Goal: Task Accomplishment & Management: Use online tool/utility

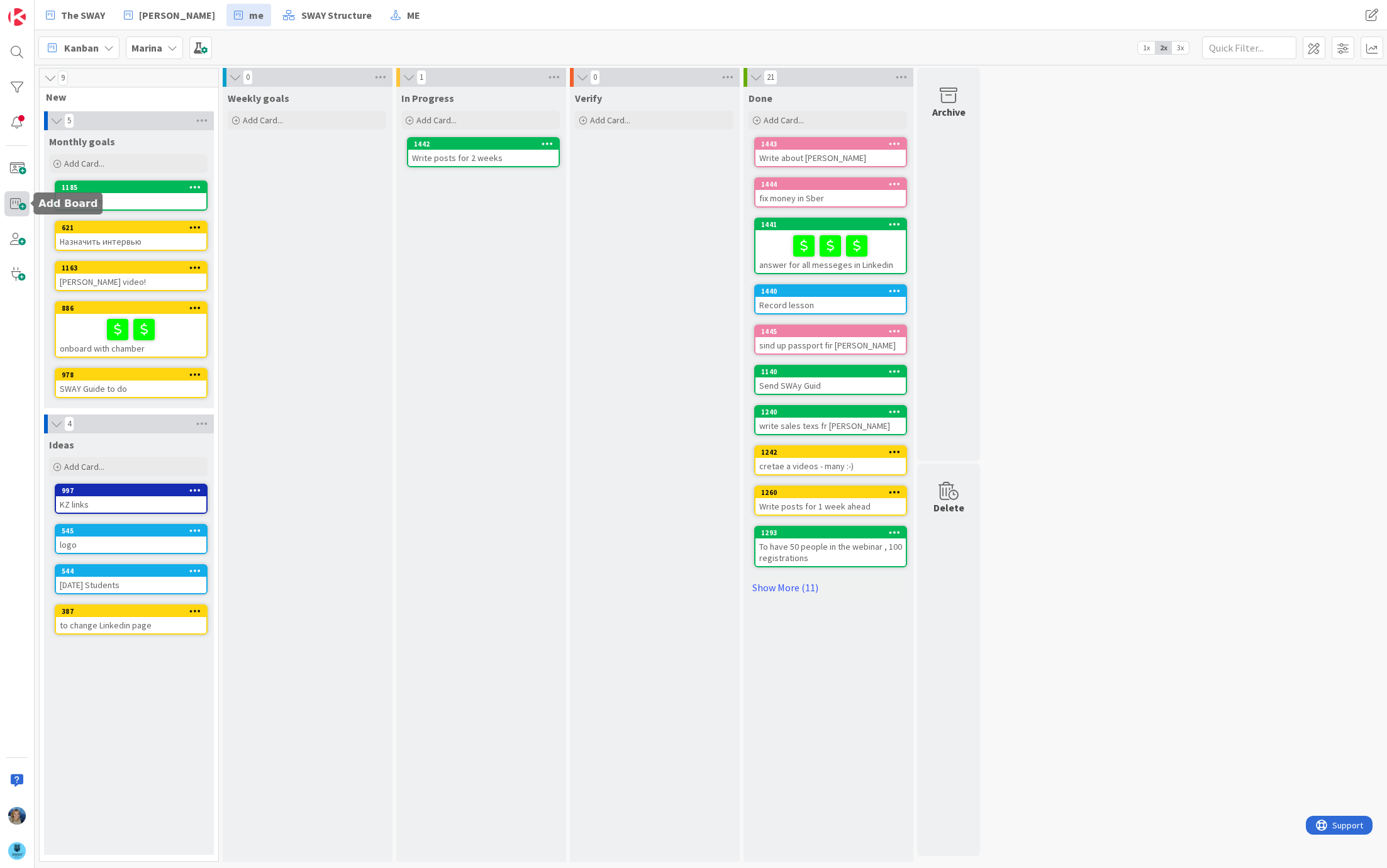
click at [20, 206] on span at bounding box center [17, 203] width 25 height 25
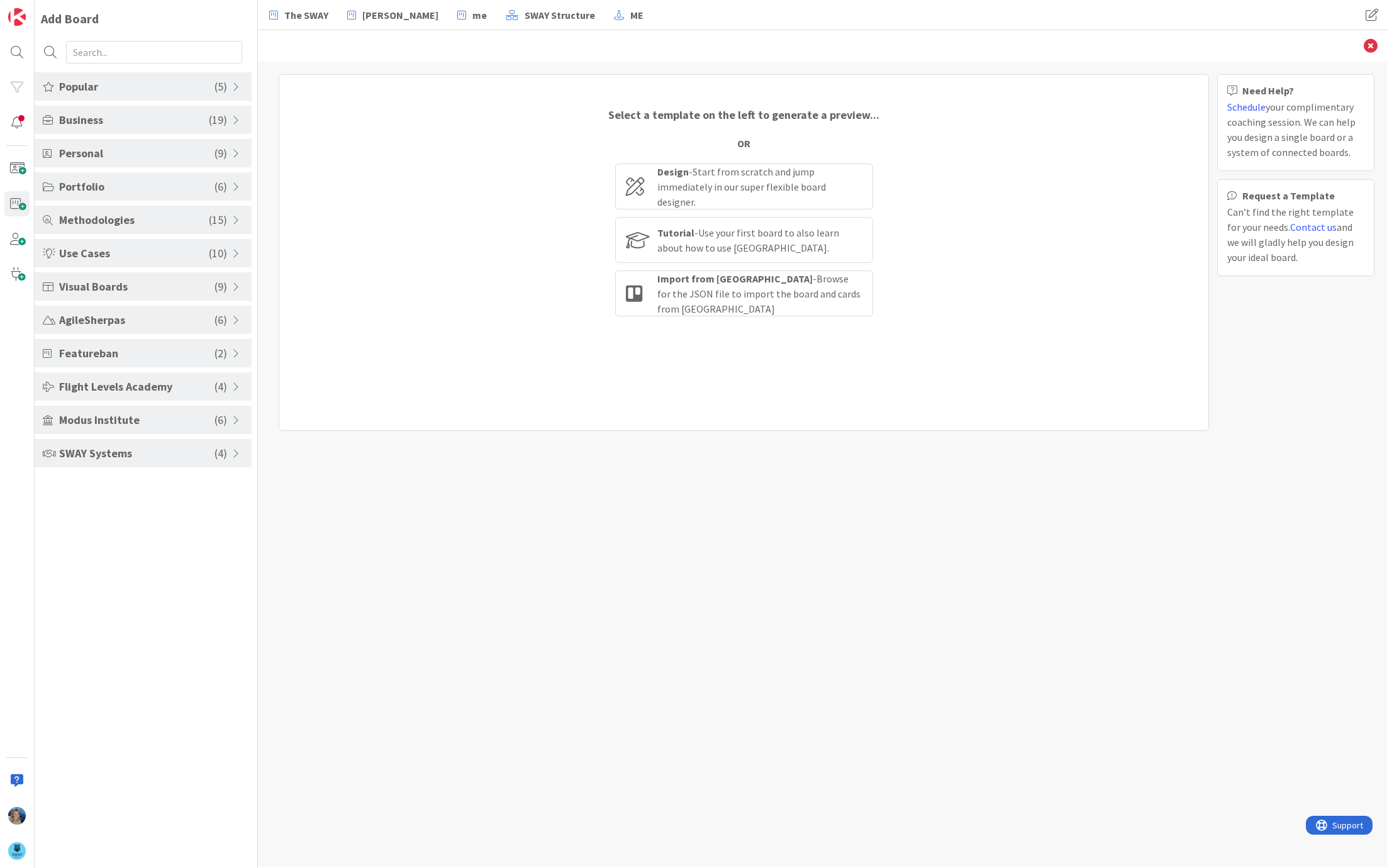
click at [230, 446] on div "SWAY Systems ( 4 )" at bounding box center [143, 453] width 217 height 28
click at [170, 488] on li "SWAY Business Board" at bounding box center [143, 483] width 217 height 20
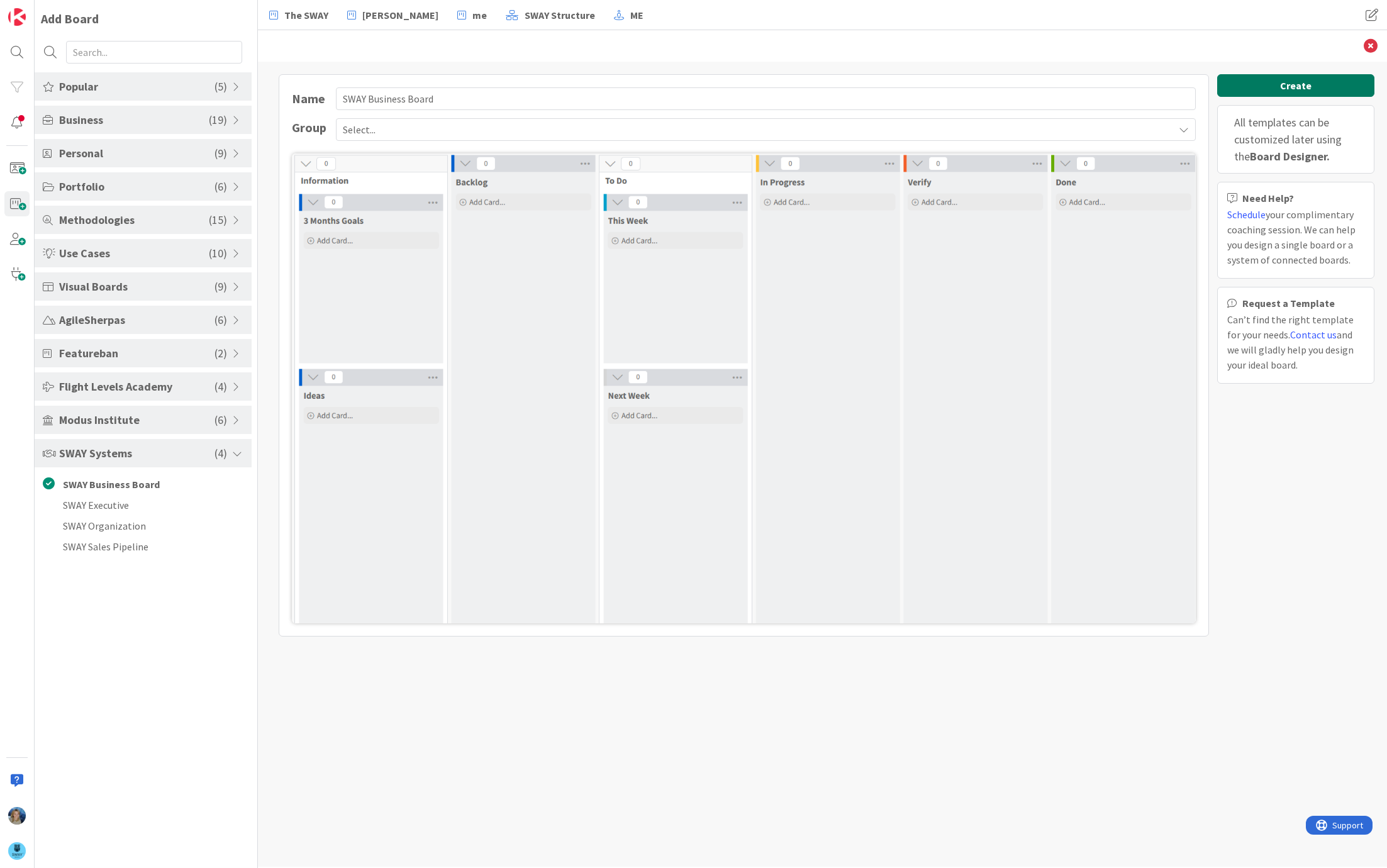
click at [1253, 84] on button "Create" at bounding box center [1296, 85] width 157 height 23
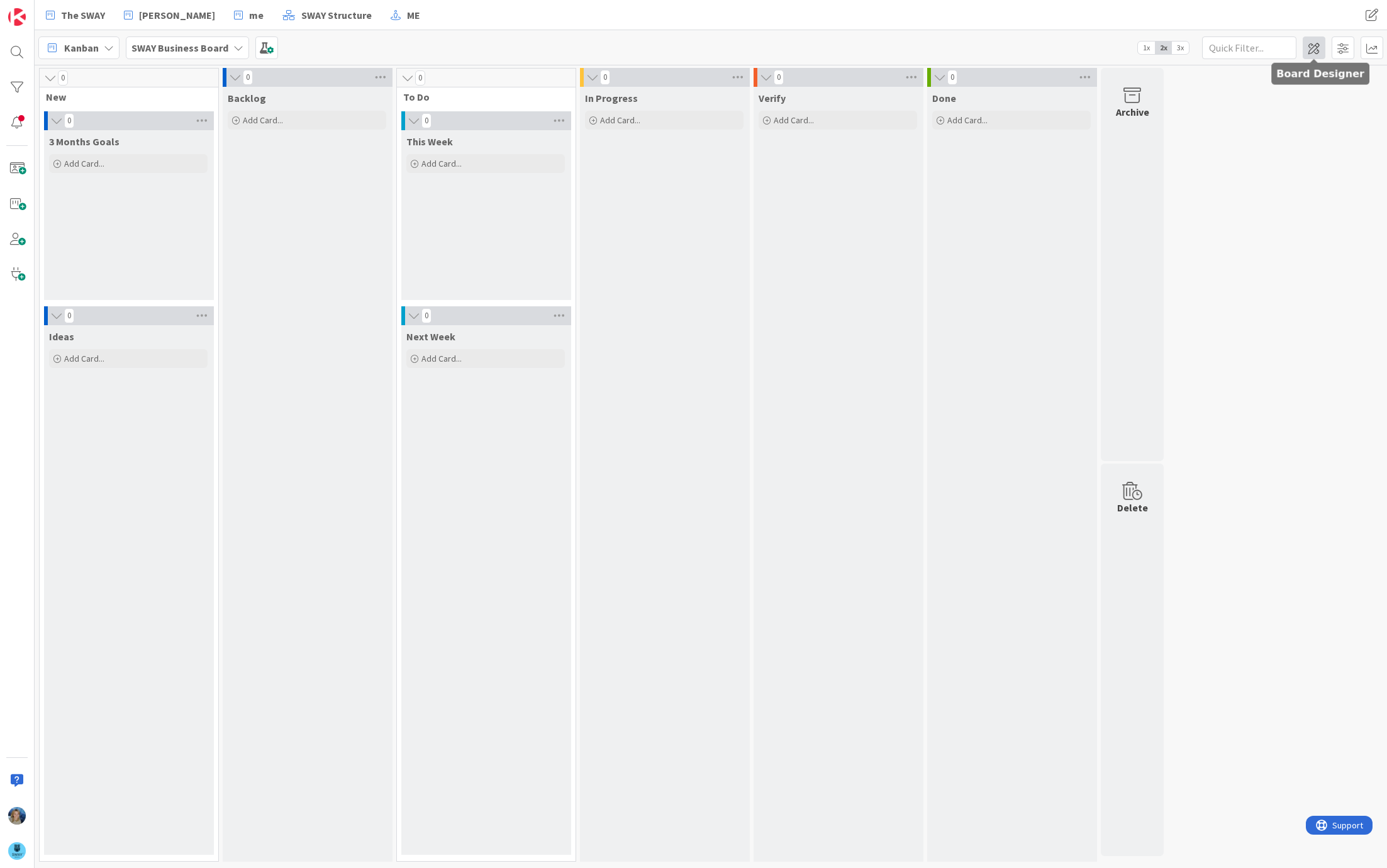
click at [1315, 54] on span at bounding box center [1315, 48] width 23 height 23
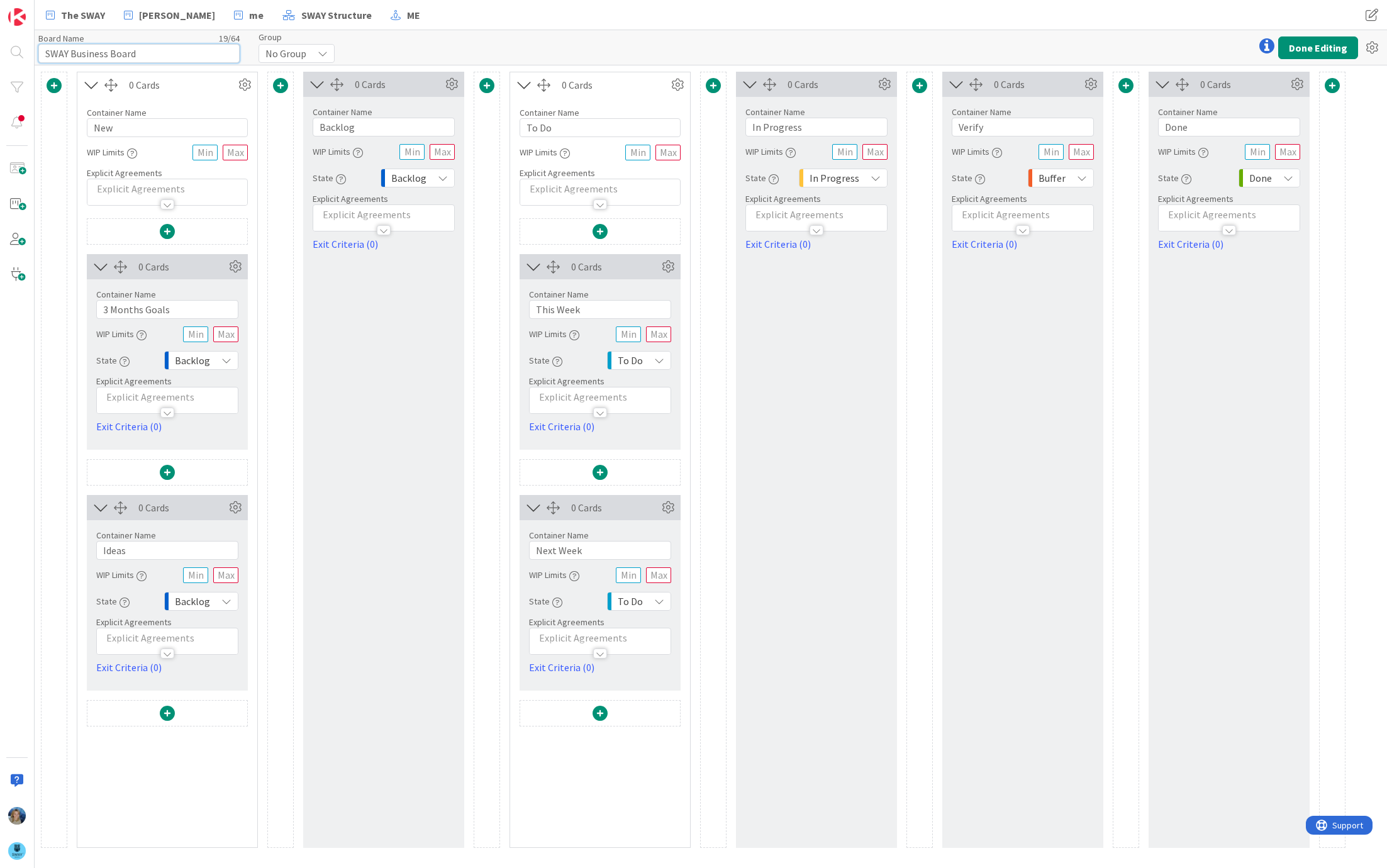
click at [160, 54] on input "SWAY Business Board" at bounding box center [139, 53] width 202 height 19
drag, startPoint x: 160, startPoint y: 54, endPoint x: 42, endPoint y: 54, distance: 118.0
click at [42, 54] on input "SWAY Business Board" at bounding box center [139, 53] width 202 height 19
type input "STAR workshop"
click at [1323, 48] on button "Done Editing" at bounding box center [1318, 48] width 80 height 23
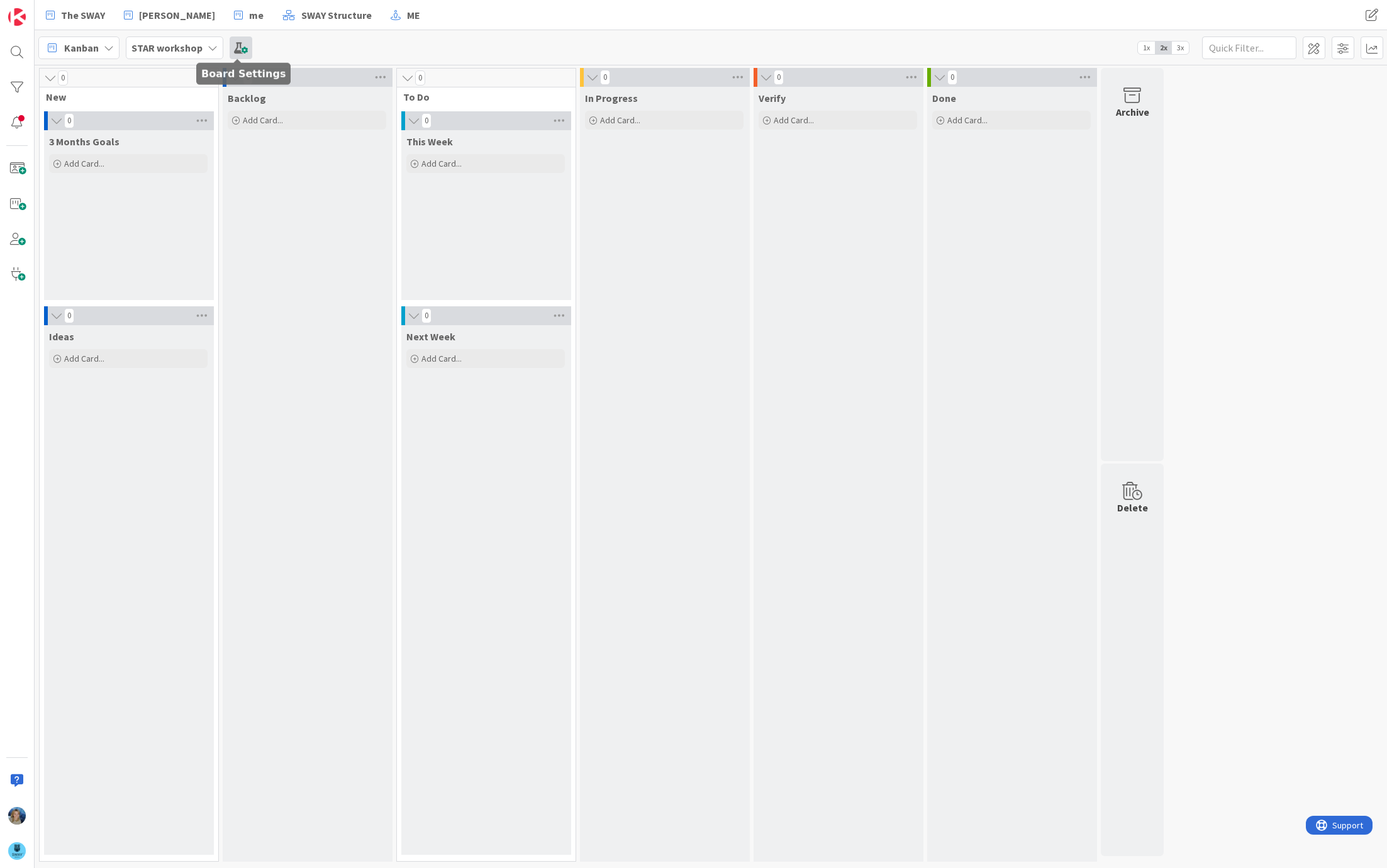
click at [241, 45] on span at bounding box center [241, 48] width 23 height 23
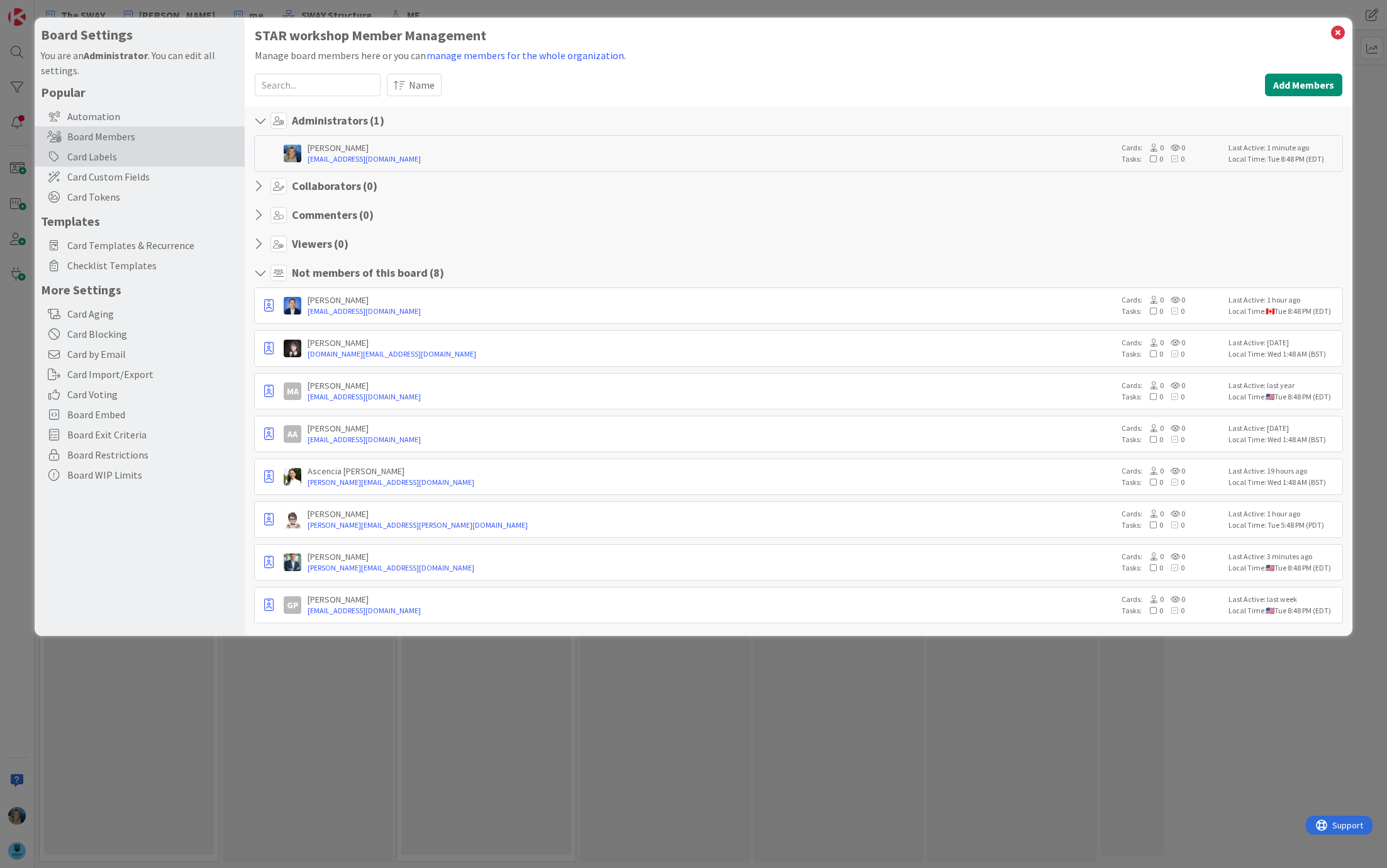
click at [126, 164] on div "Card Labels" at bounding box center [140, 156] width 210 height 20
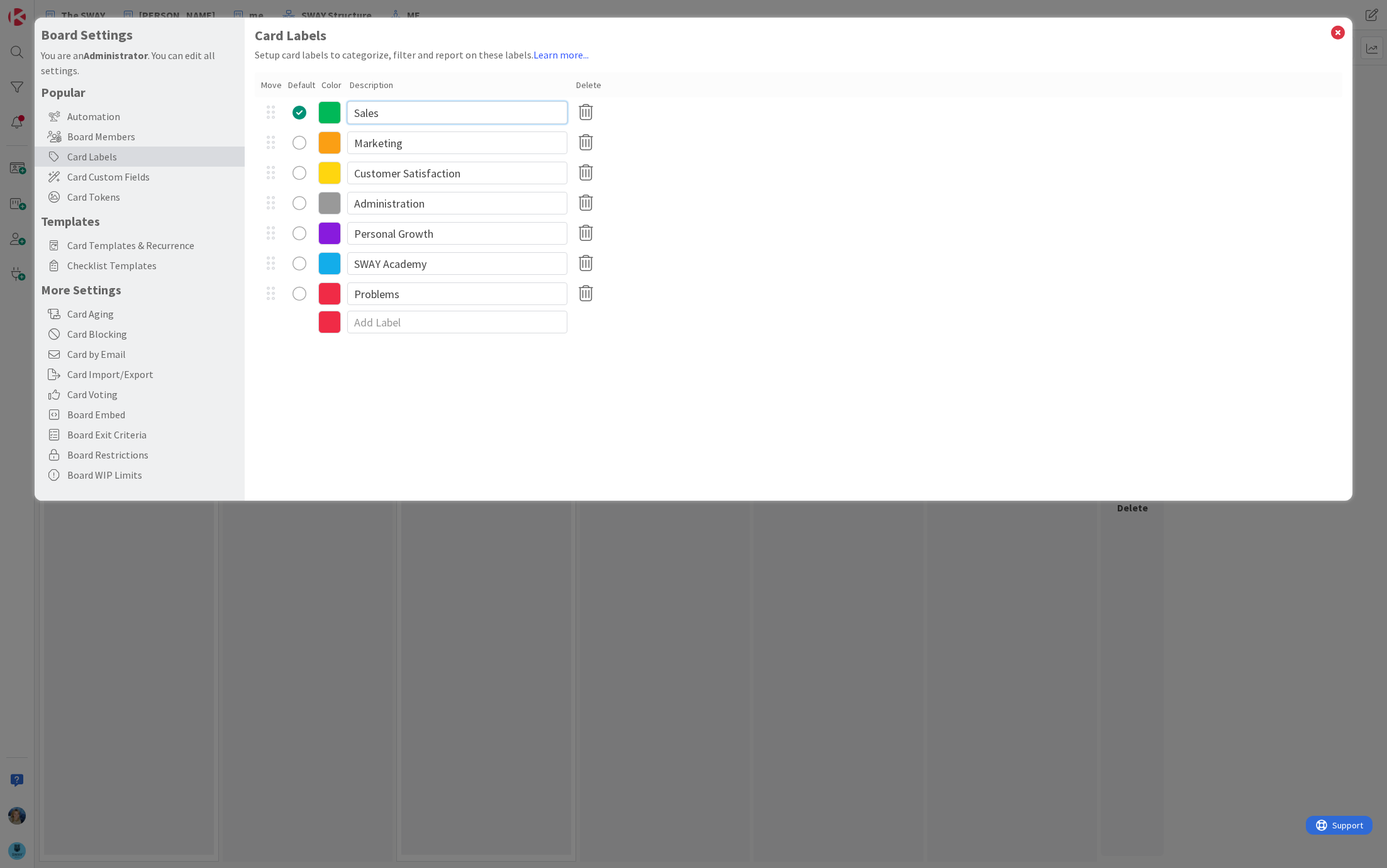
drag, startPoint x: 399, startPoint y: 112, endPoint x: 349, endPoint y: 112, distance: 50.0
click at [349, 112] on input "Sales" at bounding box center [458, 112] width 220 height 23
type input "Donations"
click at [438, 139] on input "Marketing" at bounding box center [458, 143] width 220 height 23
click at [481, 171] on input "Customer Satisfaction" at bounding box center [458, 173] width 220 height 23
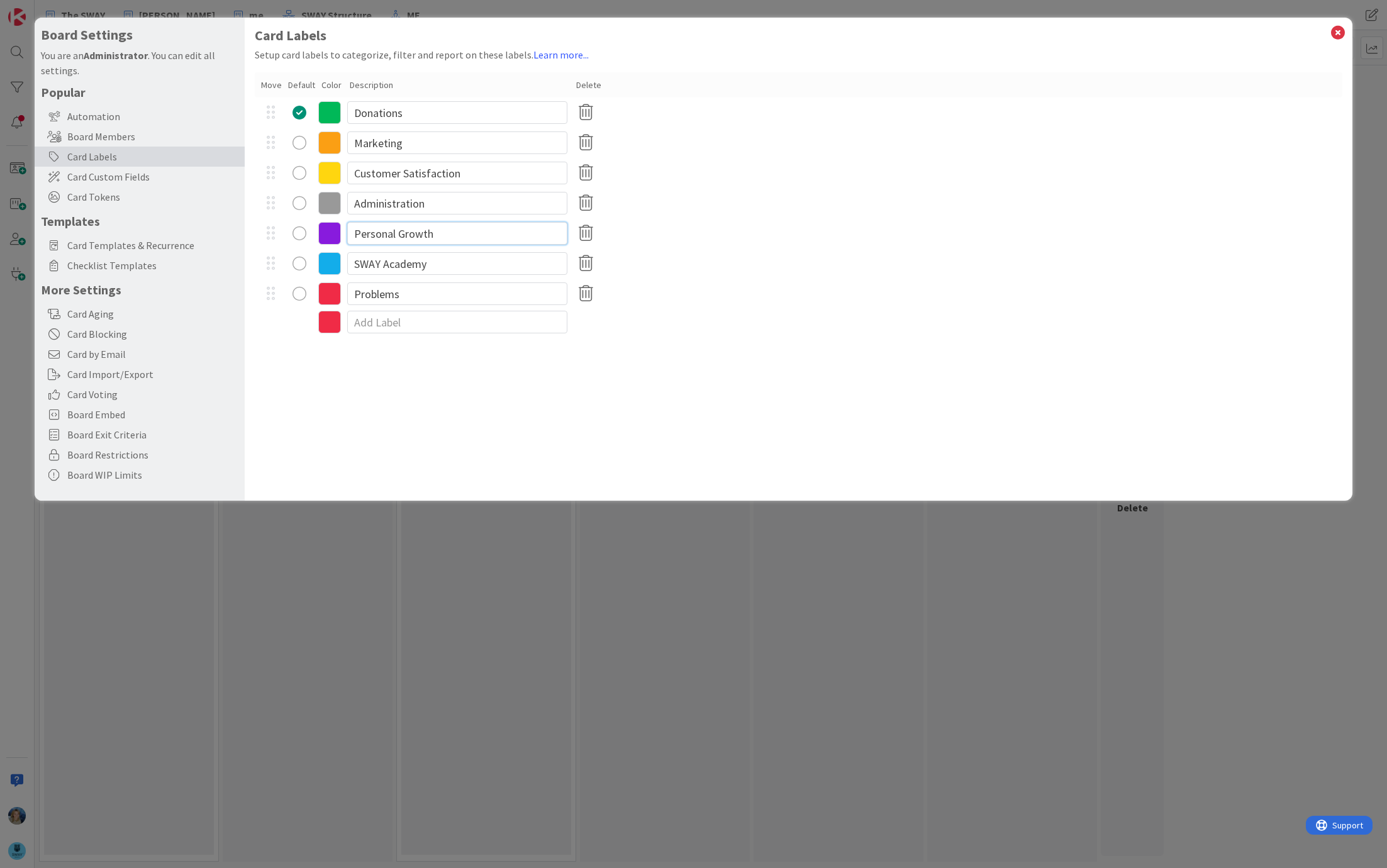
drag, startPoint x: 446, startPoint y: 236, endPoint x: 356, endPoint y: 237, distance: 90.0
click at [356, 237] on input "Personal Growth" at bounding box center [458, 233] width 220 height 23
click at [1341, 32] on icon at bounding box center [1339, 32] width 17 height 17
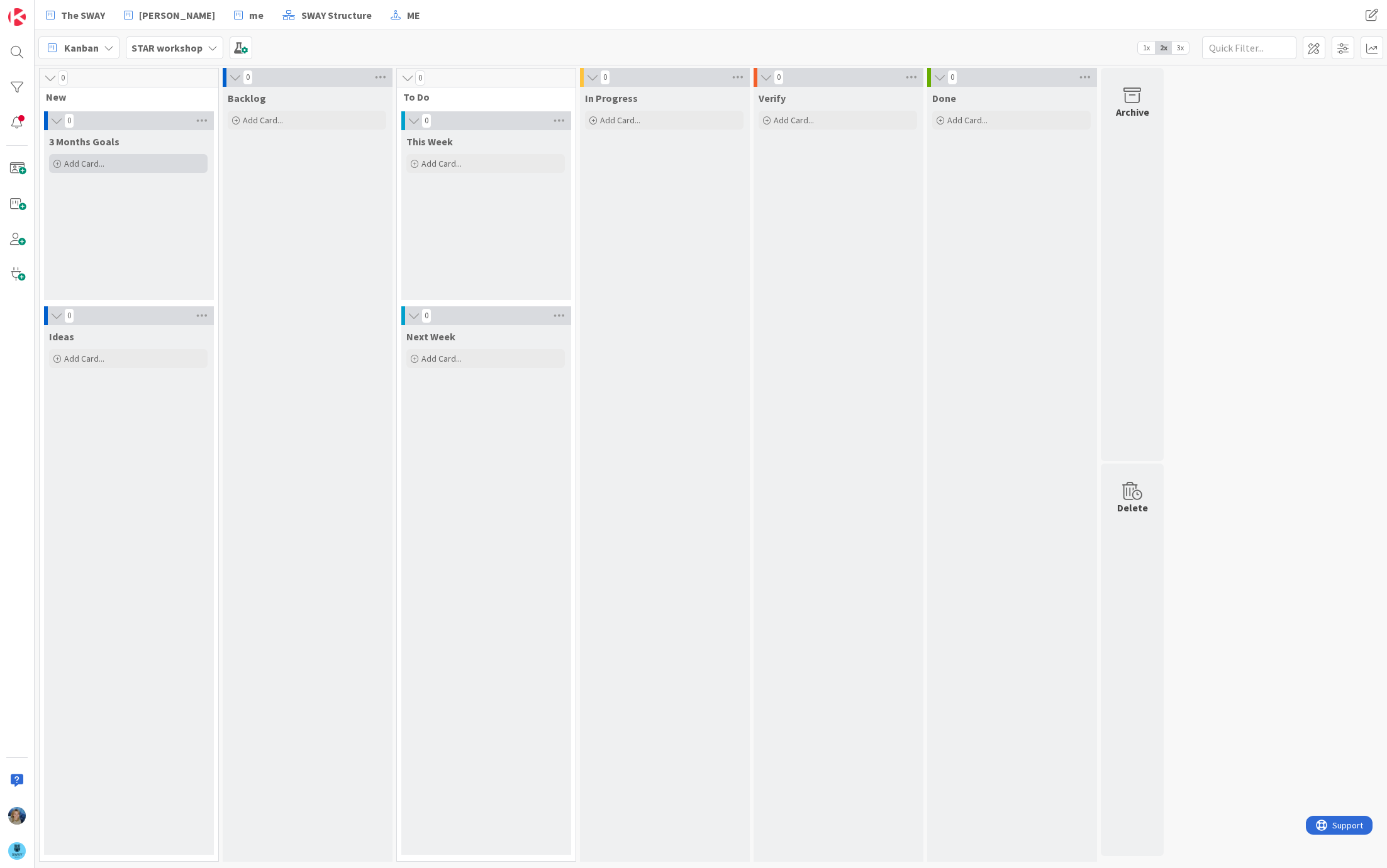
click at [130, 160] on div "Add Card..." at bounding box center [128, 163] width 159 height 19
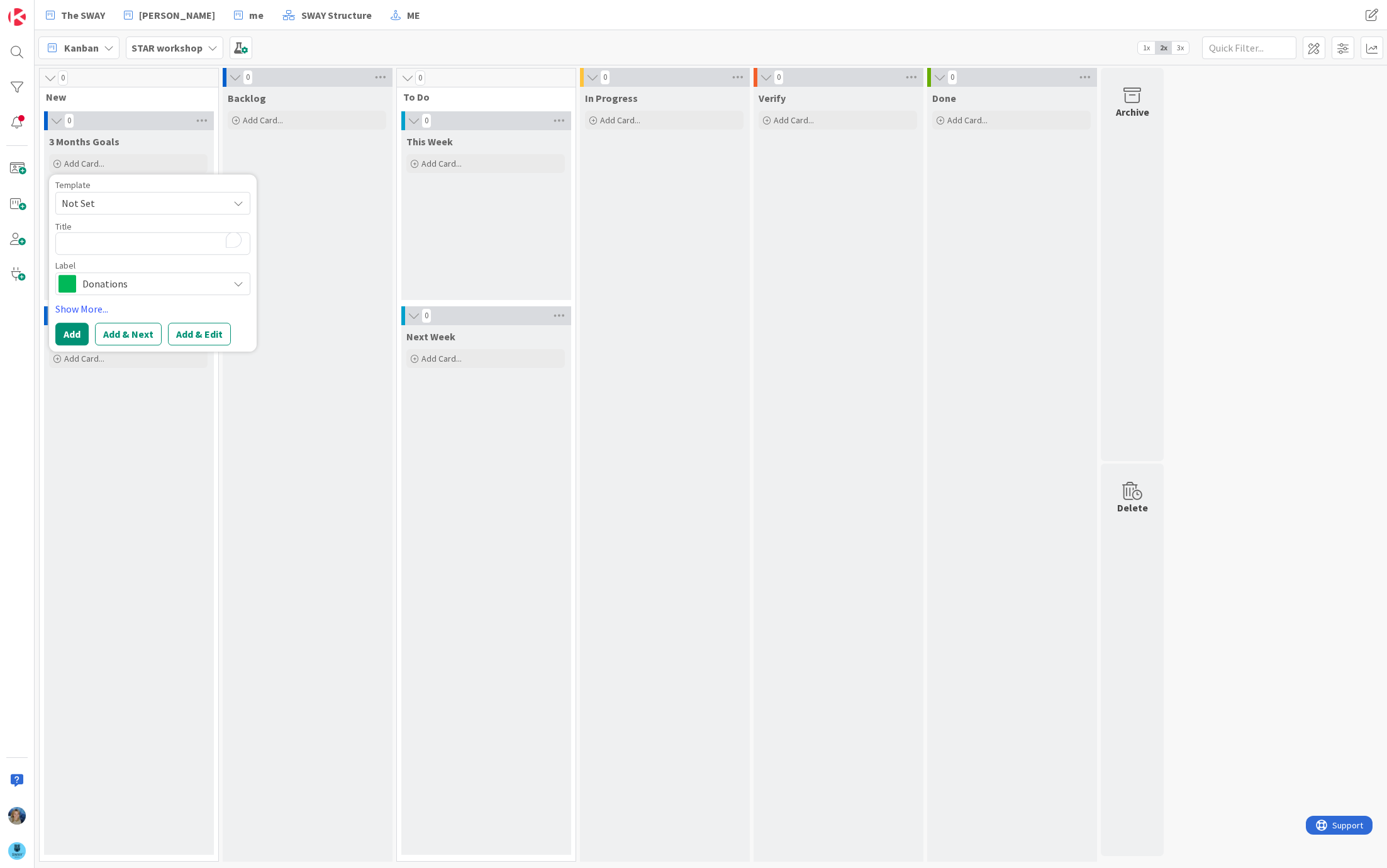
click at [98, 243] on textarea "To enrich screen reader interactions, please activate Accessibility in Grammarl…" at bounding box center [153, 243] width 195 height 23
type textarea "x"
type textarea "R"
type textarea "x"
type textarea "Ru"
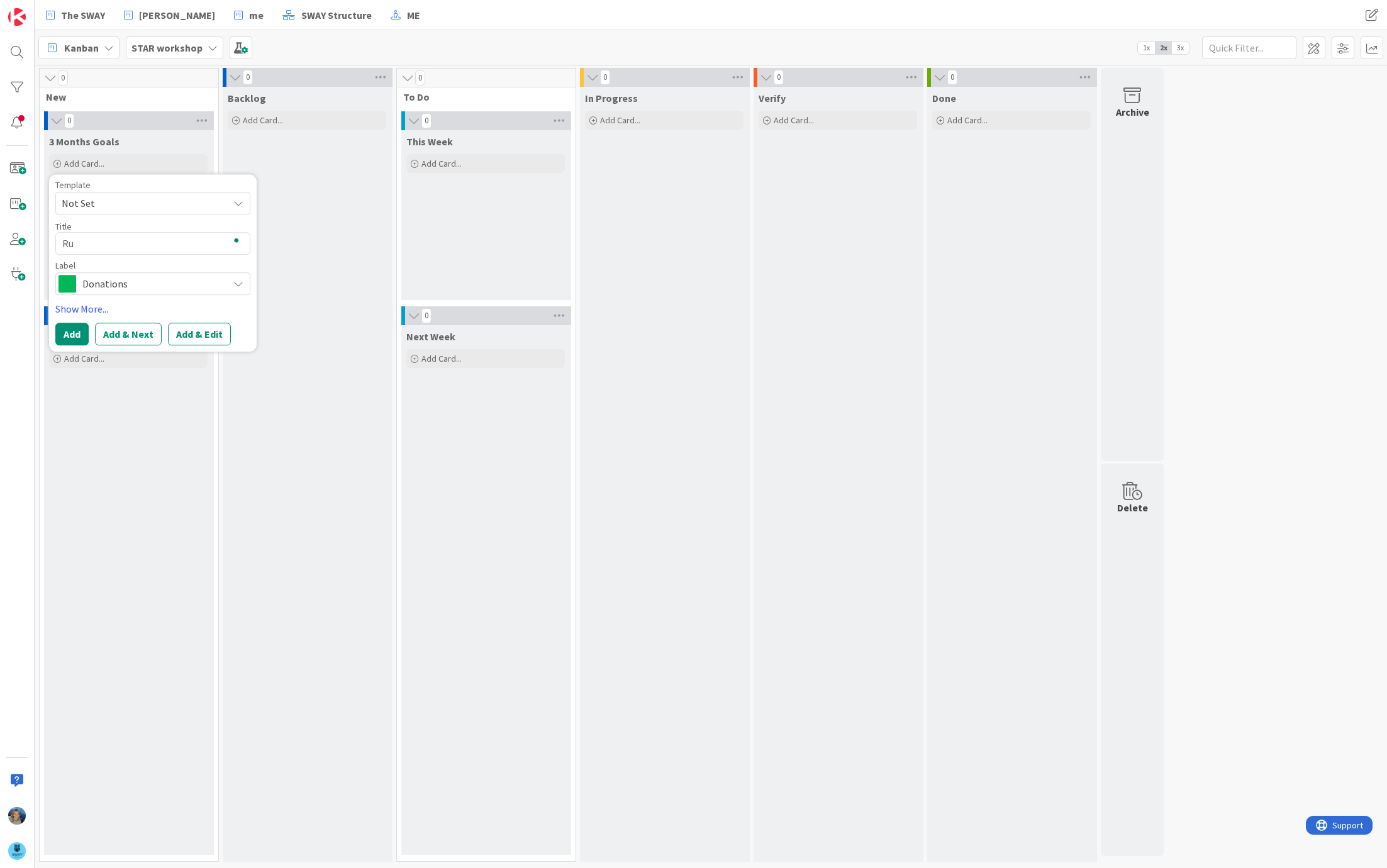
type textarea "x"
type textarea "Run"
type textarea "x"
type textarea "Run"
type textarea "x"
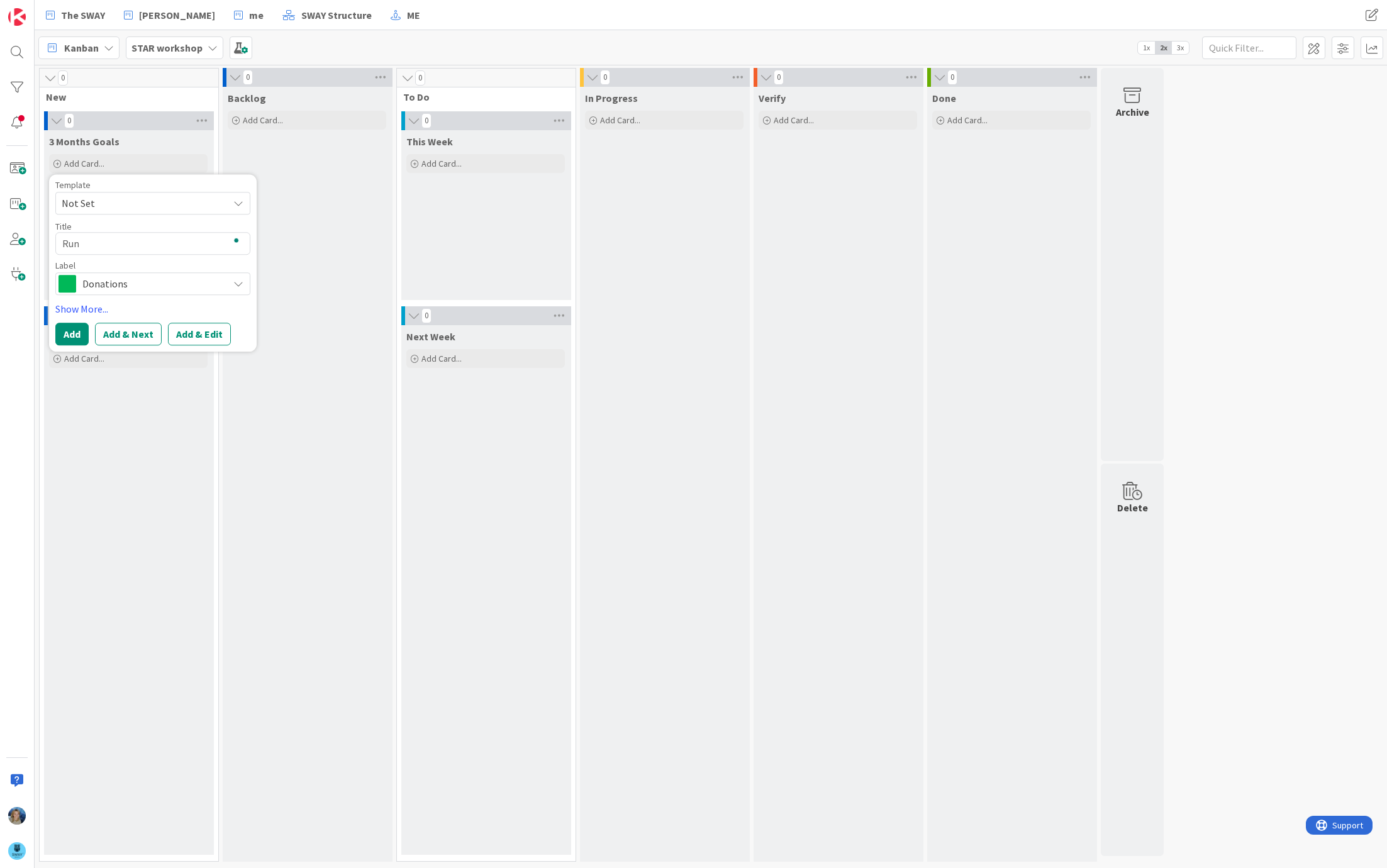
type textarea "Run a"
type textarea "x"
type textarea "Run a"
type textarea "x"
type textarea "Run a w"
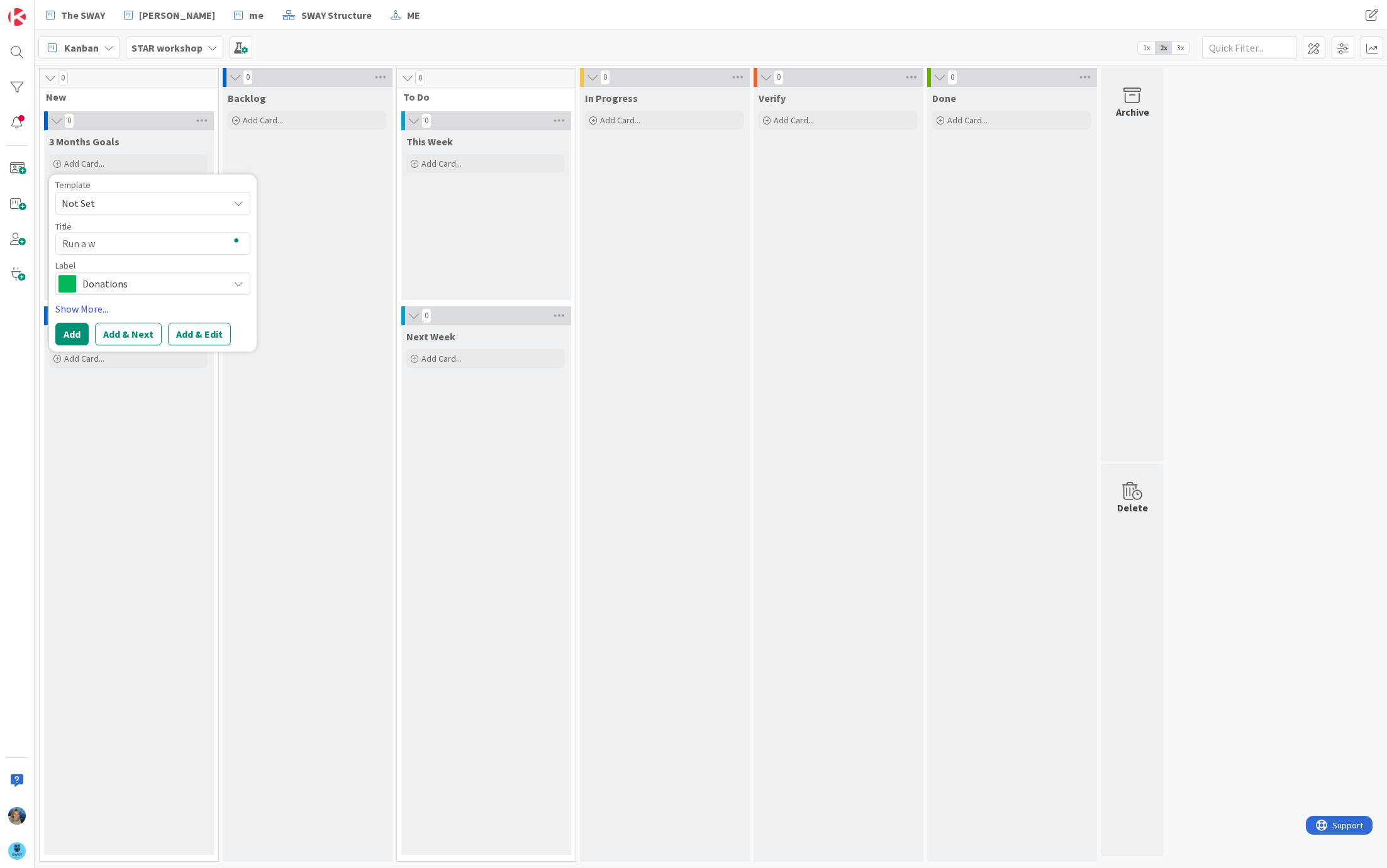
type textarea "x"
type textarea "Run a wo"
type textarea "x"
type textarea "Run a w"
type textarea "x"
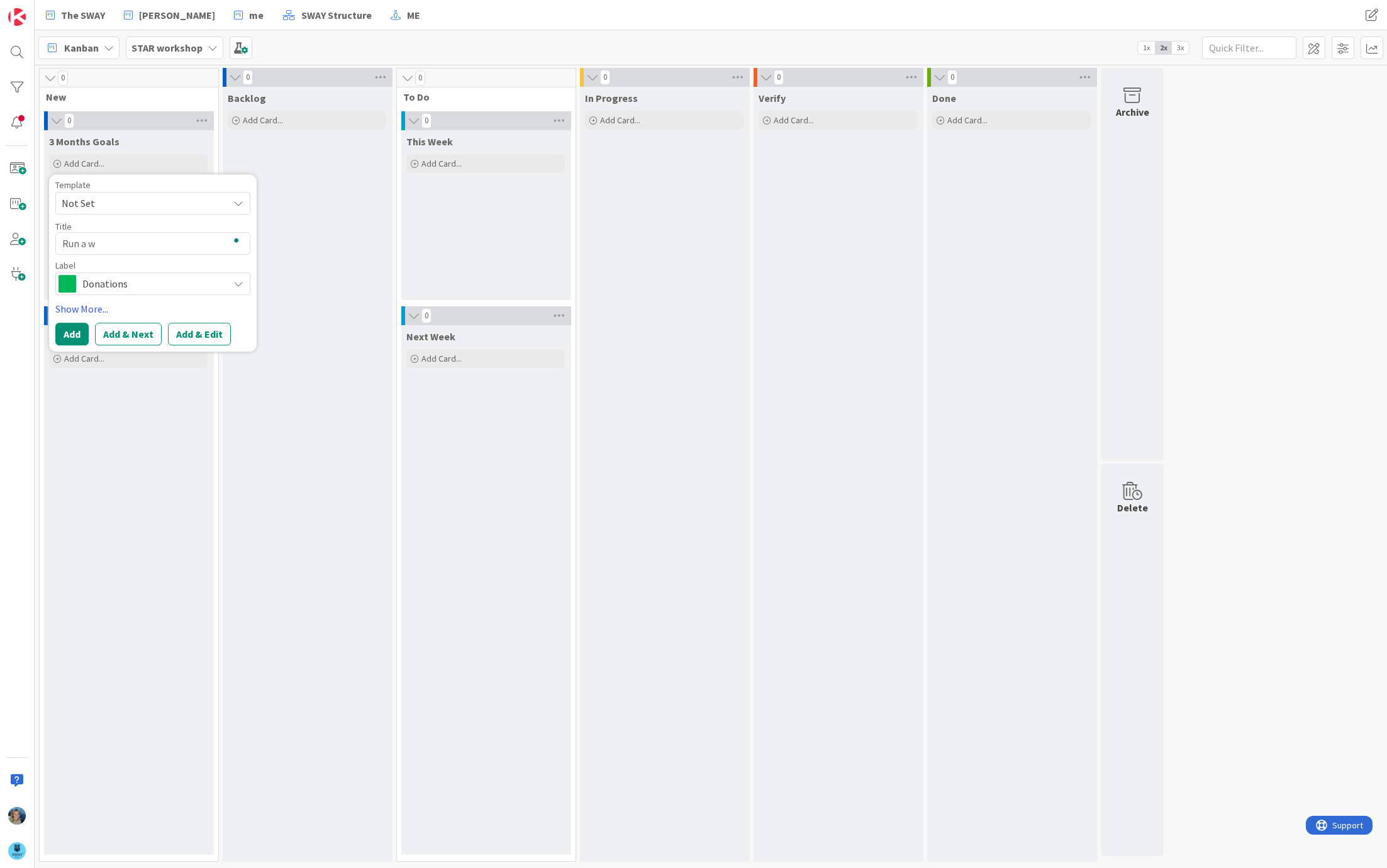
type textarea "Run a"
type textarea "x"
type textarea "Run a"
type textarea "x"
type textarea "Run"
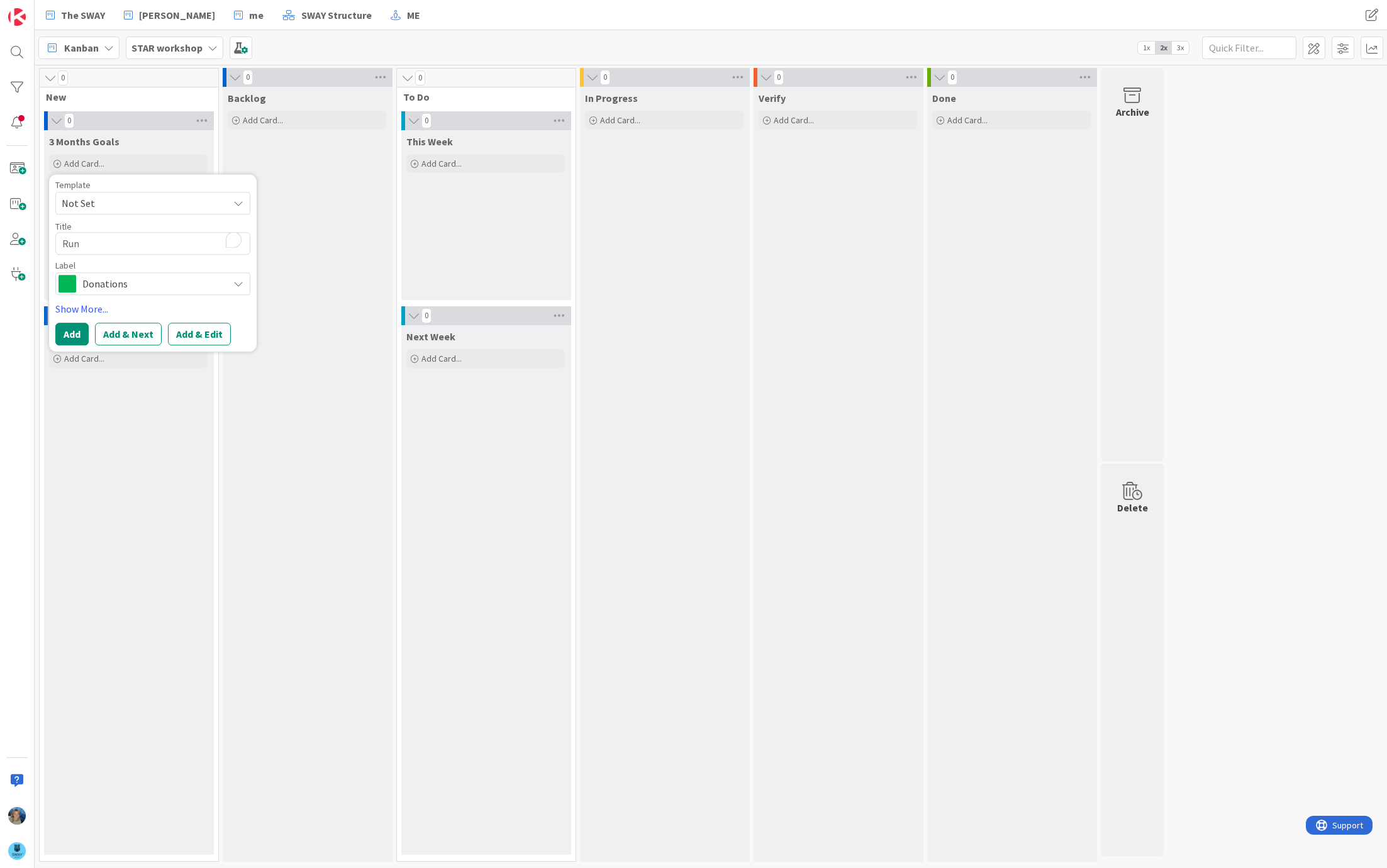
type textarea "x"
type textarea "Run 2"
type textarea "x"
type textarea "Run 2"
type textarea "x"
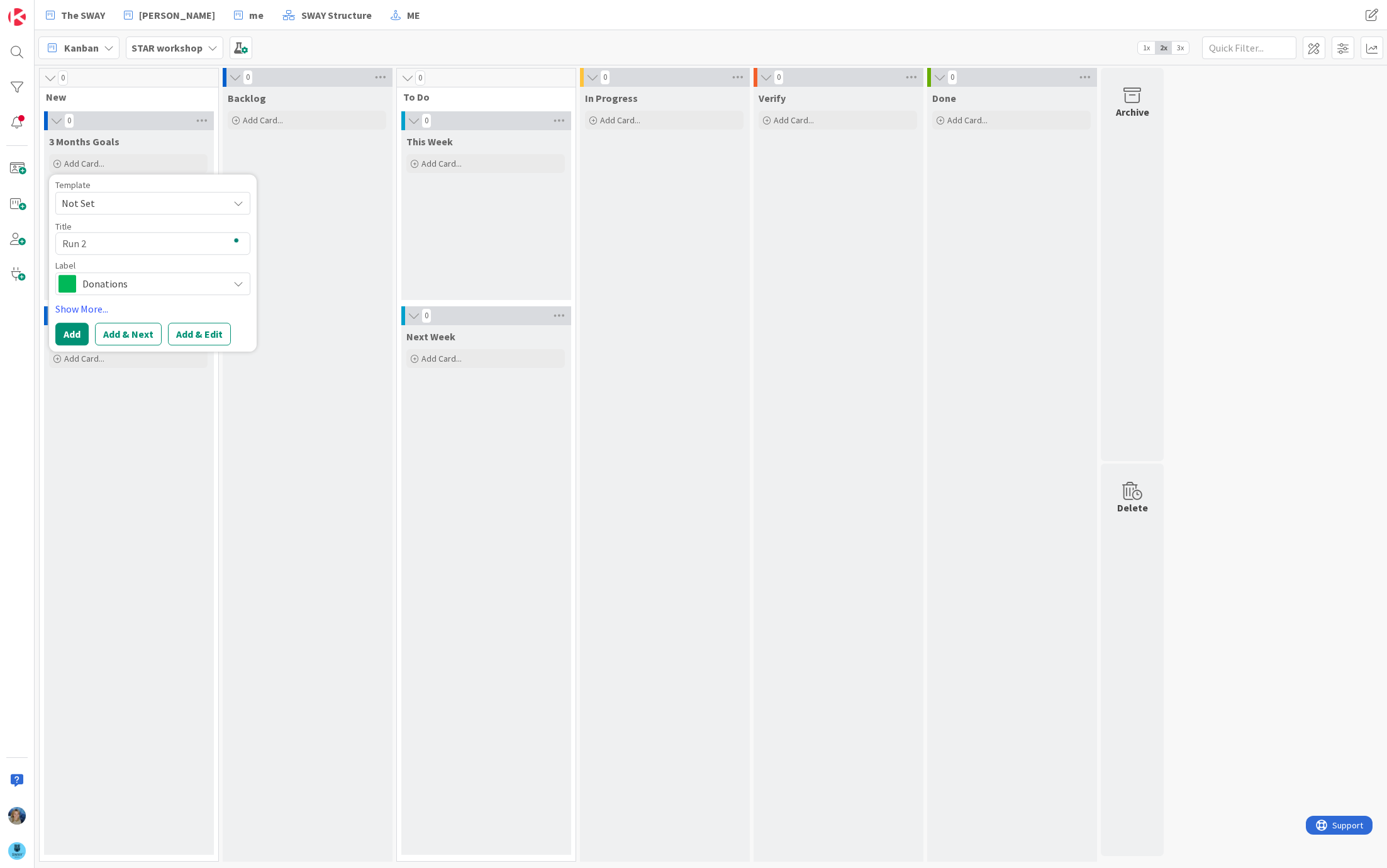
type textarea "Run 2 d"
type textarea "x"
type textarea "Run 2 da"
type textarea "x"
type textarea "Run 2 day"
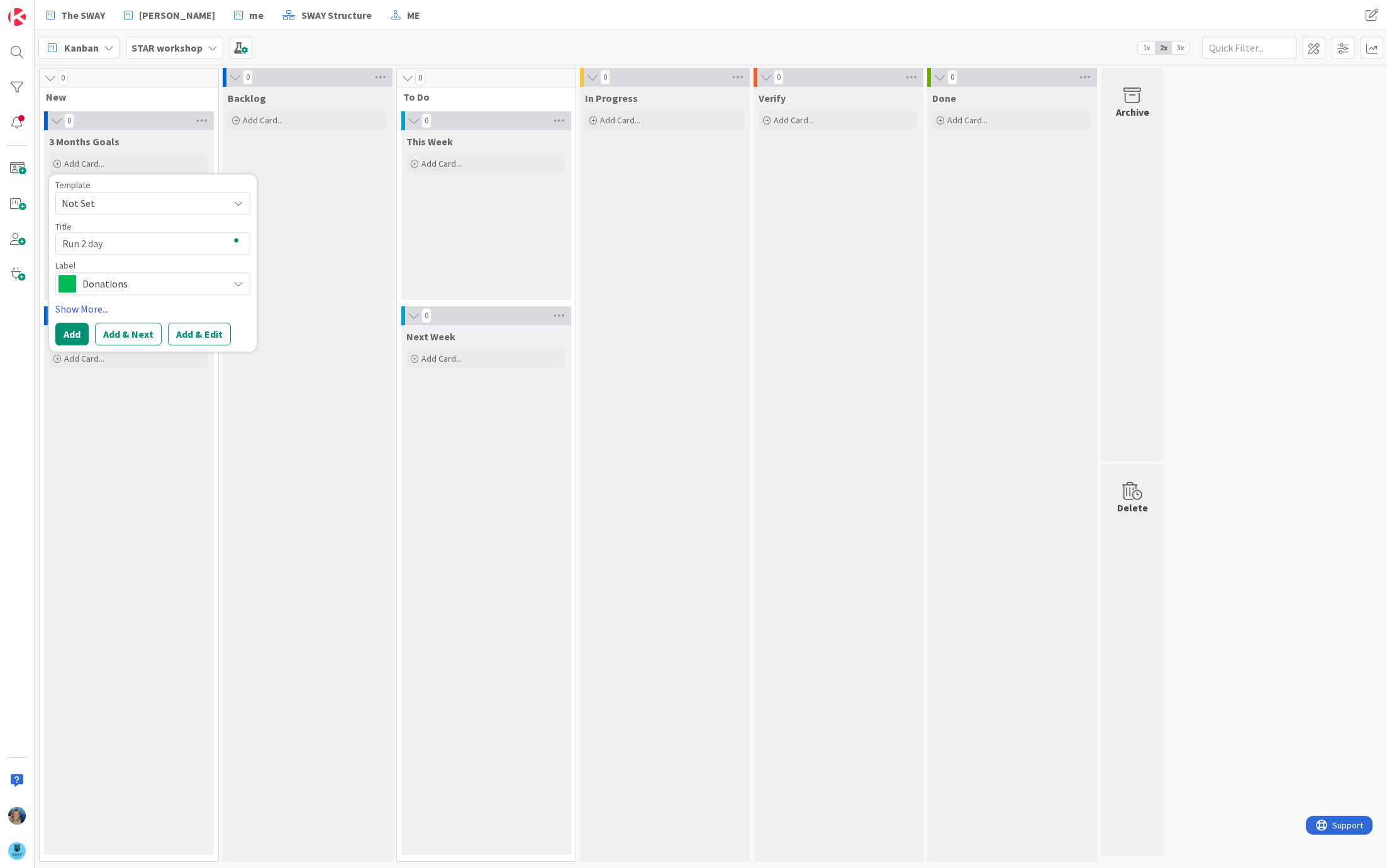
type textarea "x"
type textarea "Run 2 days"
type textarea "x"
type textarea "Run 2 days"
type textarea "x"
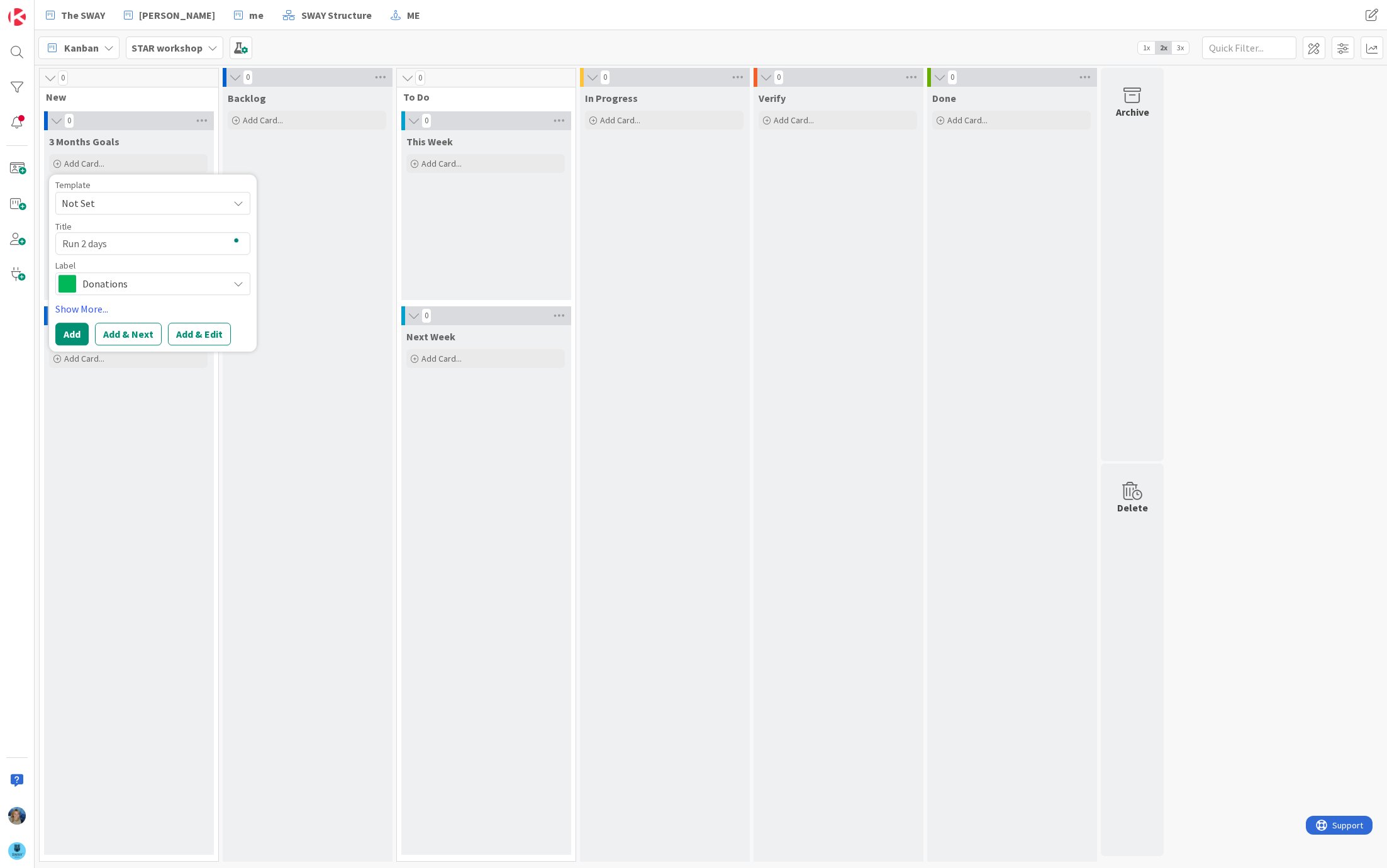
type textarea "Run 2 days w"
type textarea "x"
type textarea "Run 2 days wo"
type textarea "x"
type textarea "Run 2 days wor"
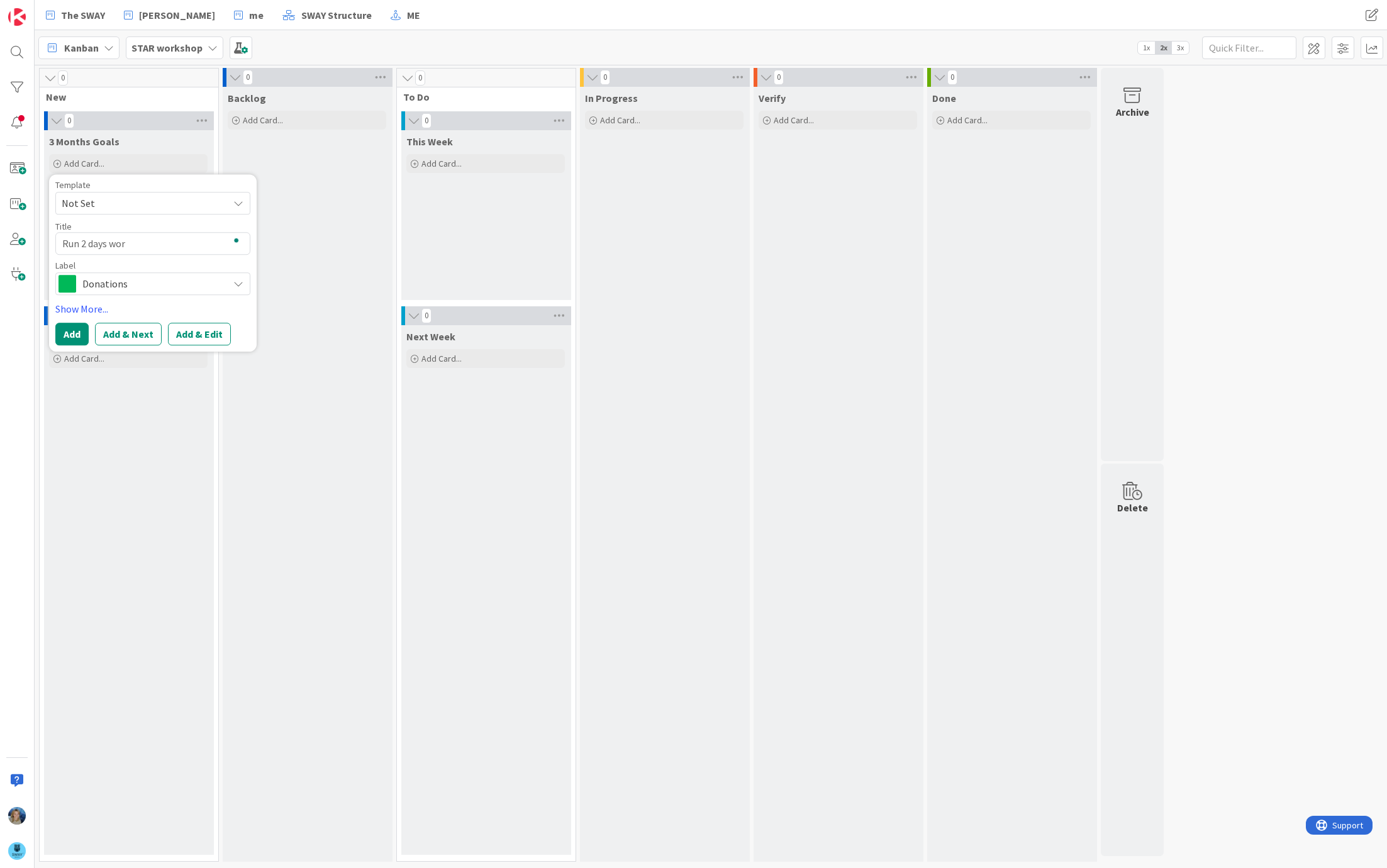
type textarea "x"
type textarea "Run 2 days work"
type textarea "x"
type textarea "Run 2 days works"
type textarea "x"
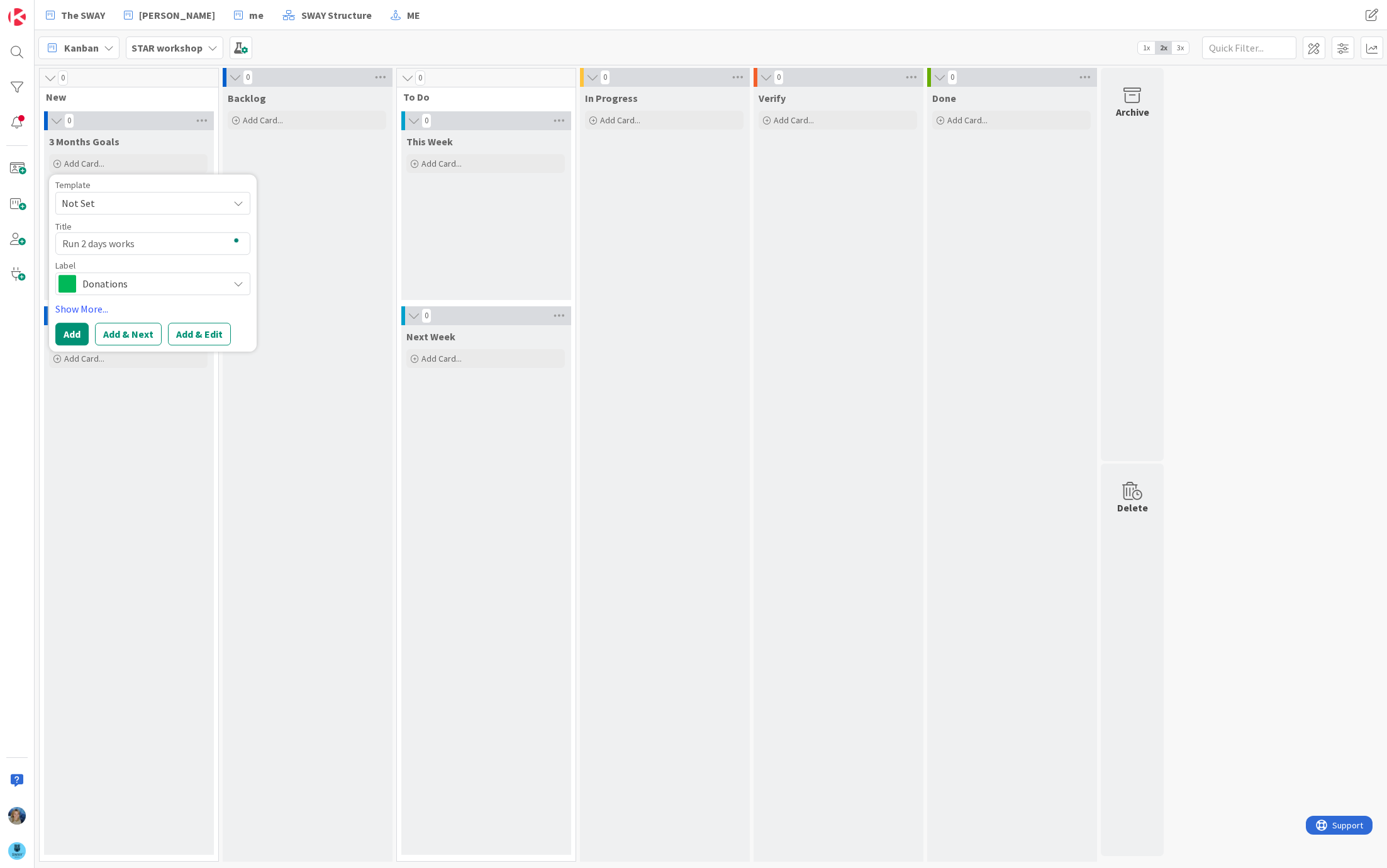
type textarea "Run 2 days worksh"
type textarea "x"
type textarea "Run 2 days worksho"
type textarea "x"
type textarea "Run 2 days workshop"
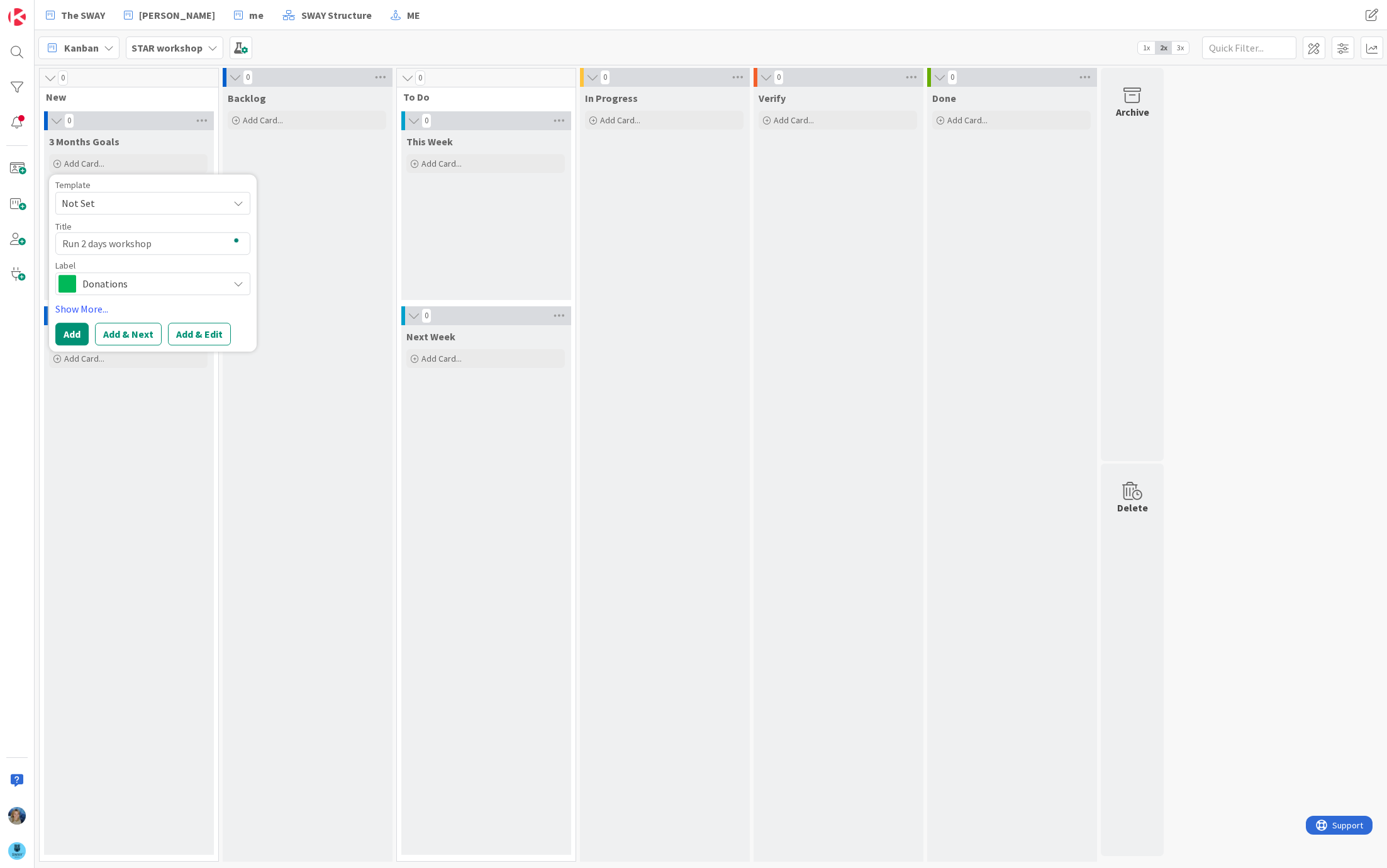
type textarea "x"
type textarea "Run 2 days workshop"
click at [140, 281] on span "Donations" at bounding box center [152, 283] width 140 height 17
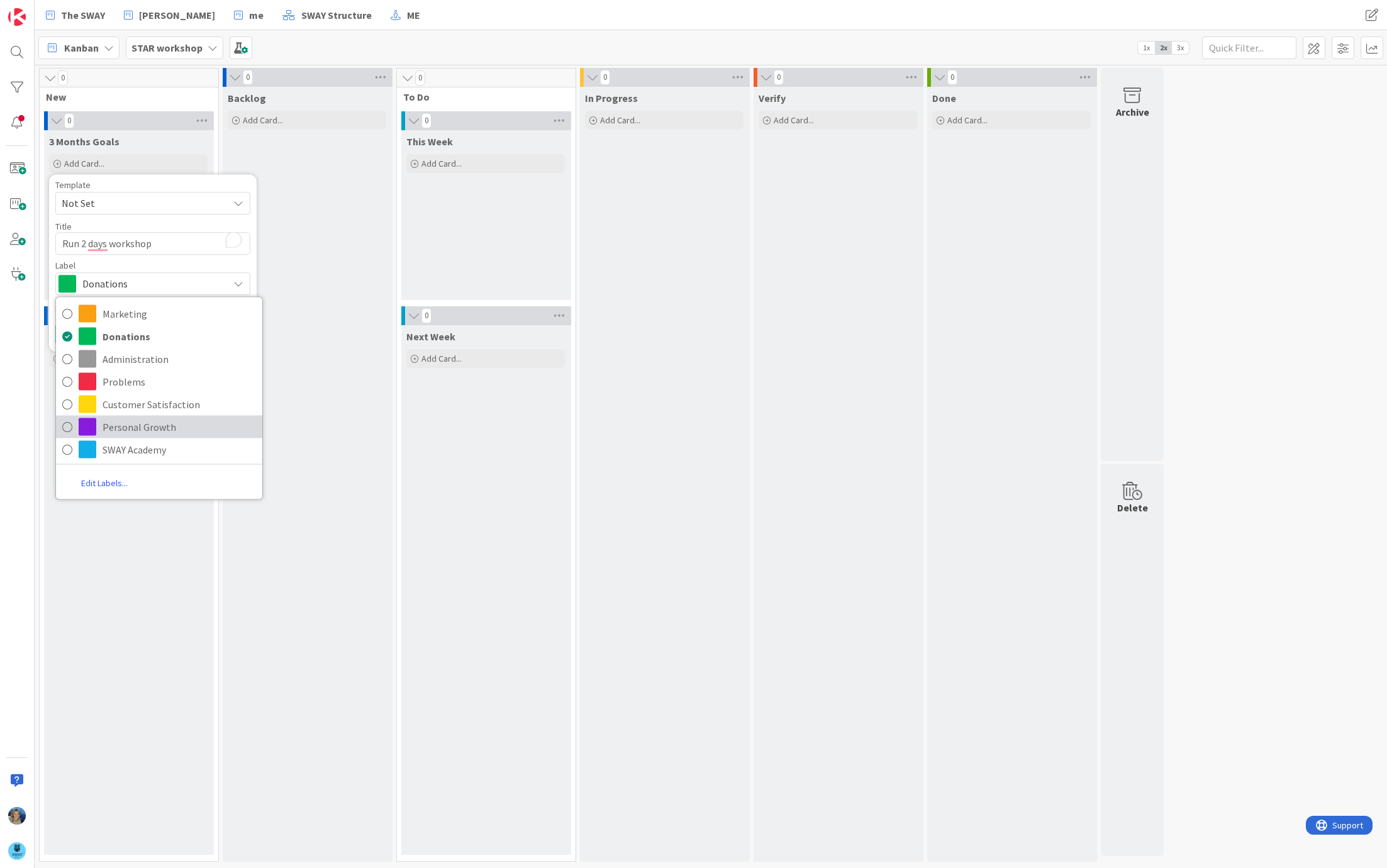
click at [151, 426] on span "Personal Growth" at bounding box center [179, 426] width 153 height 19
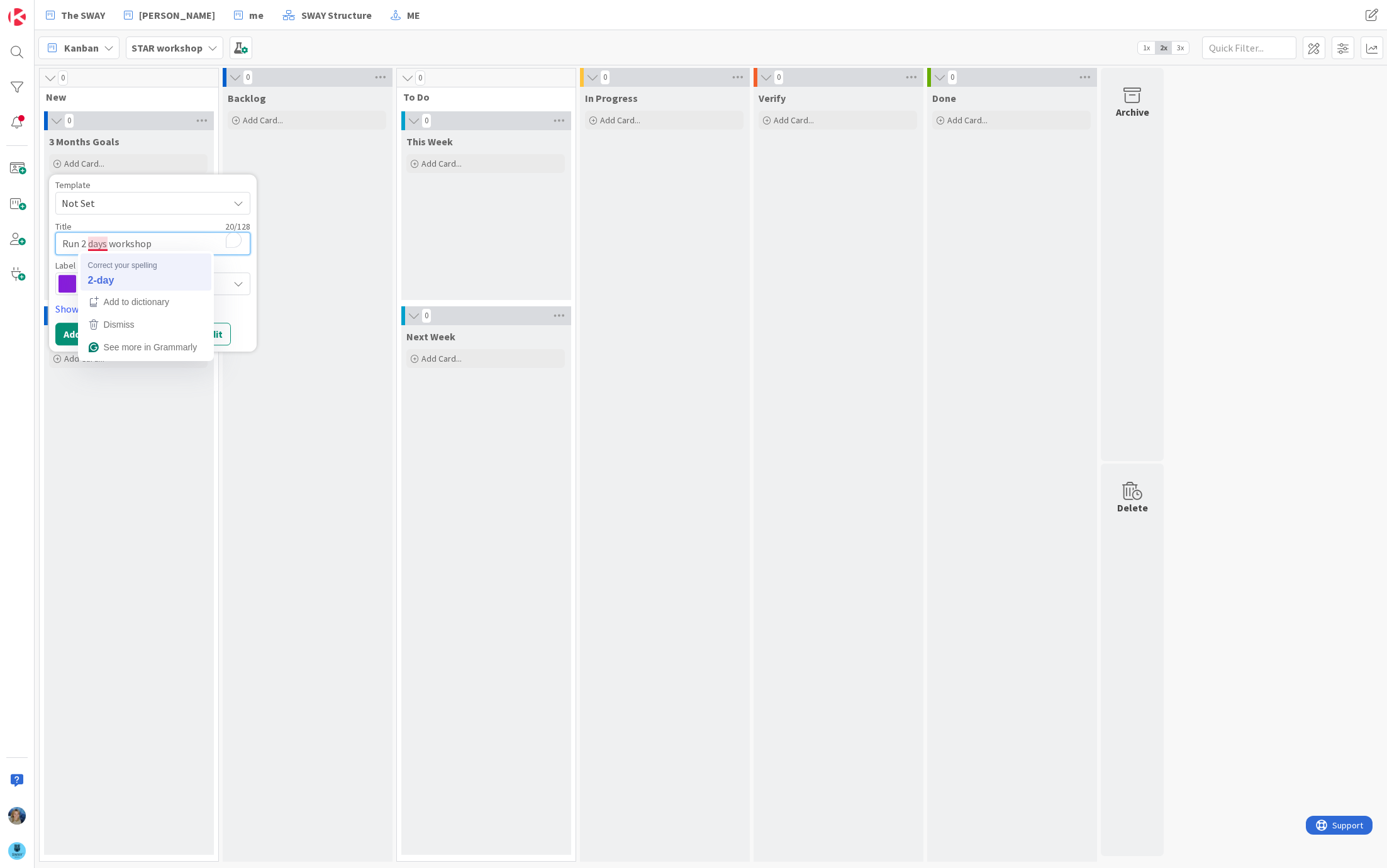
type textarea "x"
type textarea "Run 2 2-day workshop"
click at [88, 239] on textarea "Run 2 2-day workshop" at bounding box center [153, 243] width 195 height 23
type textarea "x"
type textarea "Run 22-day workshop"
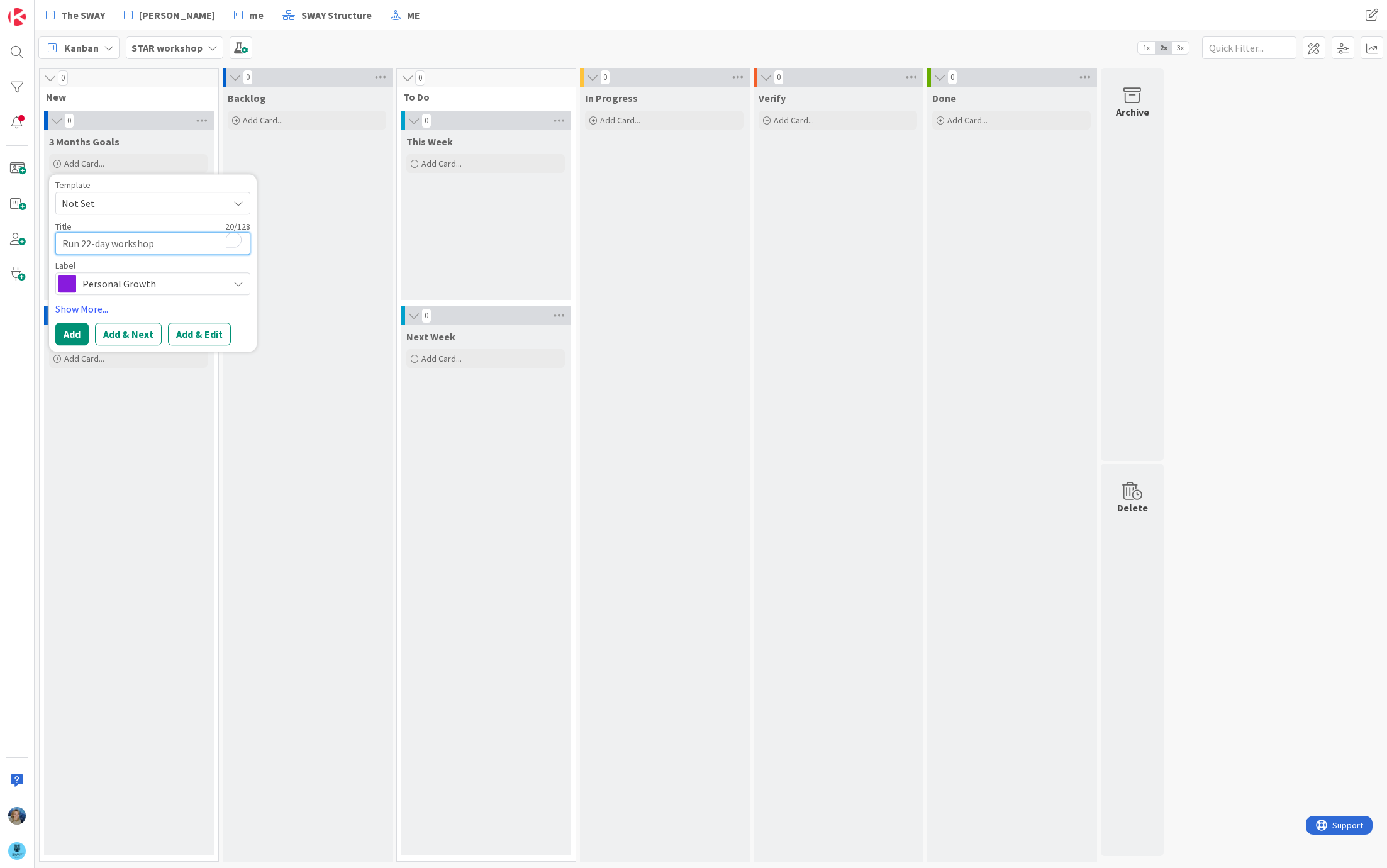
type textarea "x"
type textarea "Run 2-day workshop"
click at [81, 334] on button "Add" at bounding box center [72, 334] width 33 height 23
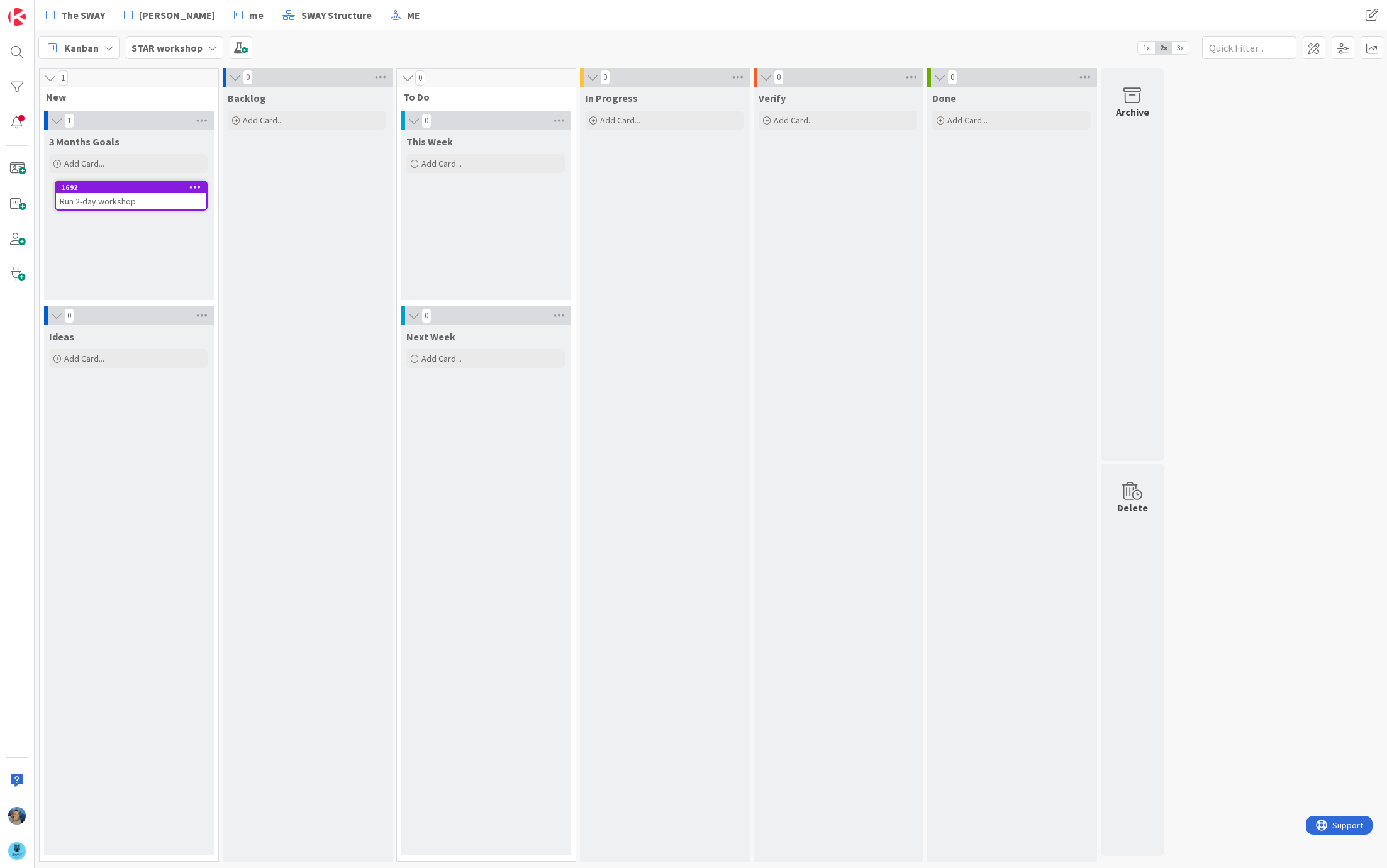
click at [139, 193] on div "Run 2-day workshop" at bounding box center [131, 202] width 150 height 17
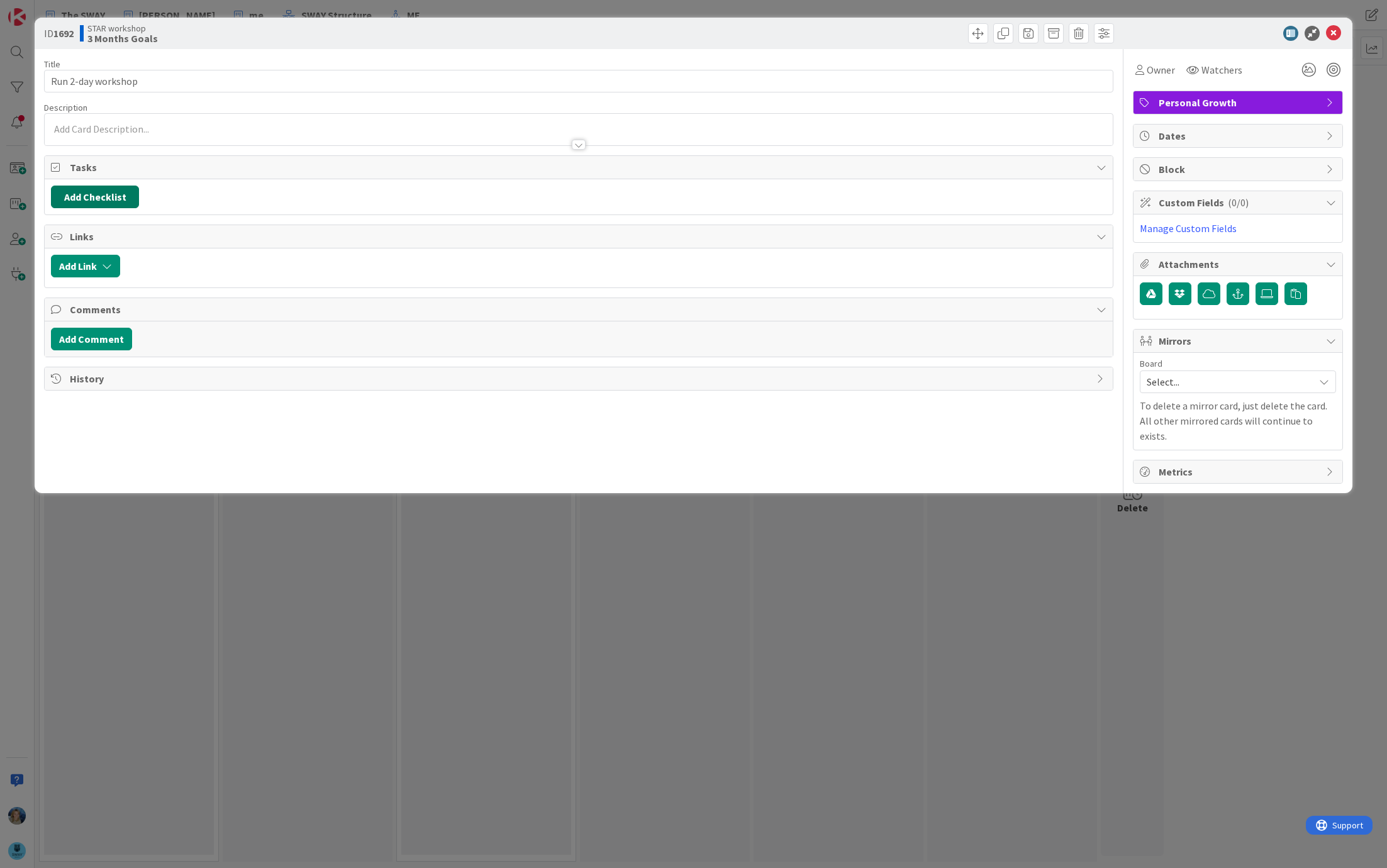
click at [113, 194] on button "Add Checklist" at bounding box center [94, 197] width 88 height 23
click at [113, 261] on input at bounding box center [155, 257] width 195 height 23
type input "to do"
click at [83, 275] on button "Add" at bounding box center [74, 286] width 33 height 23
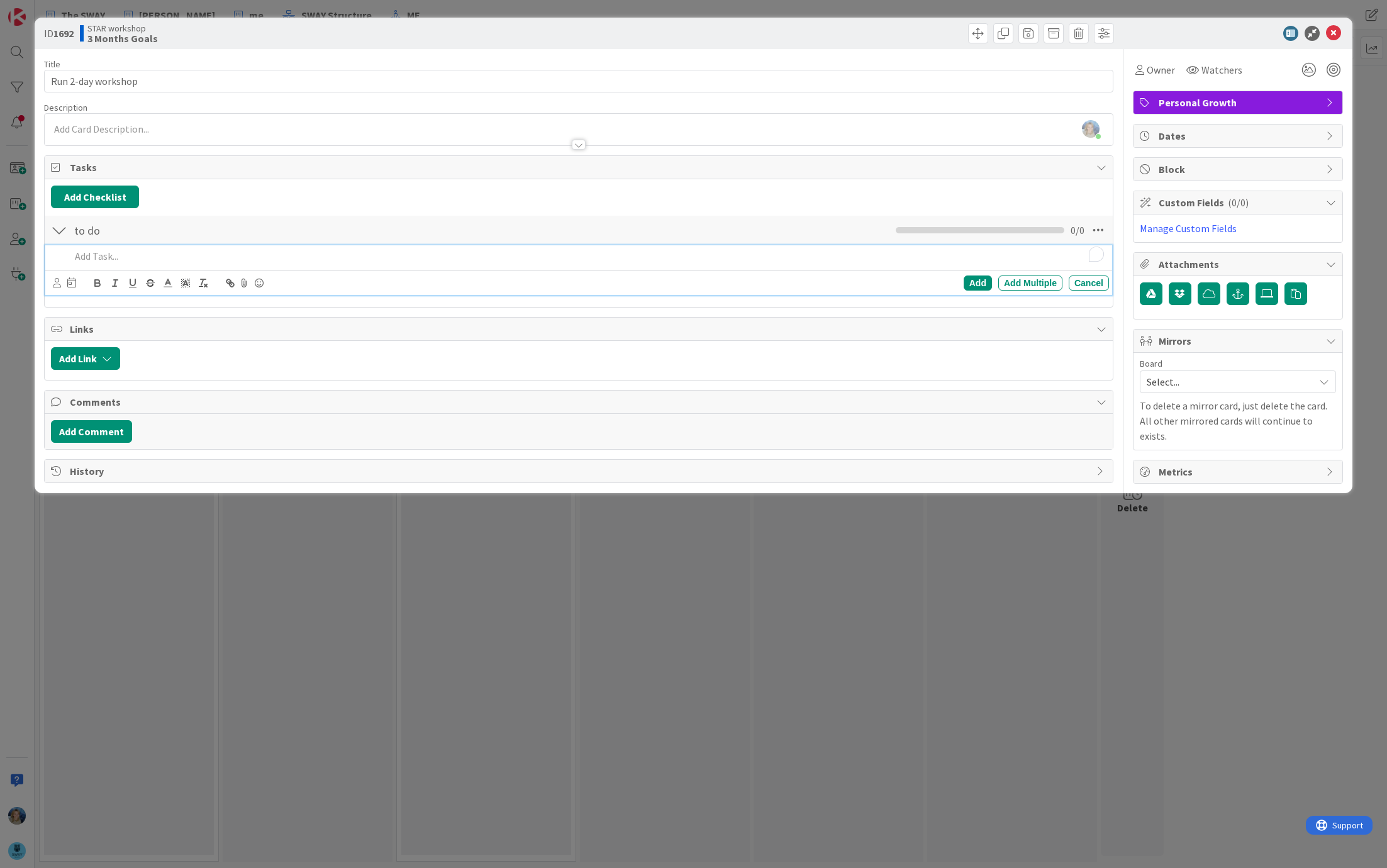
click at [103, 261] on p "To enrich screen reader interactions, please activate Accessibility in Grammarl…" at bounding box center [587, 256] width 1034 height 14
click at [116, 255] on p "To enrich screen reader interactions, please activate Accessibility in Grammarl…" at bounding box center [587, 256] width 1034 height 14
click at [251, 260] on p "To take an interview" at bounding box center [587, 256] width 1034 height 14
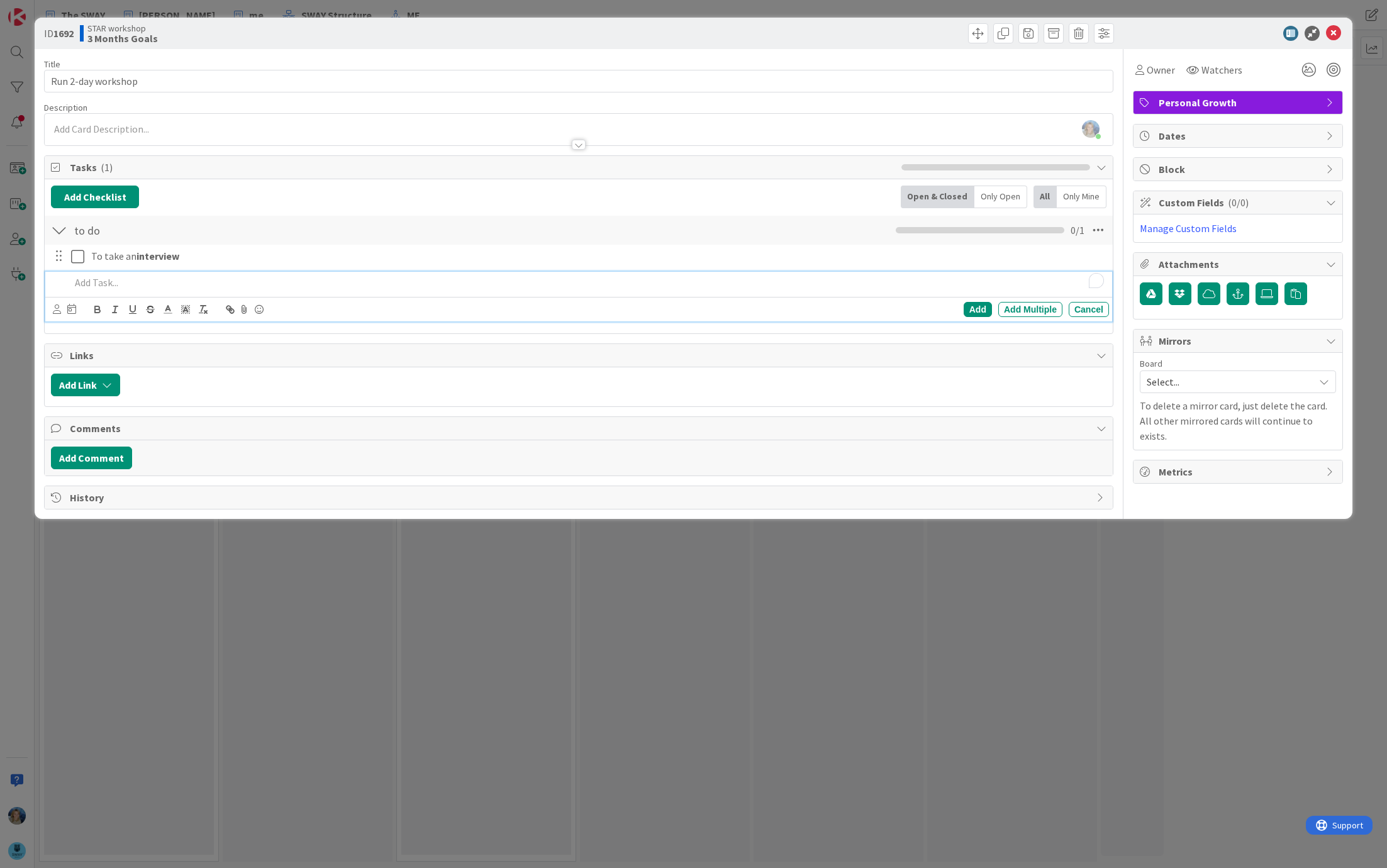
click at [141, 286] on p "To enrich screen reader interactions, please activate Accessibility in Grammarl…" at bounding box center [587, 282] width 1034 height 14
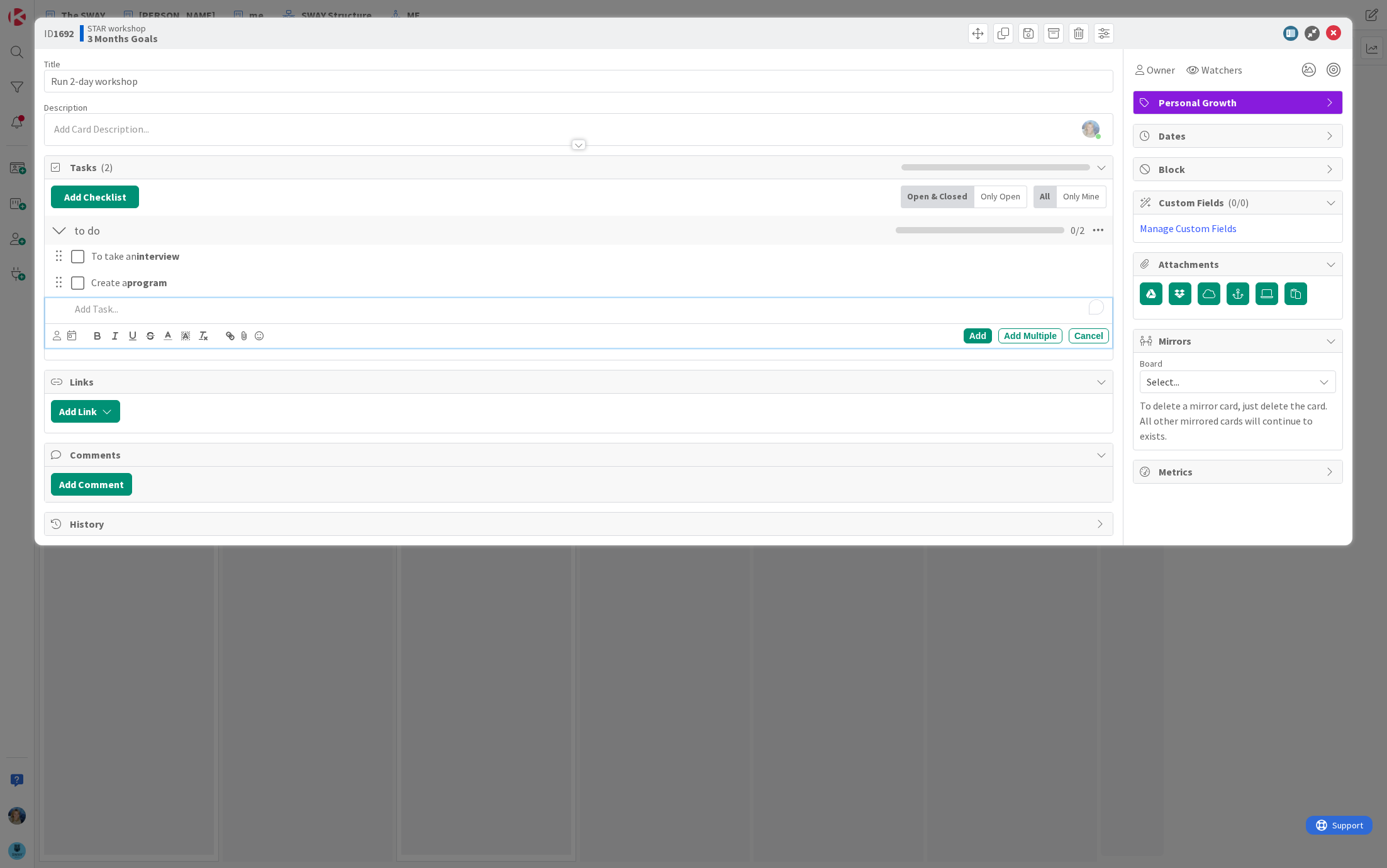
click at [171, 311] on p "To enrich screen reader interactions, please activate Accessibility in Grammarl…" at bounding box center [587, 309] width 1034 height 14
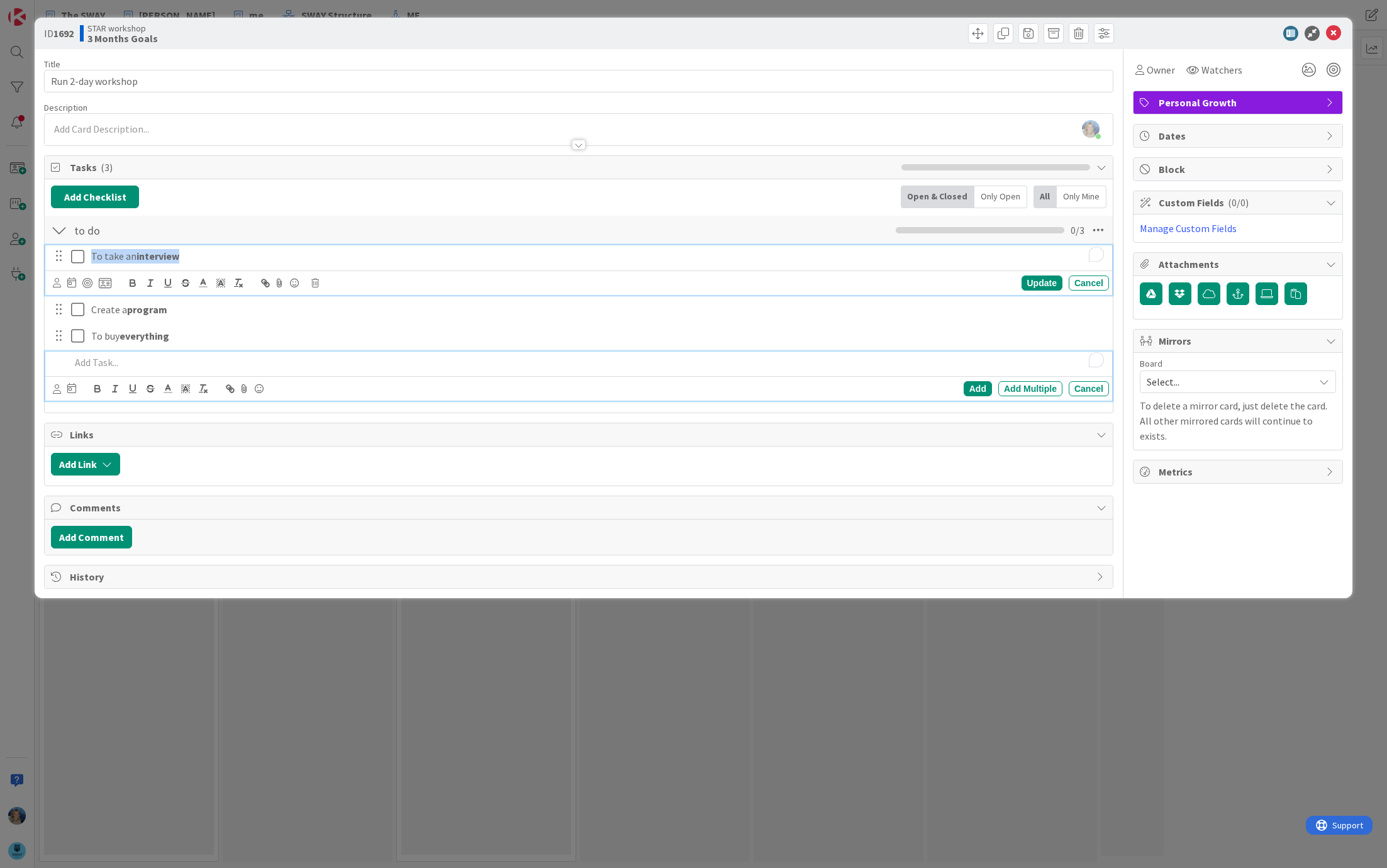
drag, startPoint x: 192, startPoint y: 259, endPoint x: 92, endPoint y: 254, distance: 100.1
click at [92, 254] on p "To take an interview" at bounding box center [598, 256] width 1013 height 14
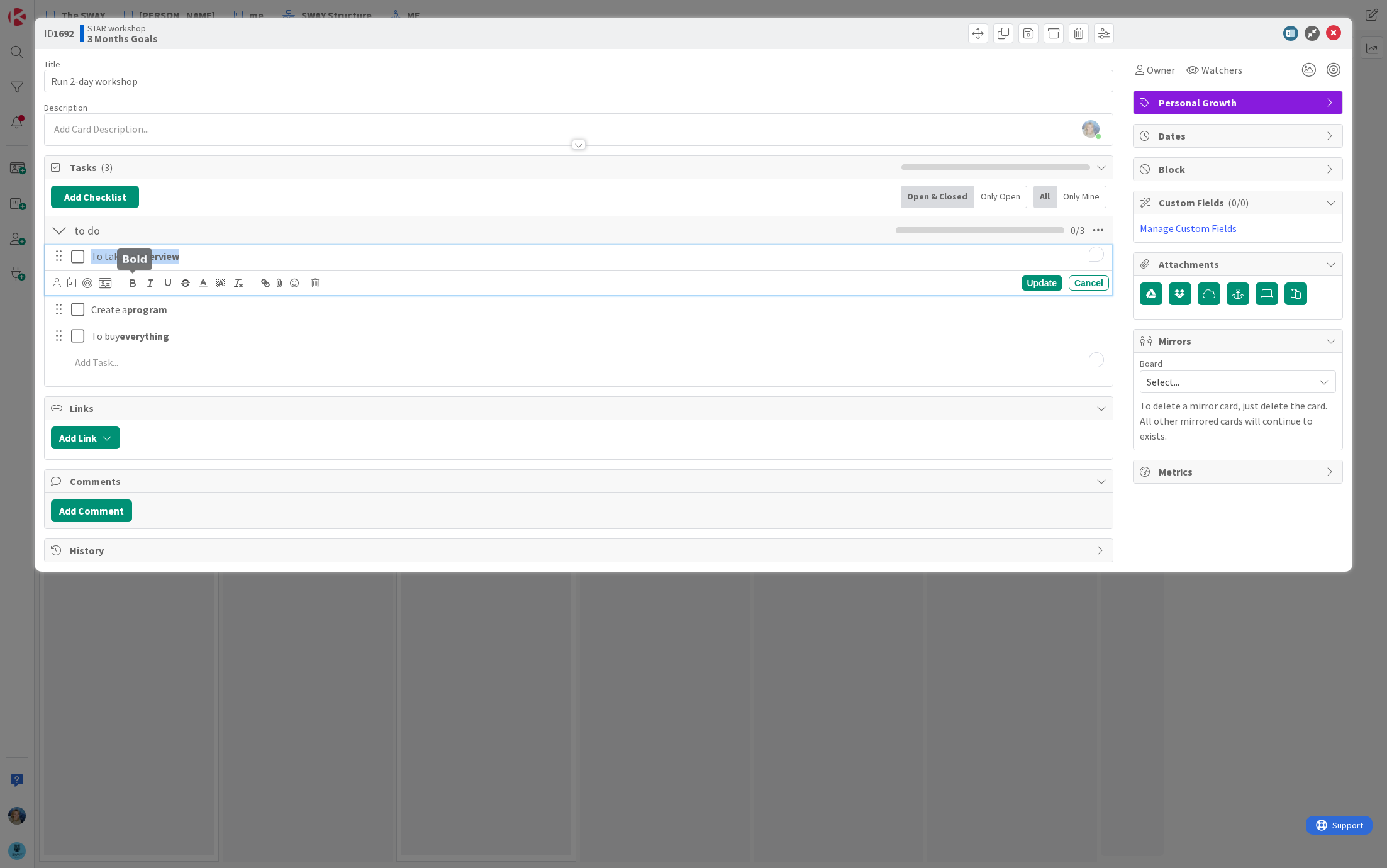
click at [134, 282] on icon "button" at bounding box center [132, 282] width 11 height 11
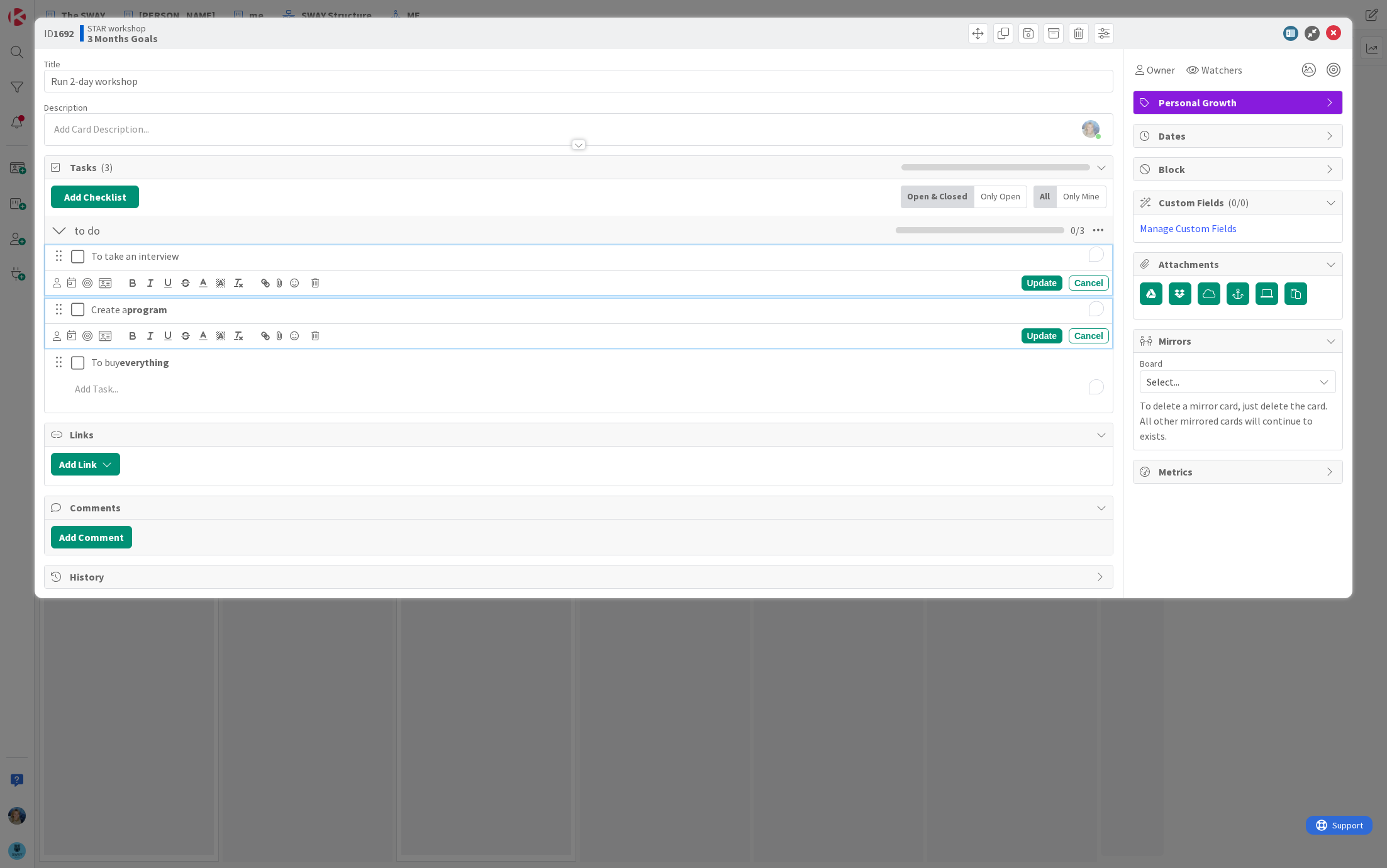
click at [173, 311] on p "Create a program" at bounding box center [598, 309] width 1013 height 14
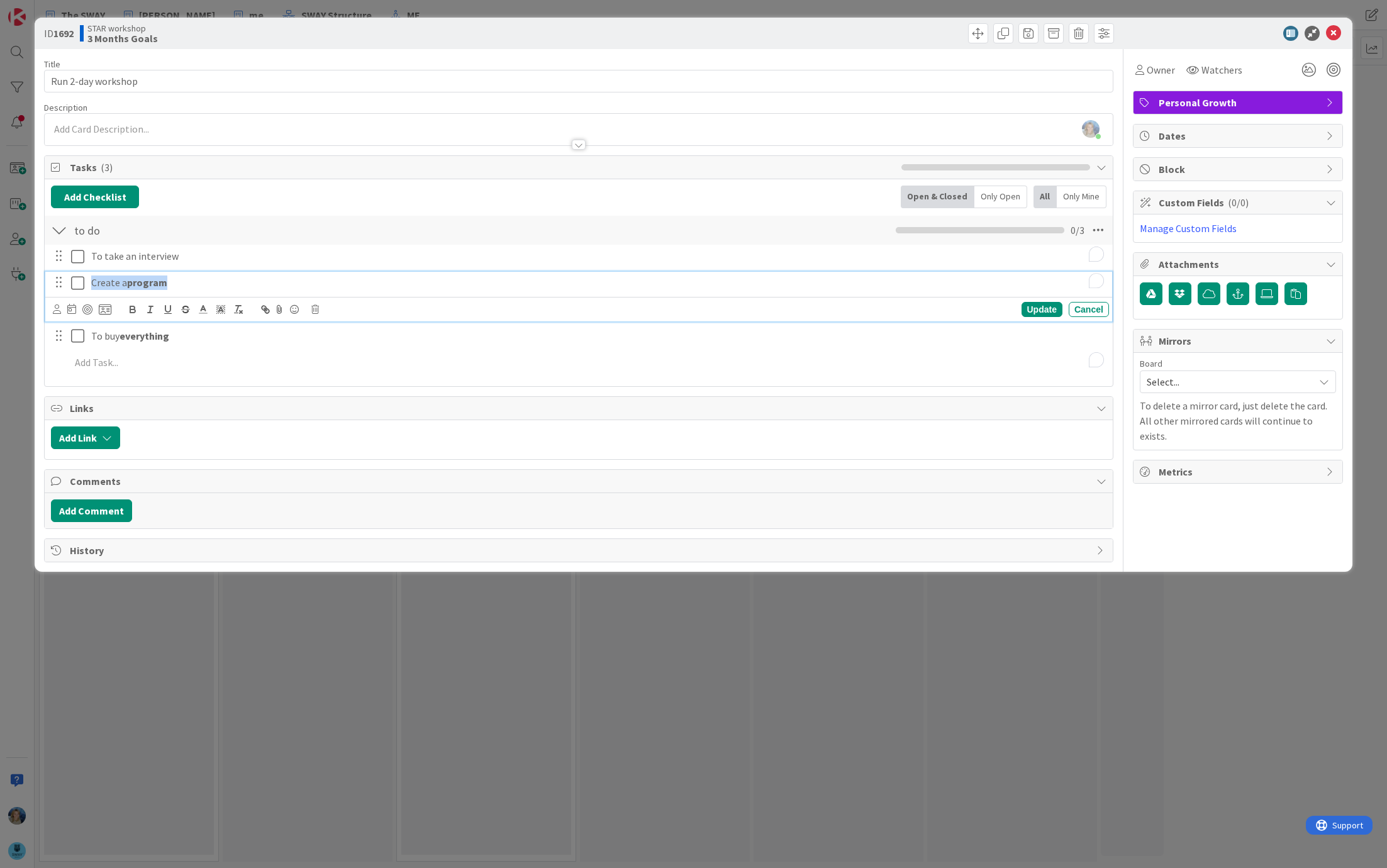
drag, startPoint x: 196, startPoint y: 281, endPoint x: 88, endPoint y: 281, distance: 108.0
click at [88, 281] on div "Create a program" at bounding box center [597, 282] width 1023 height 22
click at [138, 312] on button "button" at bounding box center [132, 309] width 17 height 15
click at [135, 305] on icon "button" at bounding box center [132, 309] width 11 height 11
click at [189, 297] on div "Update Cancel" at bounding box center [578, 309] width 1067 height 24
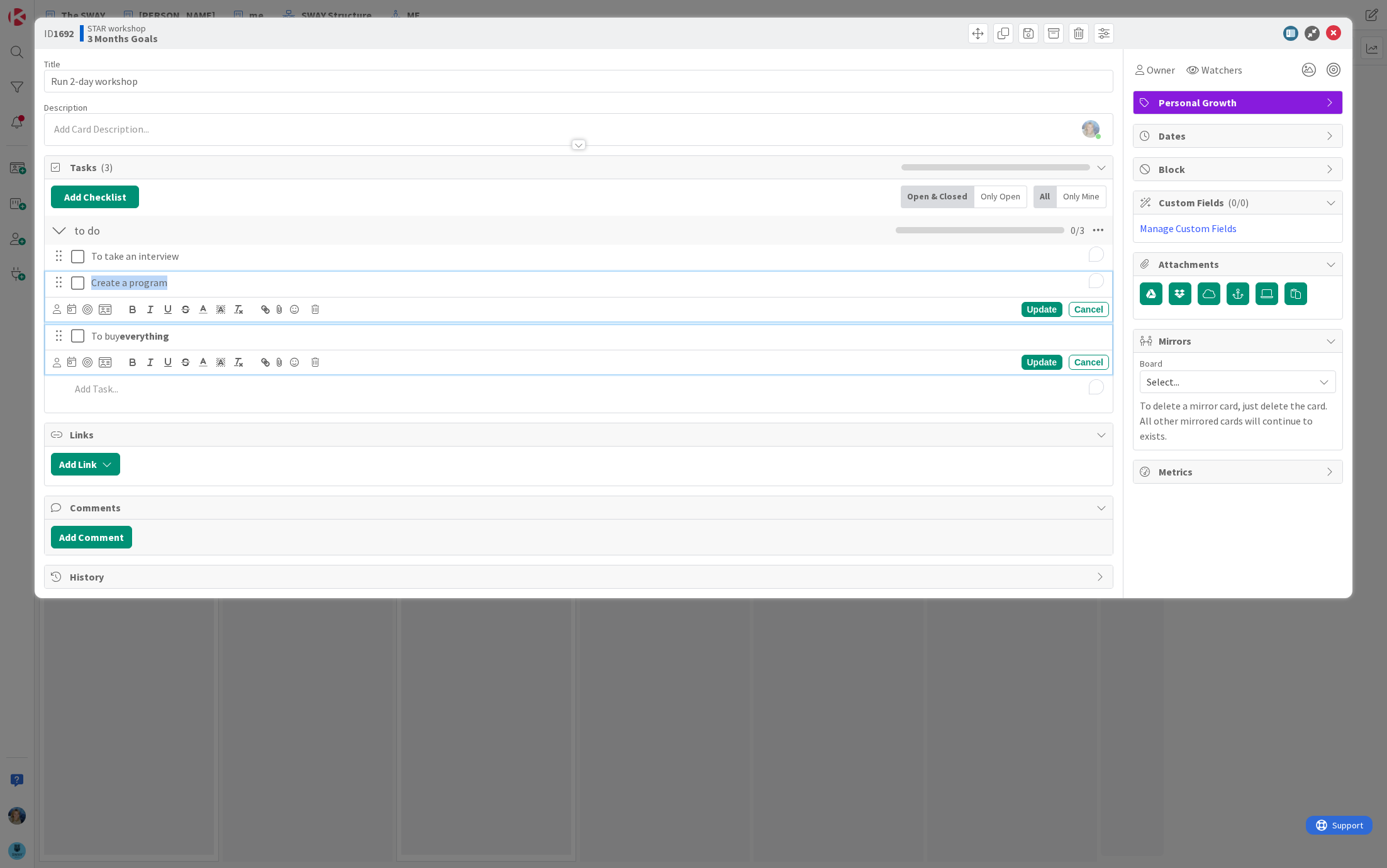
click at [175, 339] on p "To buy everything" at bounding box center [598, 336] width 1013 height 14
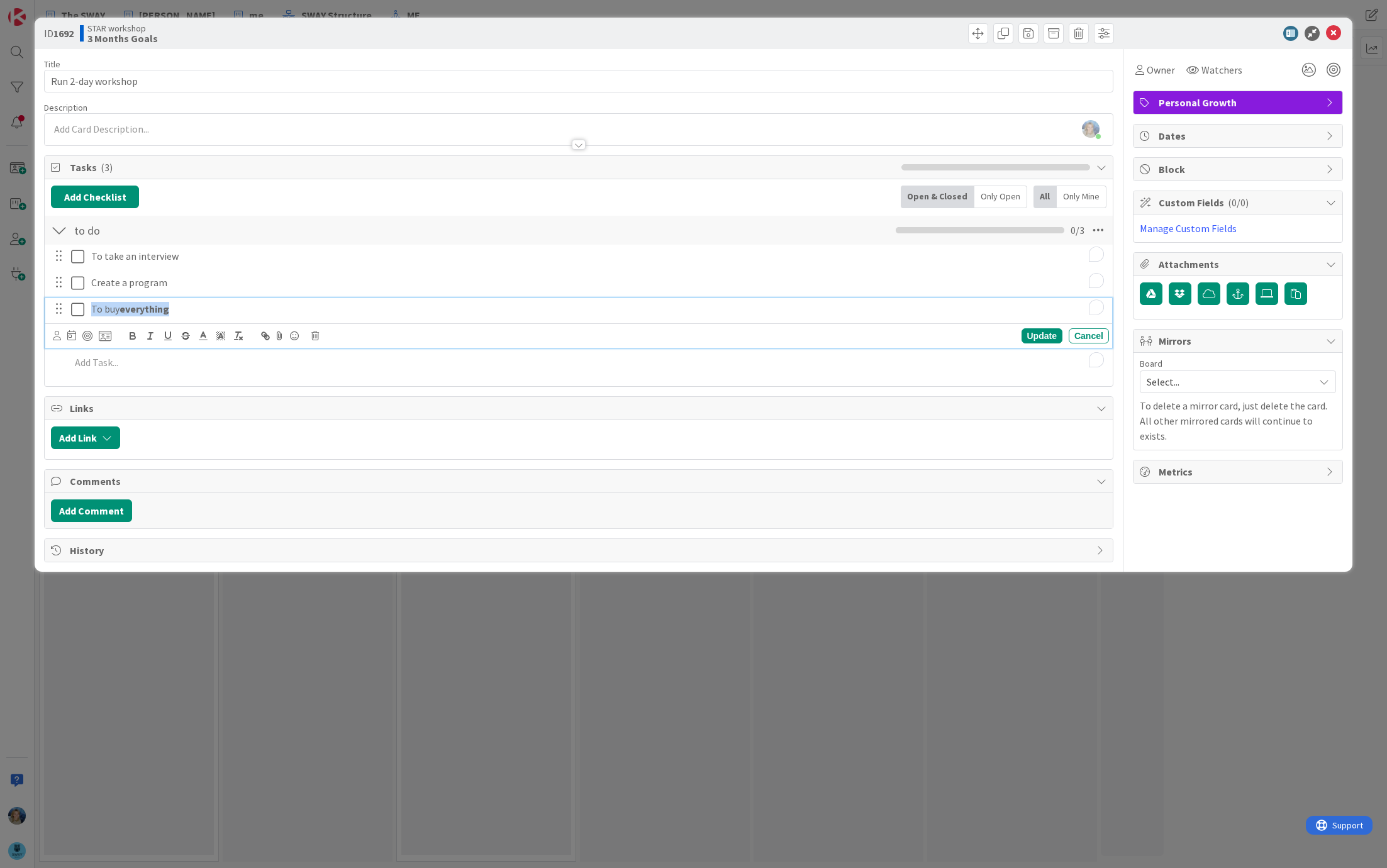
drag, startPoint x: 185, startPoint y: 313, endPoint x: 92, endPoint y: 312, distance: 93.0
click at [92, 312] on p "To buy everything" at bounding box center [598, 309] width 1013 height 14
click at [138, 333] on button "button" at bounding box center [132, 336] width 17 height 15
click at [1170, 263] on span "Attachments" at bounding box center [1239, 264] width 161 height 15
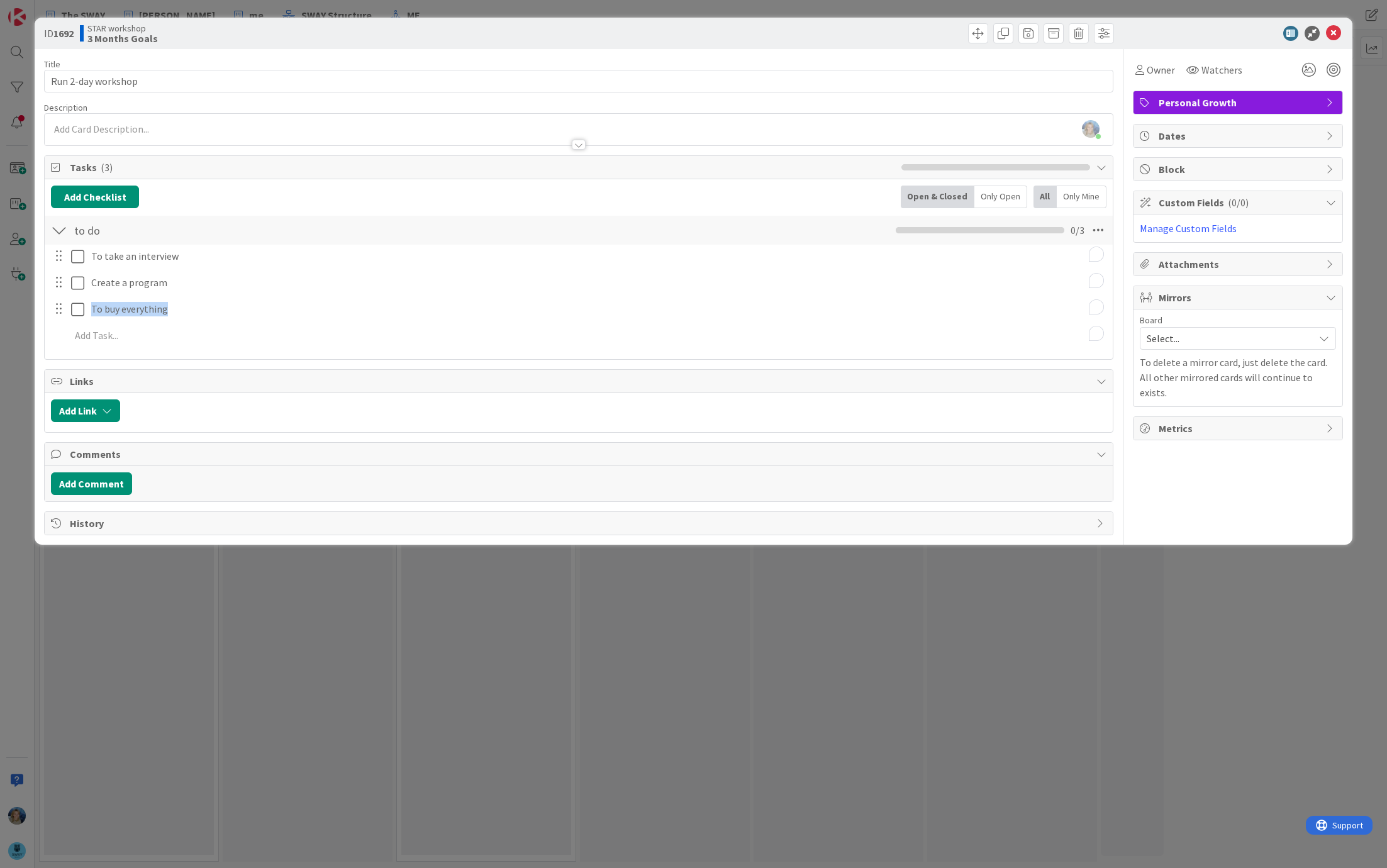
click at [1170, 263] on span "Attachments" at bounding box center [1239, 264] width 161 height 15
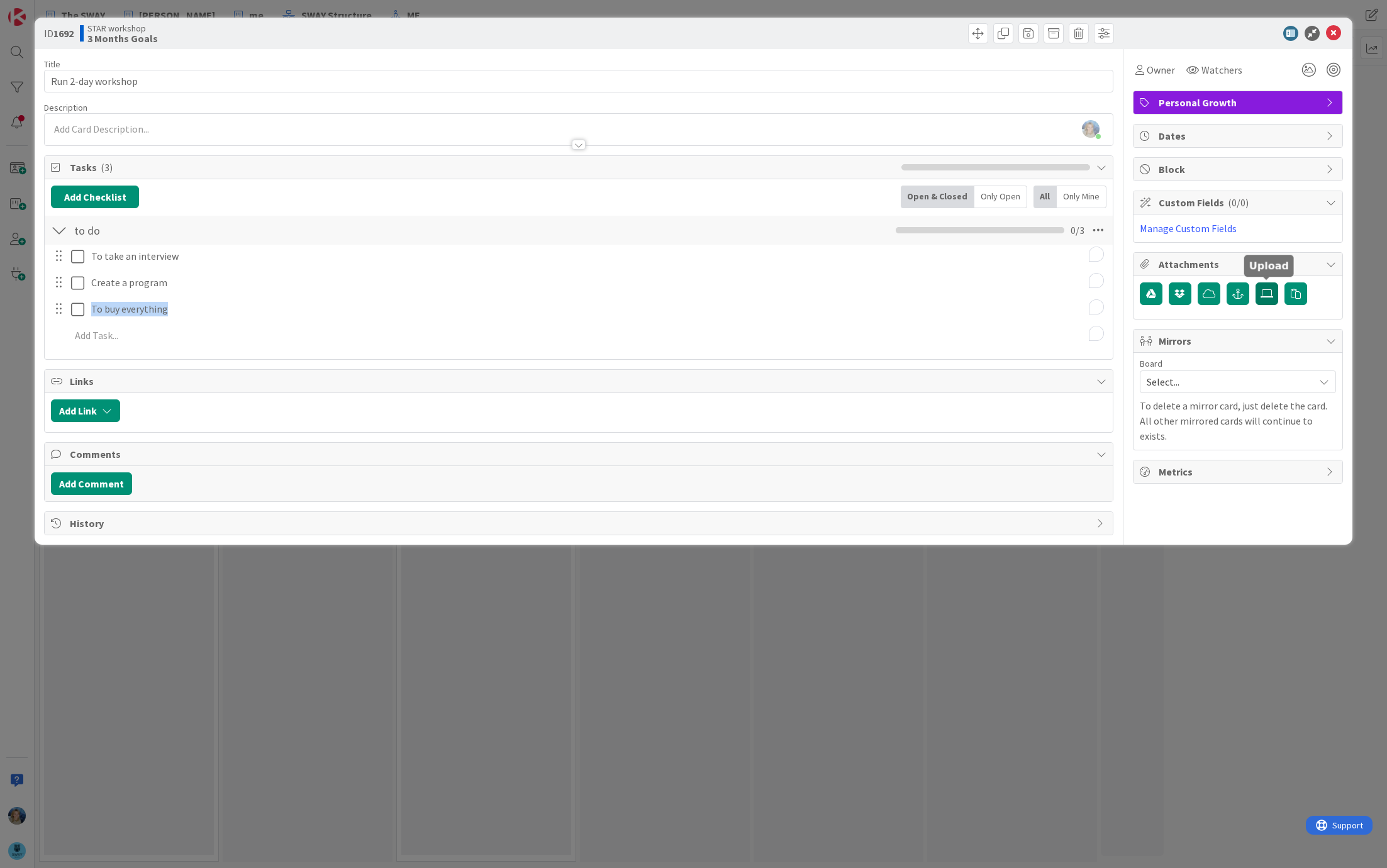
click at [1273, 291] on icon at bounding box center [1267, 293] width 13 height 10
click at [1256, 282] on input "file" at bounding box center [1256, 282] width 0 height 0
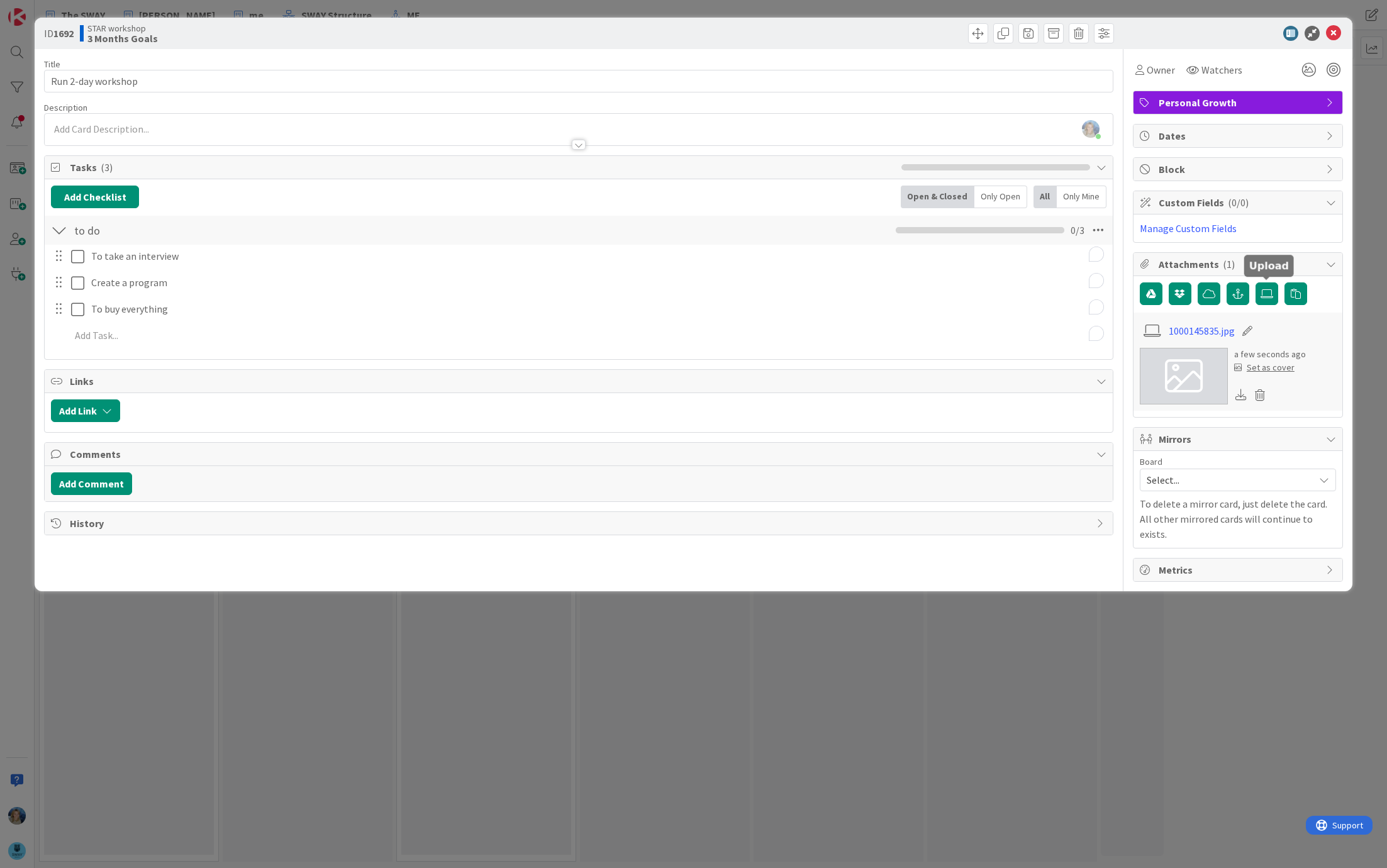
click at [1262, 366] on div "Set as cover" at bounding box center [1265, 367] width 60 height 13
click at [1336, 35] on icon at bounding box center [1334, 33] width 15 height 15
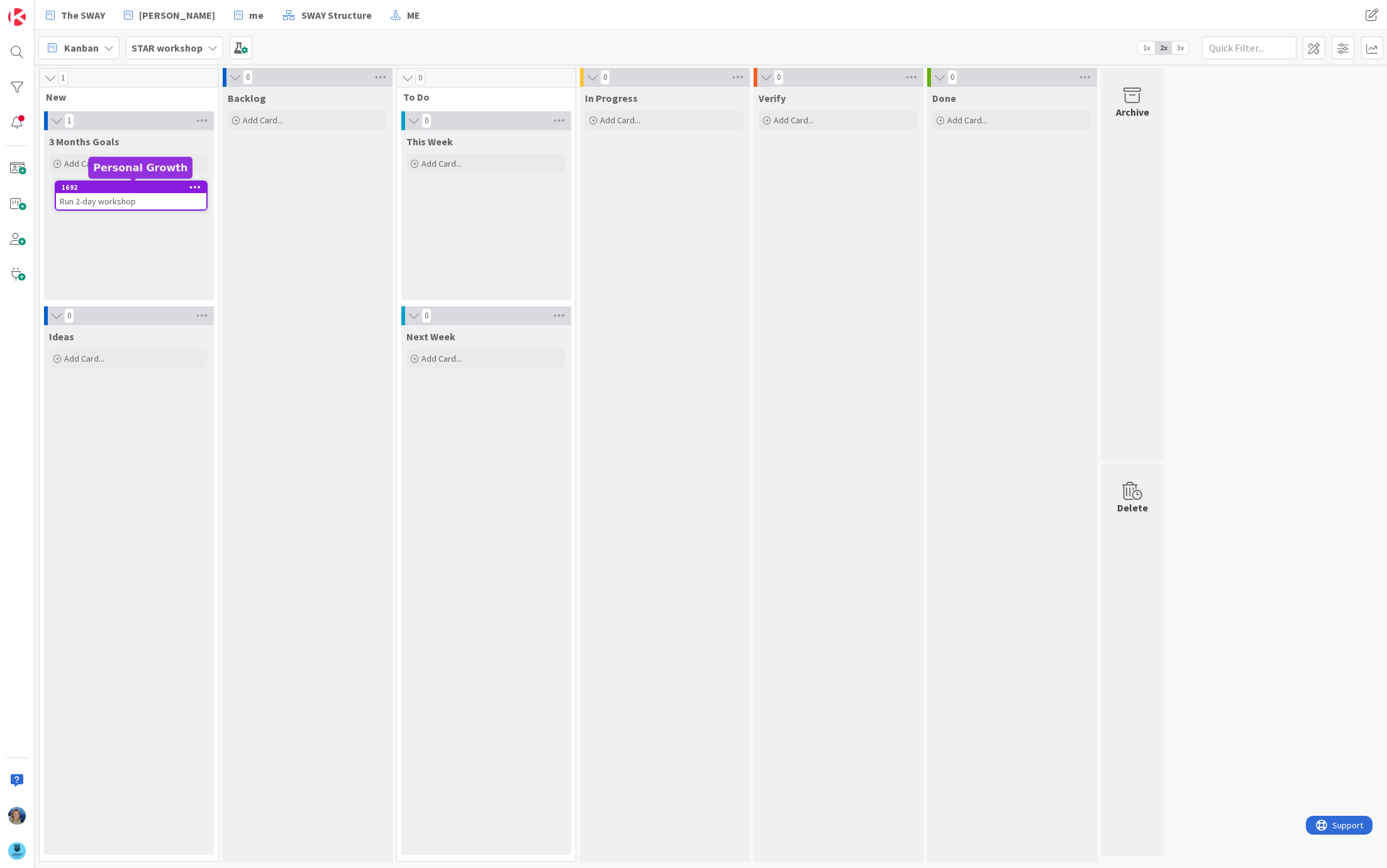
click at [172, 190] on div "1692" at bounding box center [134, 187] width 145 height 9
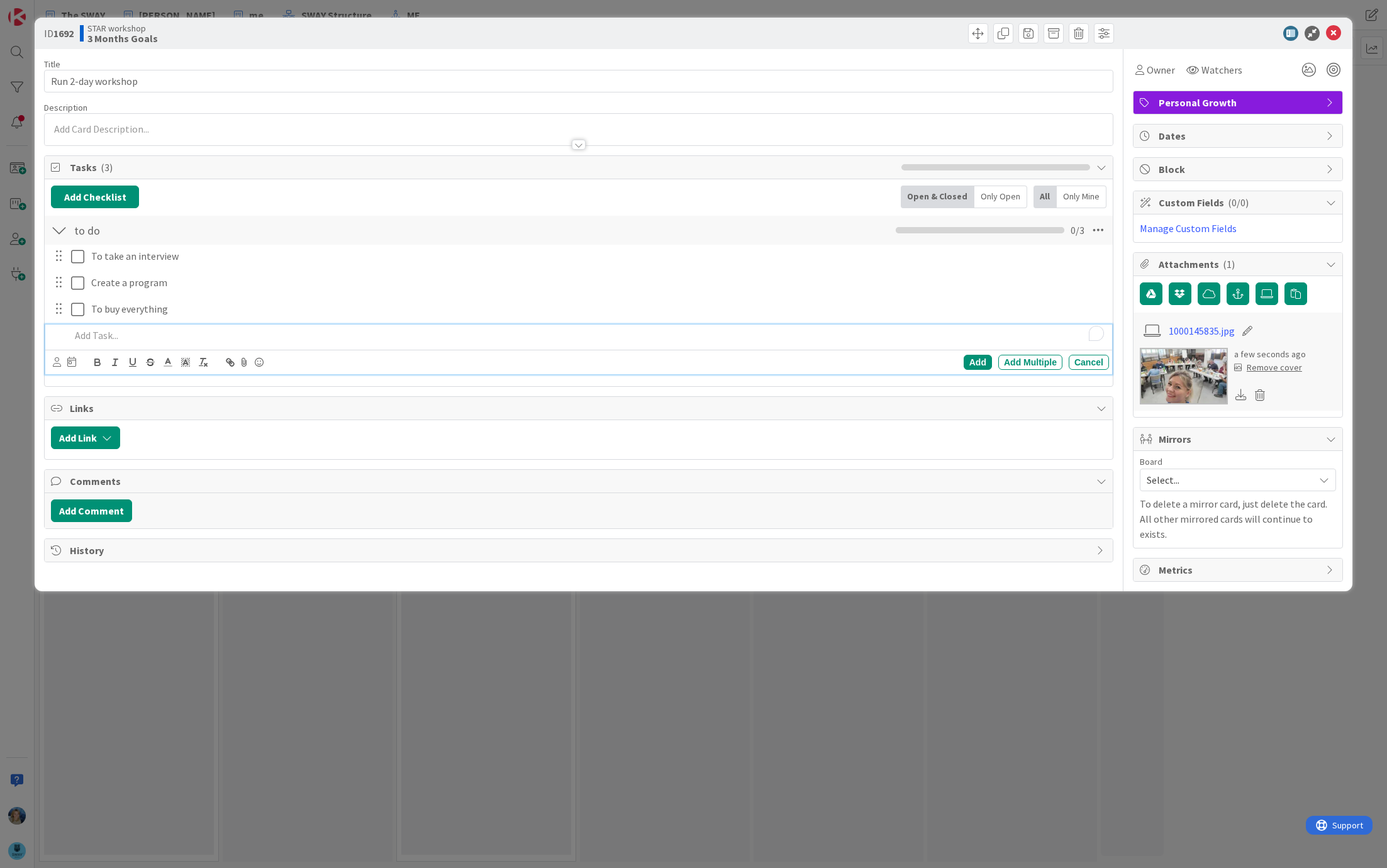
click at [1262, 368] on div "Remove cover" at bounding box center [1268, 367] width 68 height 13
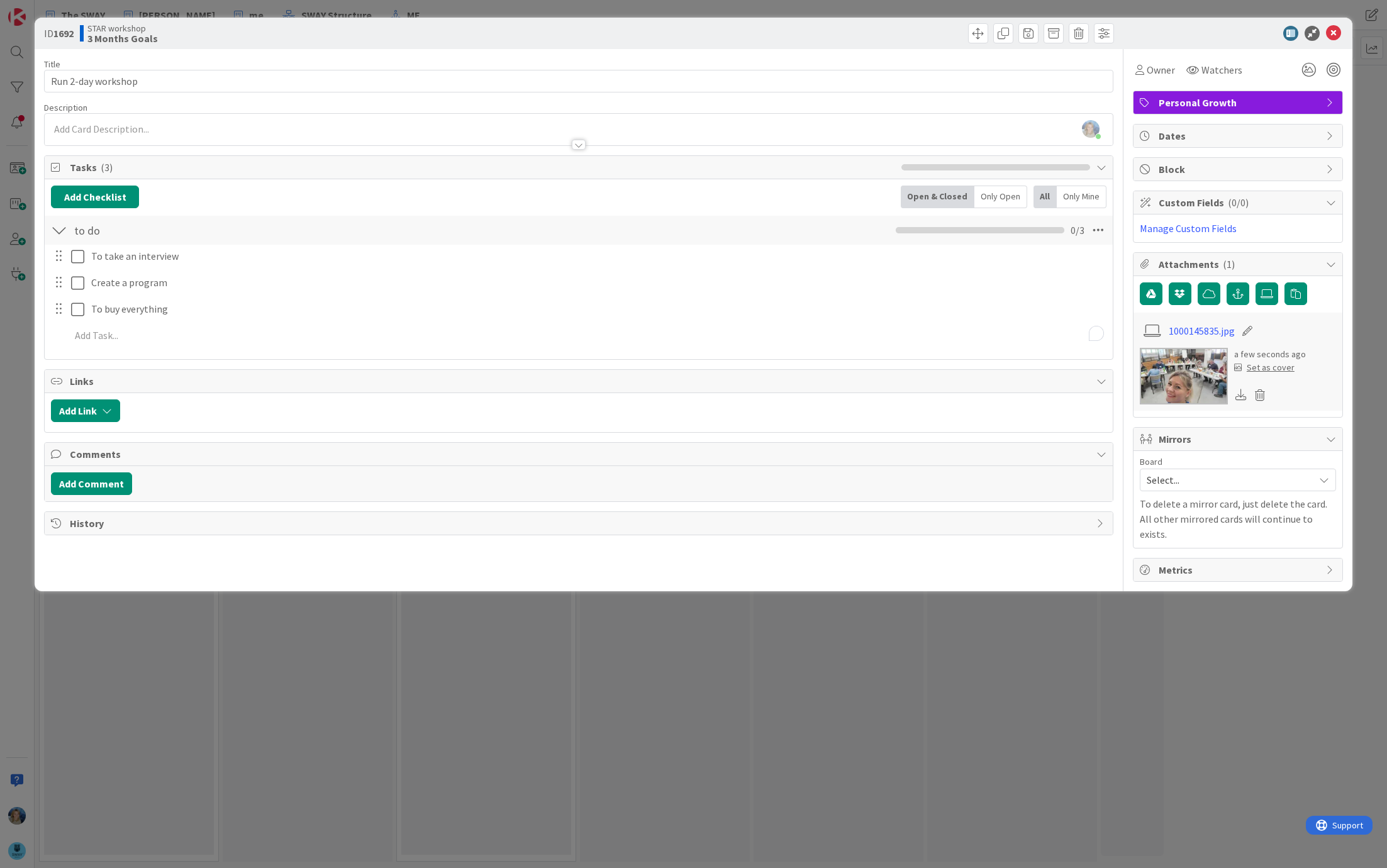
click at [1262, 368] on div "Set as cover" at bounding box center [1265, 367] width 60 height 13
click at [1331, 26] on icon at bounding box center [1334, 33] width 15 height 15
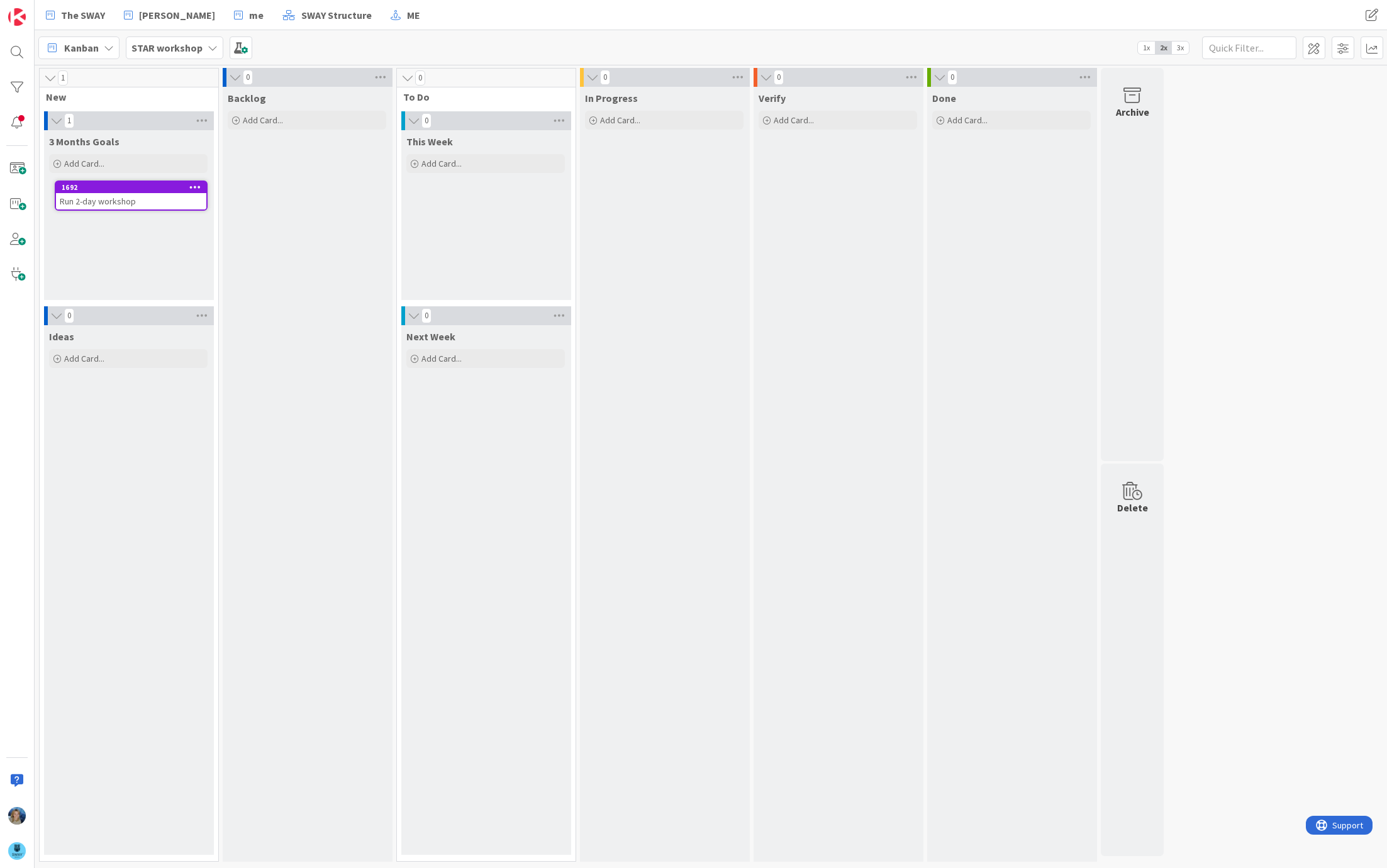
click at [1183, 43] on span "3x" at bounding box center [1180, 48] width 17 height 13
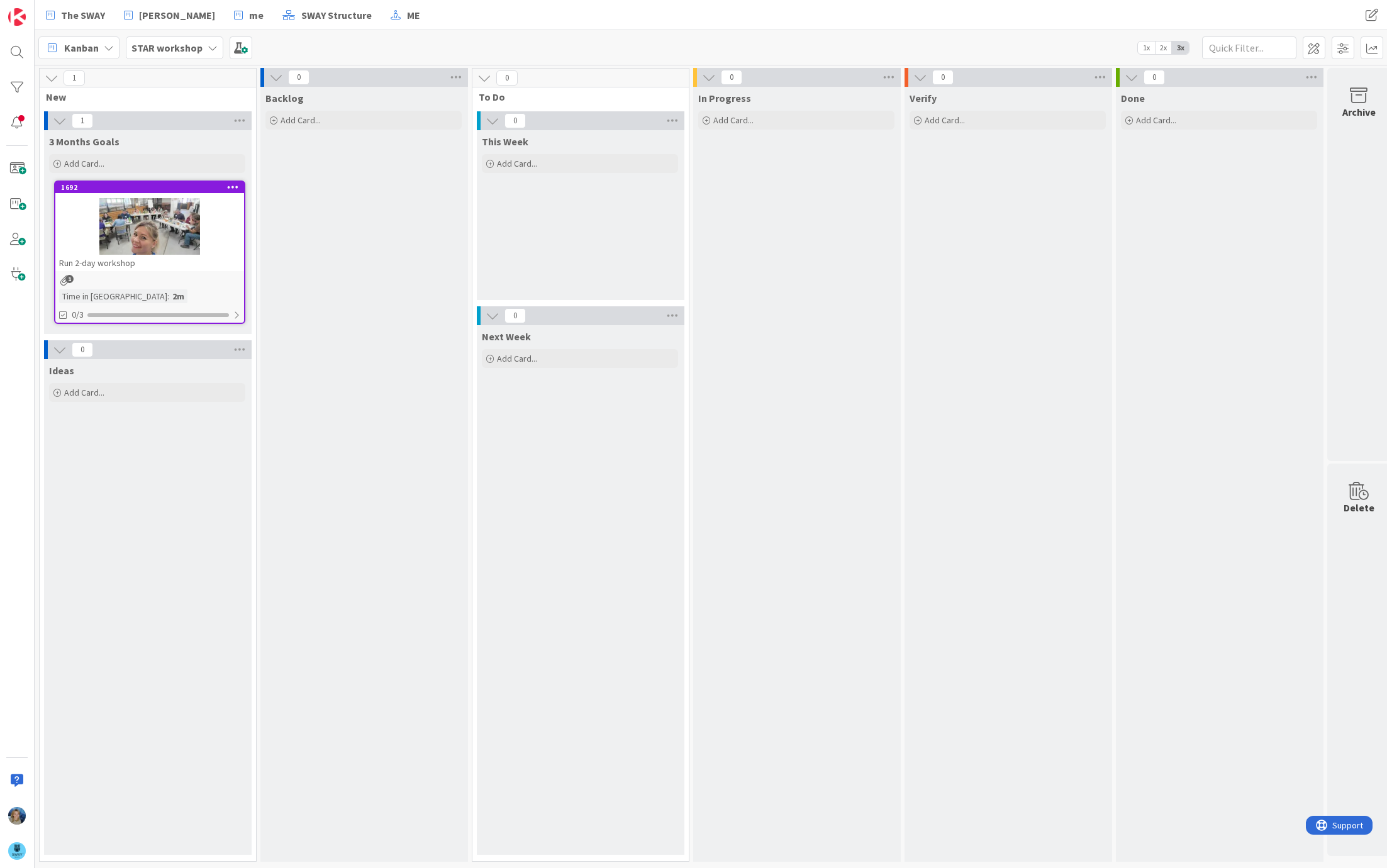
click at [220, 242] on div at bounding box center [149, 226] width 189 height 57
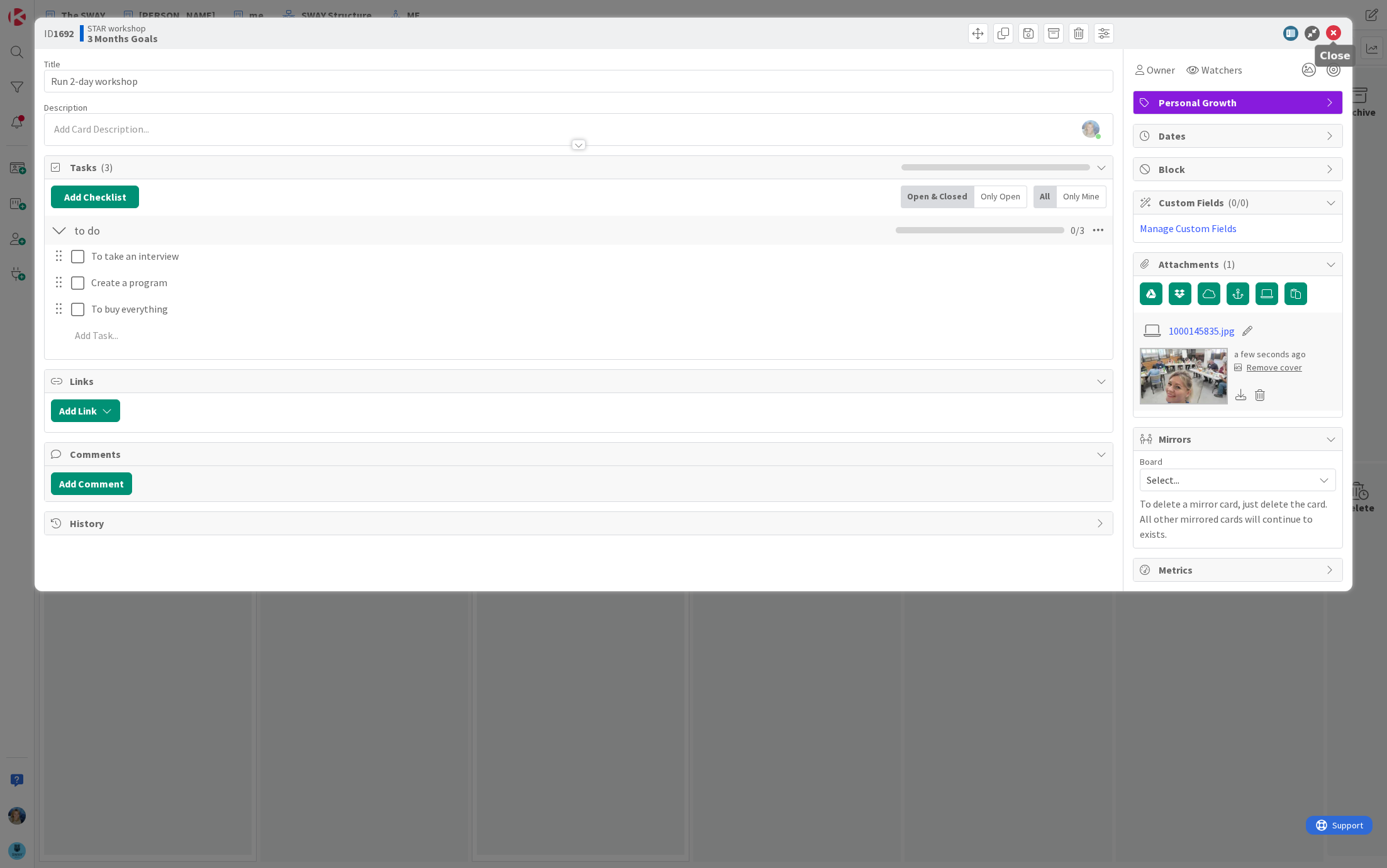
click at [1332, 32] on icon at bounding box center [1334, 33] width 15 height 15
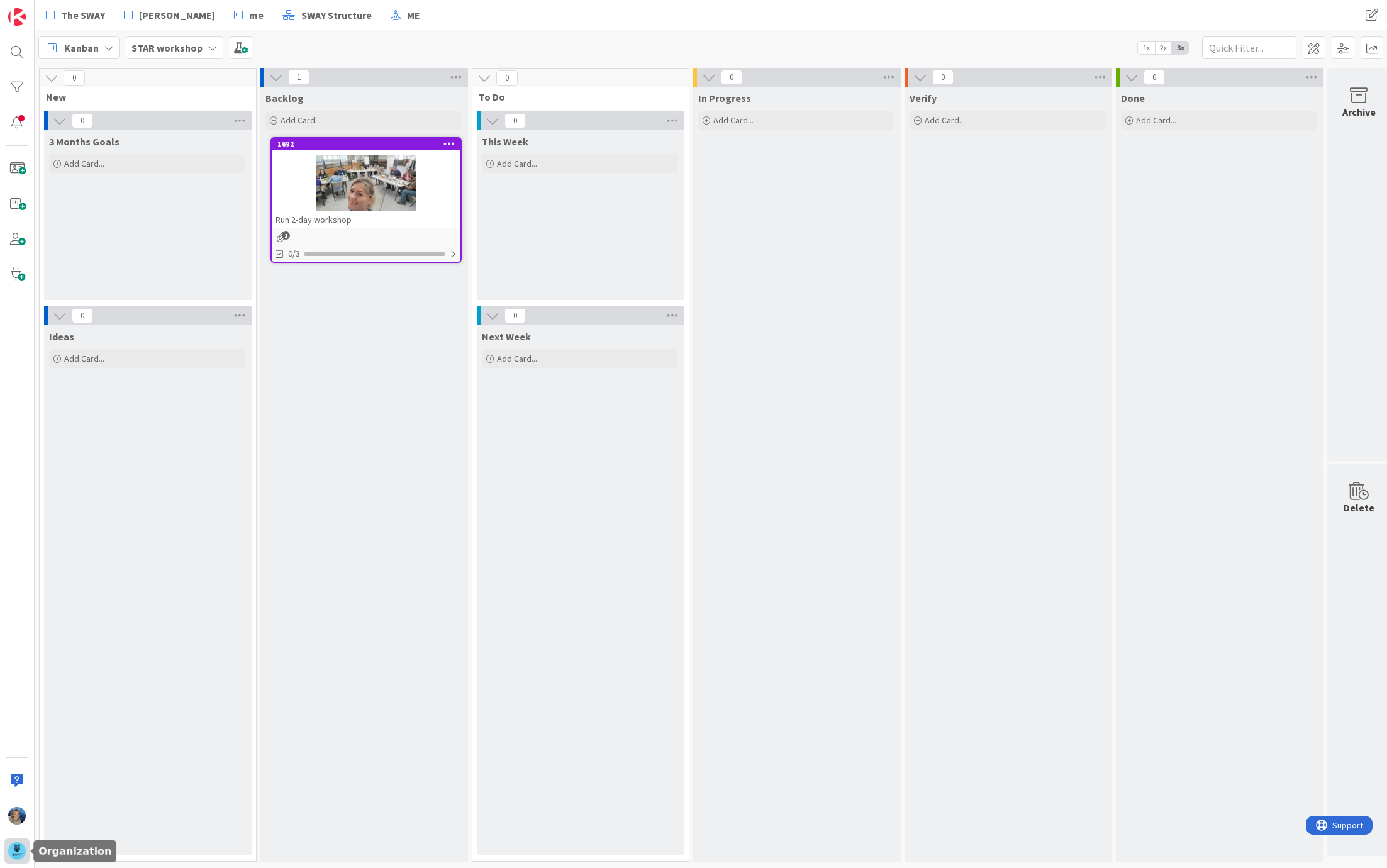
click at [22, 839] on div at bounding box center [17, 851] width 25 height 25
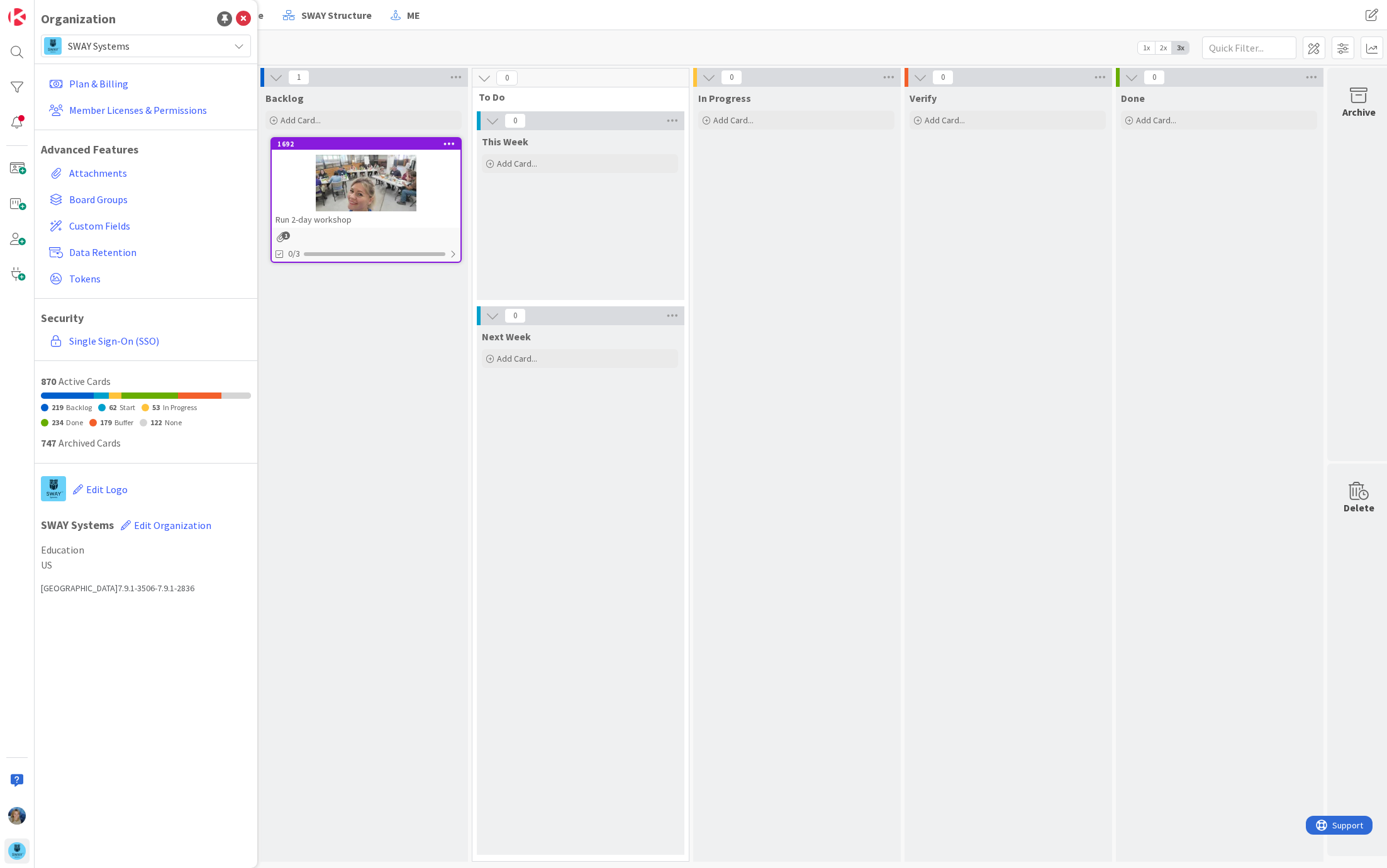
click at [174, 45] on span "SWAY Systems" at bounding box center [145, 45] width 155 height 17
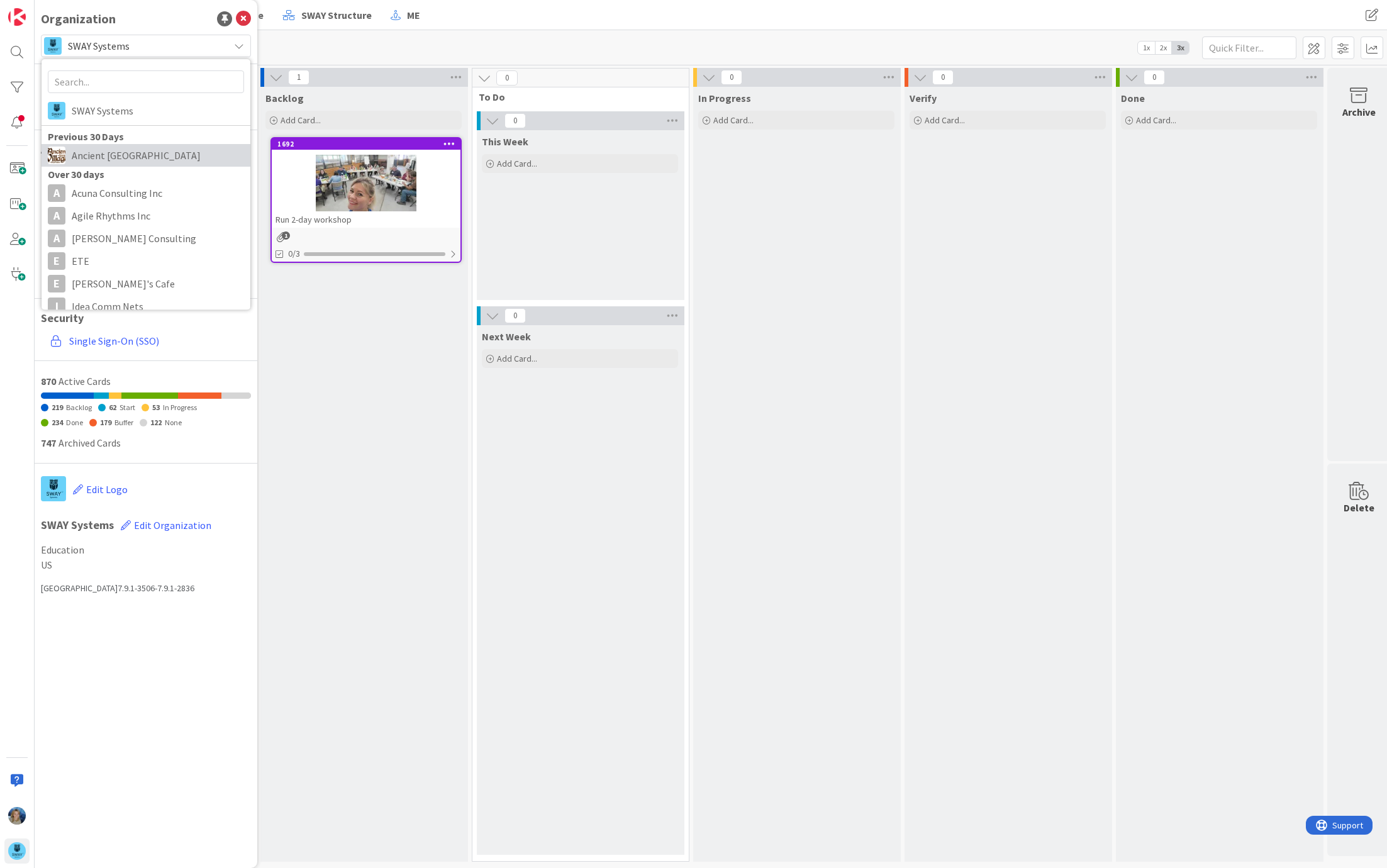
click at [150, 155] on span "Ancient [GEOGRAPHIC_DATA]" at bounding box center [158, 155] width 172 height 19
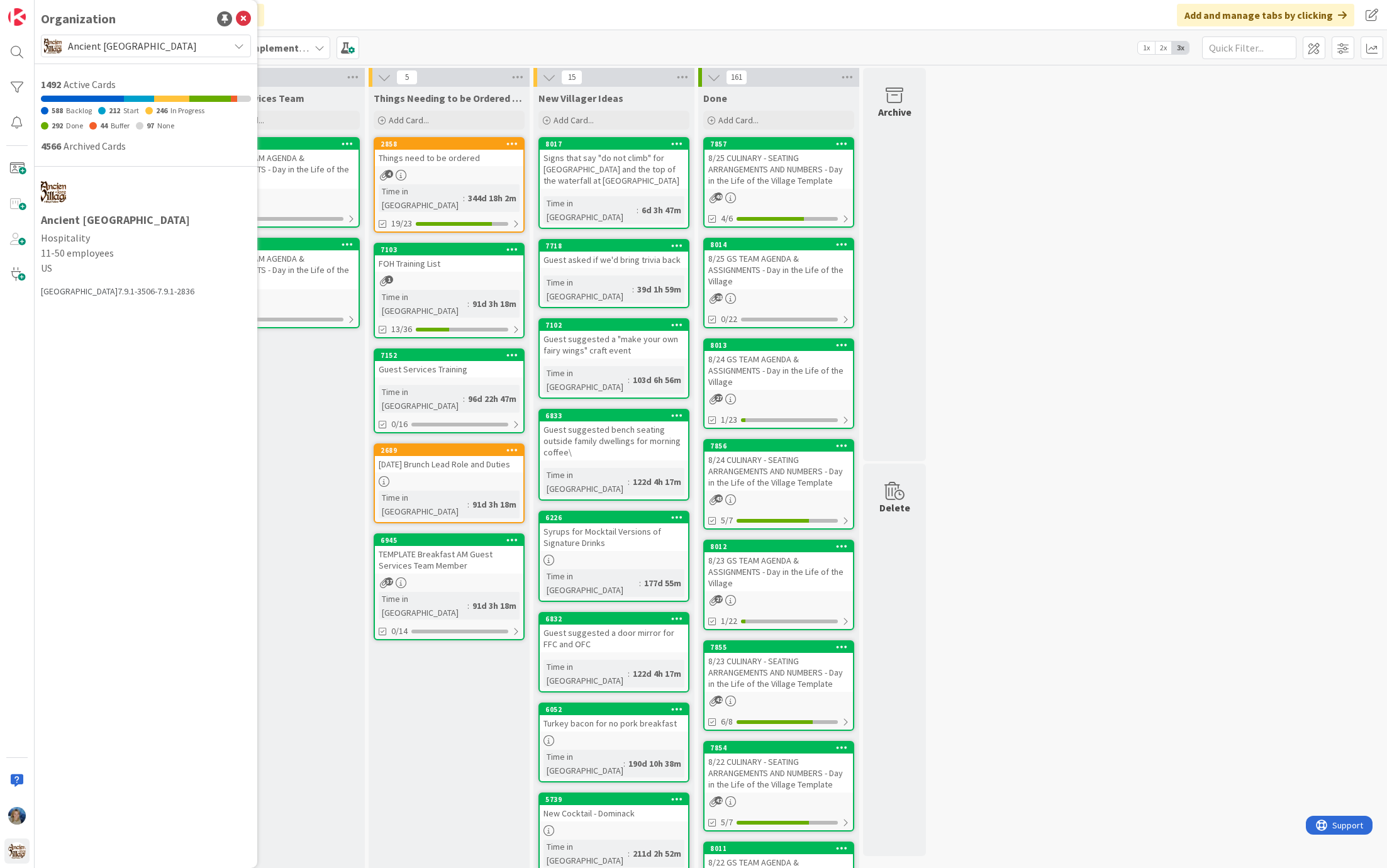
click at [1080, 107] on div "36 Culinary & BEOs Add Card... 7858 8/26 CULINARY - SEATING ARRANGEMENTS AND NU…" at bounding box center [710, 623] width 1348 height 1112
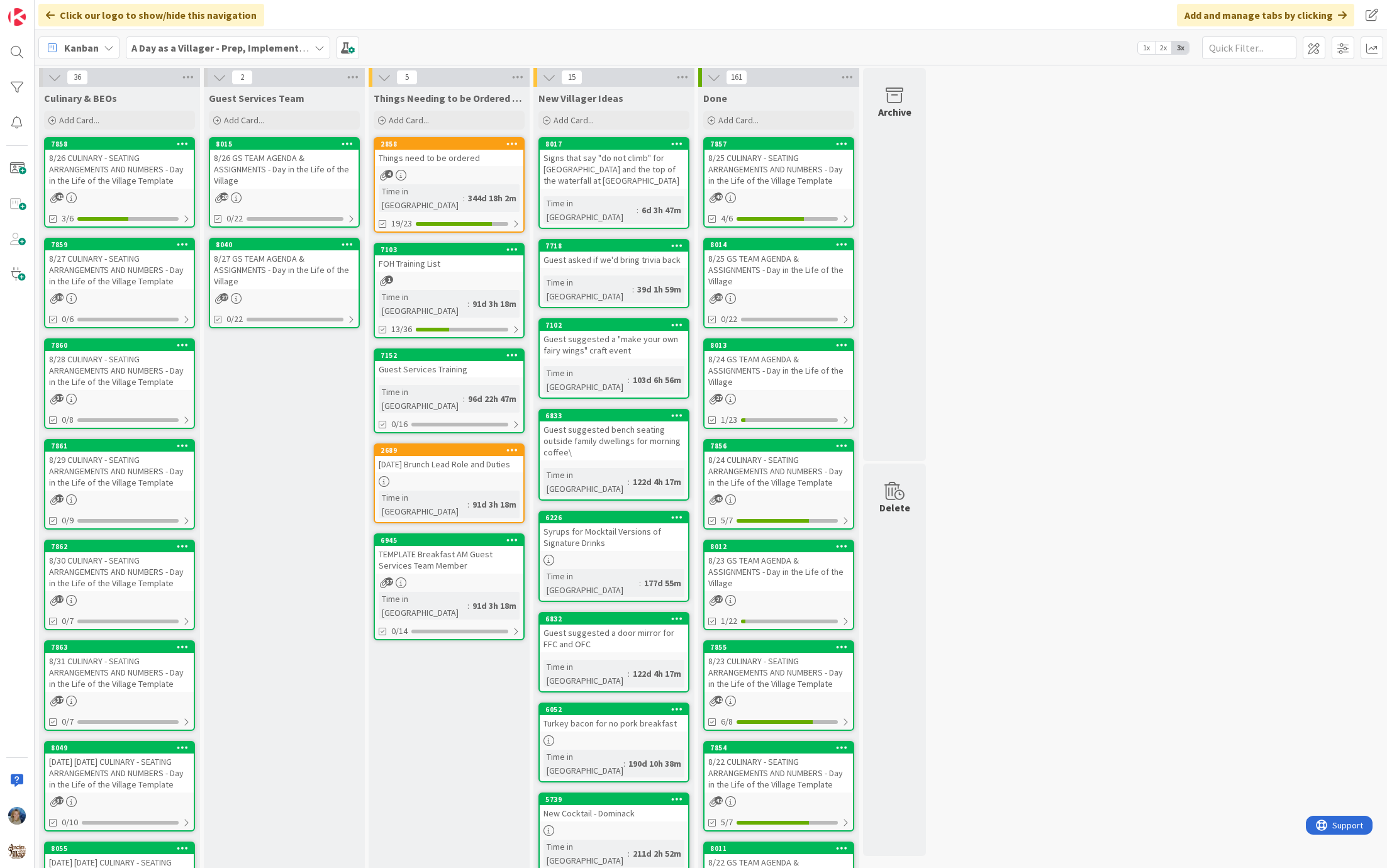
click at [307, 50] on b "A Day as a Villager - Prep, Implement and Execute" at bounding box center [243, 48] width 224 height 13
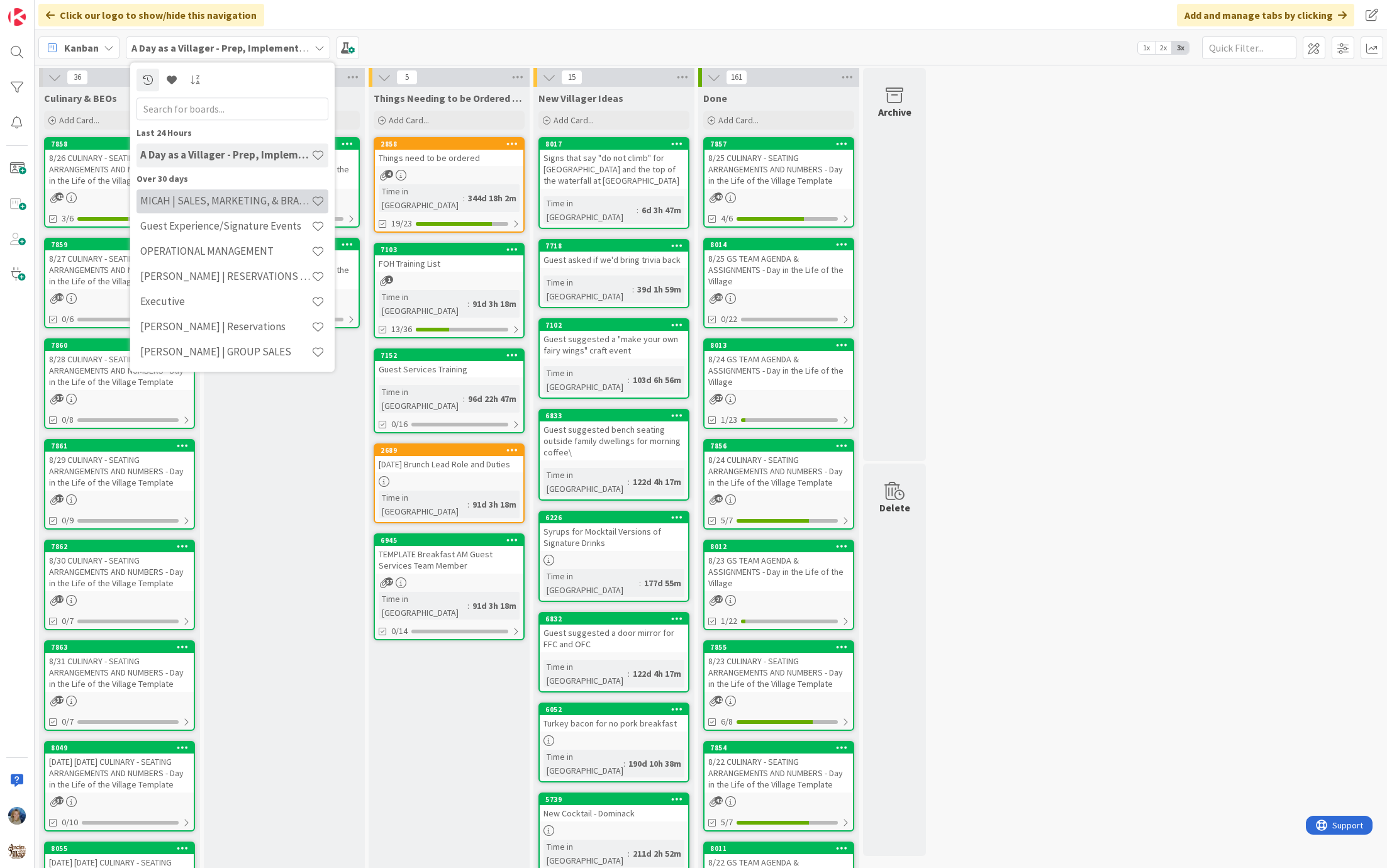
click at [268, 192] on div "MICAH | SALES, MARKETING, & BRAND STRATEGY" at bounding box center [233, 202] width 192 height 24
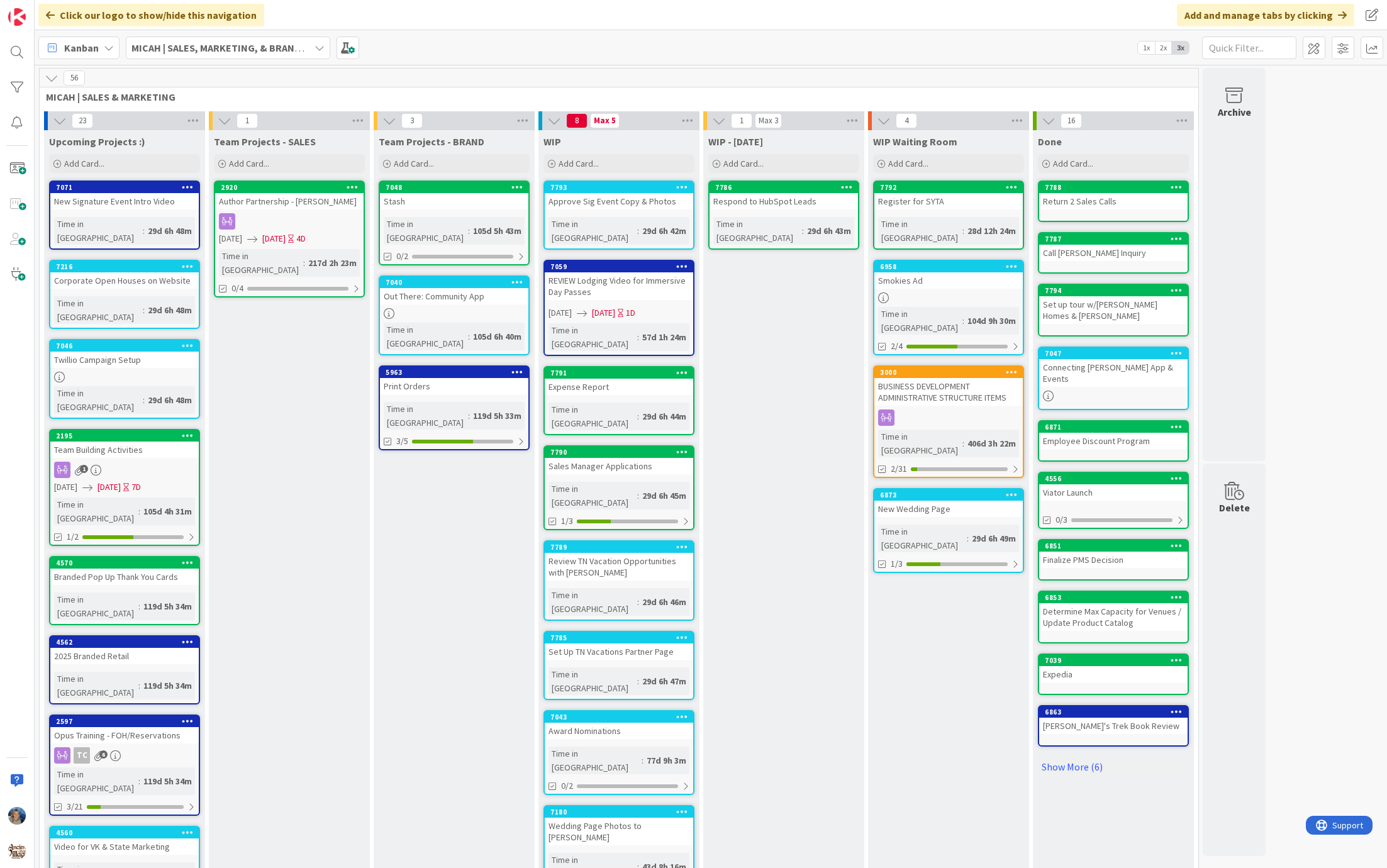
click at [230, 46] on b "MICAH | SALES, MARKETING, & BRAND STRATEGY" at bounding box center [240, 48] width 218 height 13
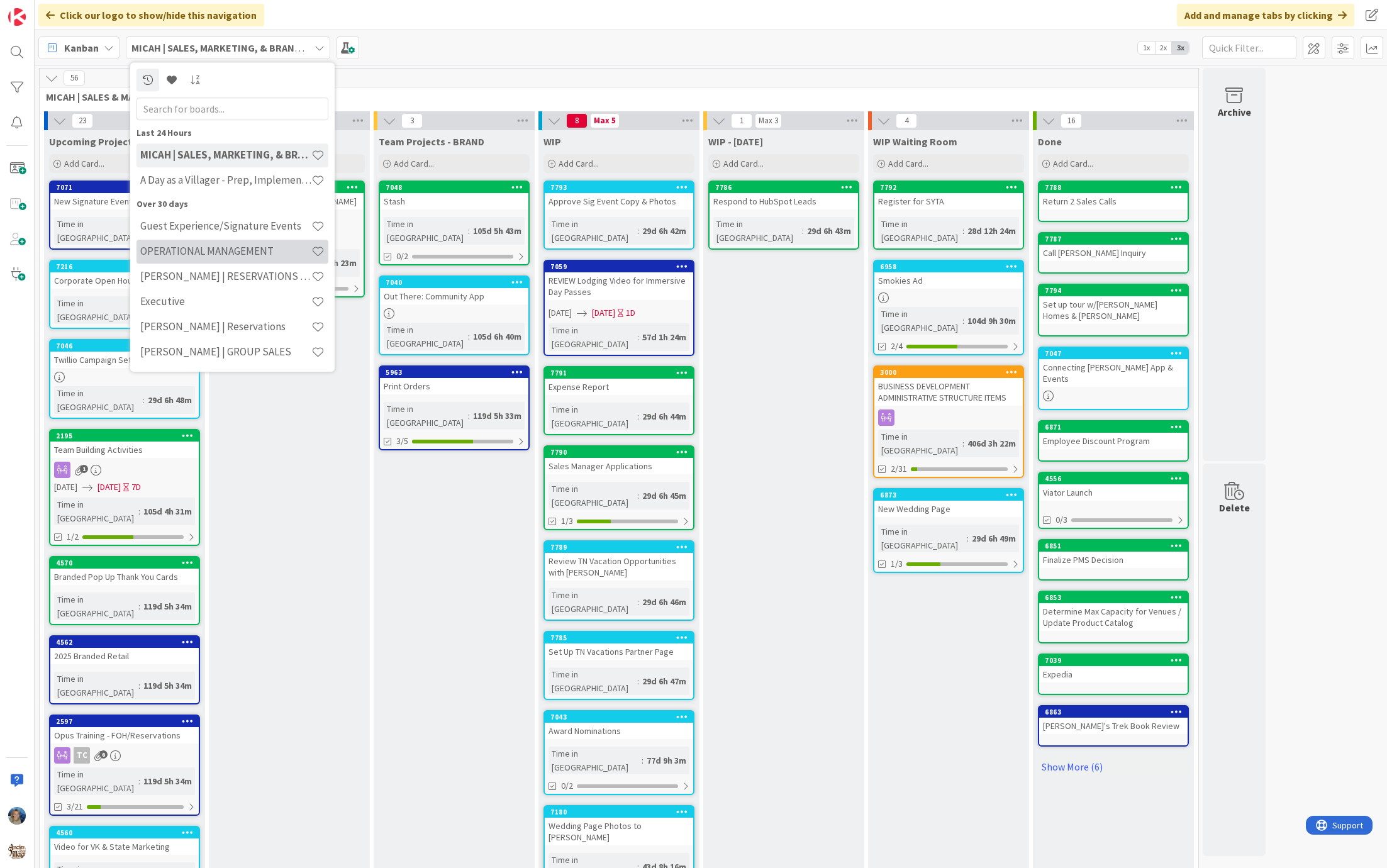
click at [251, 243] on div "OPERATIONAL MANAGEMENT" at bounding box center [233, 251] width 192 height 24
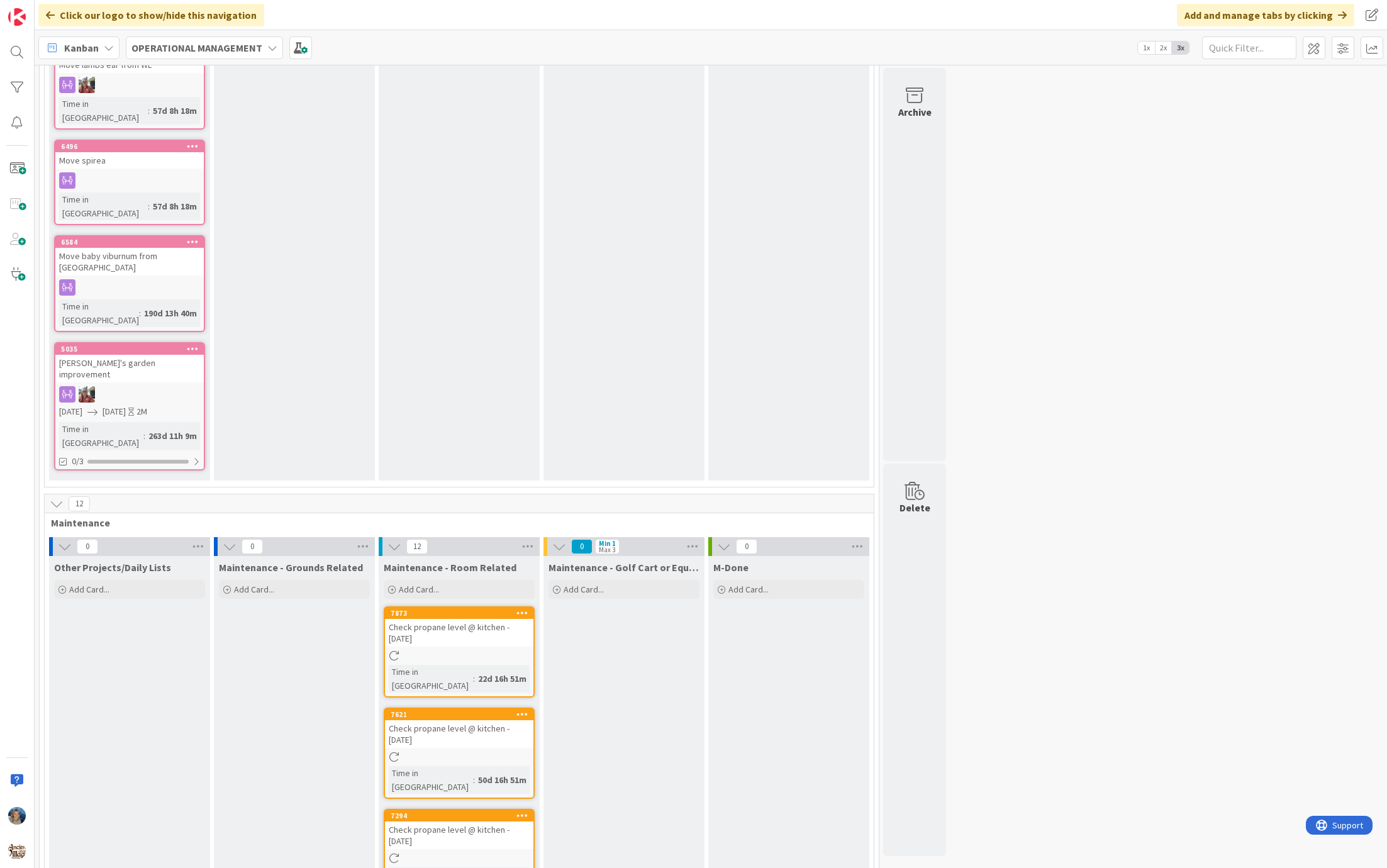
scroll to position [971, 0]
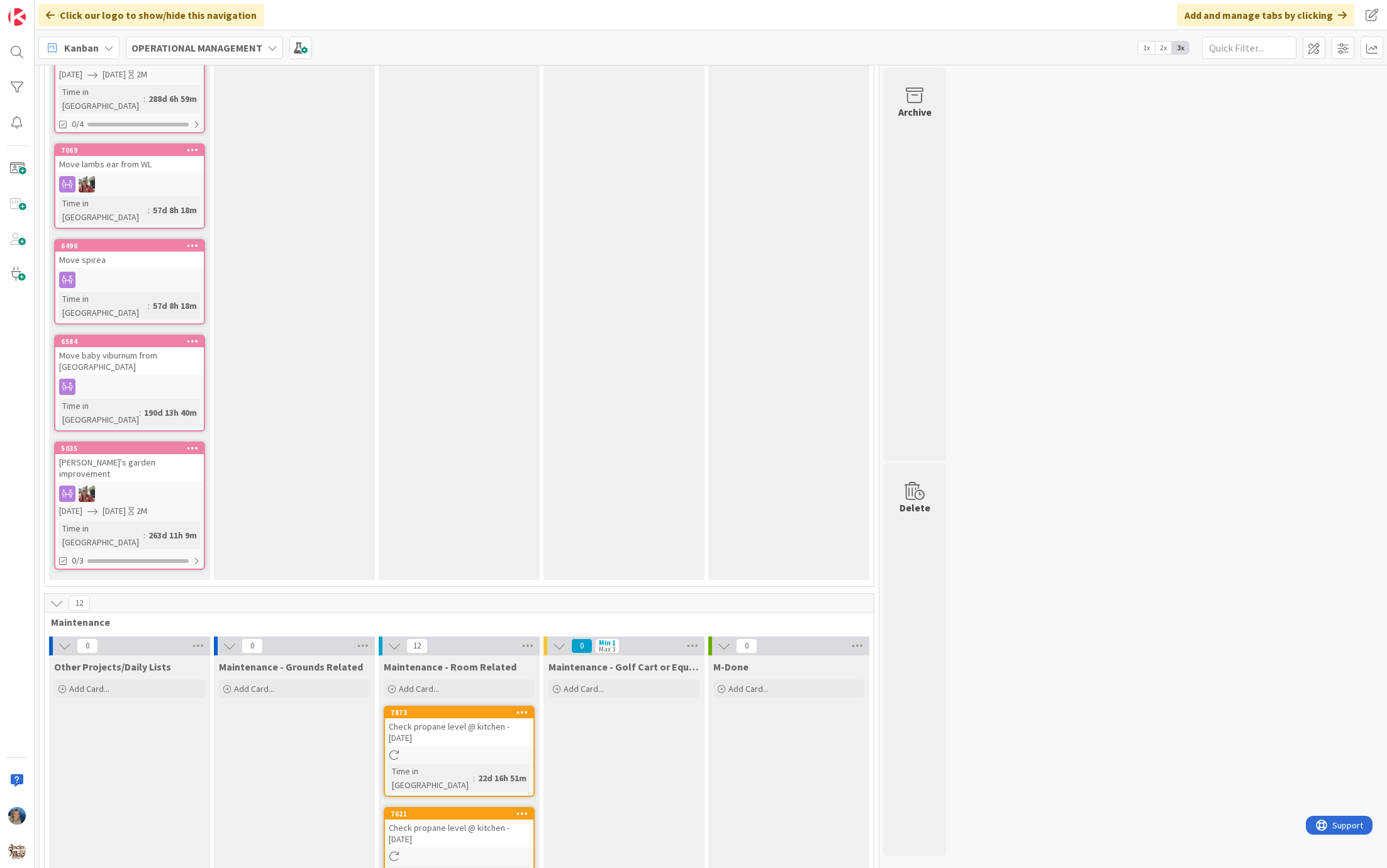
click at [267, 40] on div "OPERATIONAL MANAGEMENT" at bounding box center [205, 48] width 157 height 23
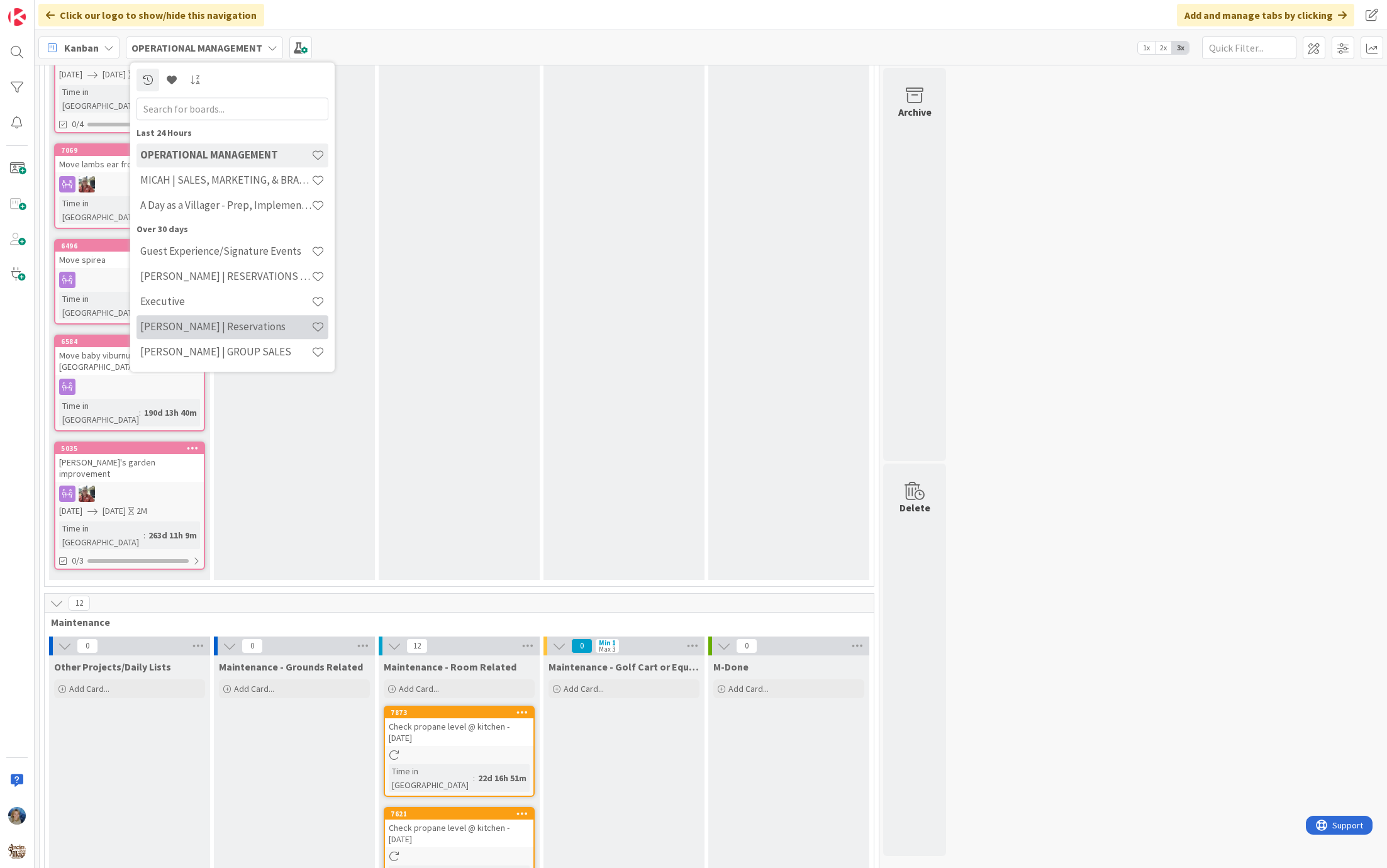
click at [264, 316] on div "[PERSON_NAME] | Reservations" at bounding box center [233, 327] width 192 height 24
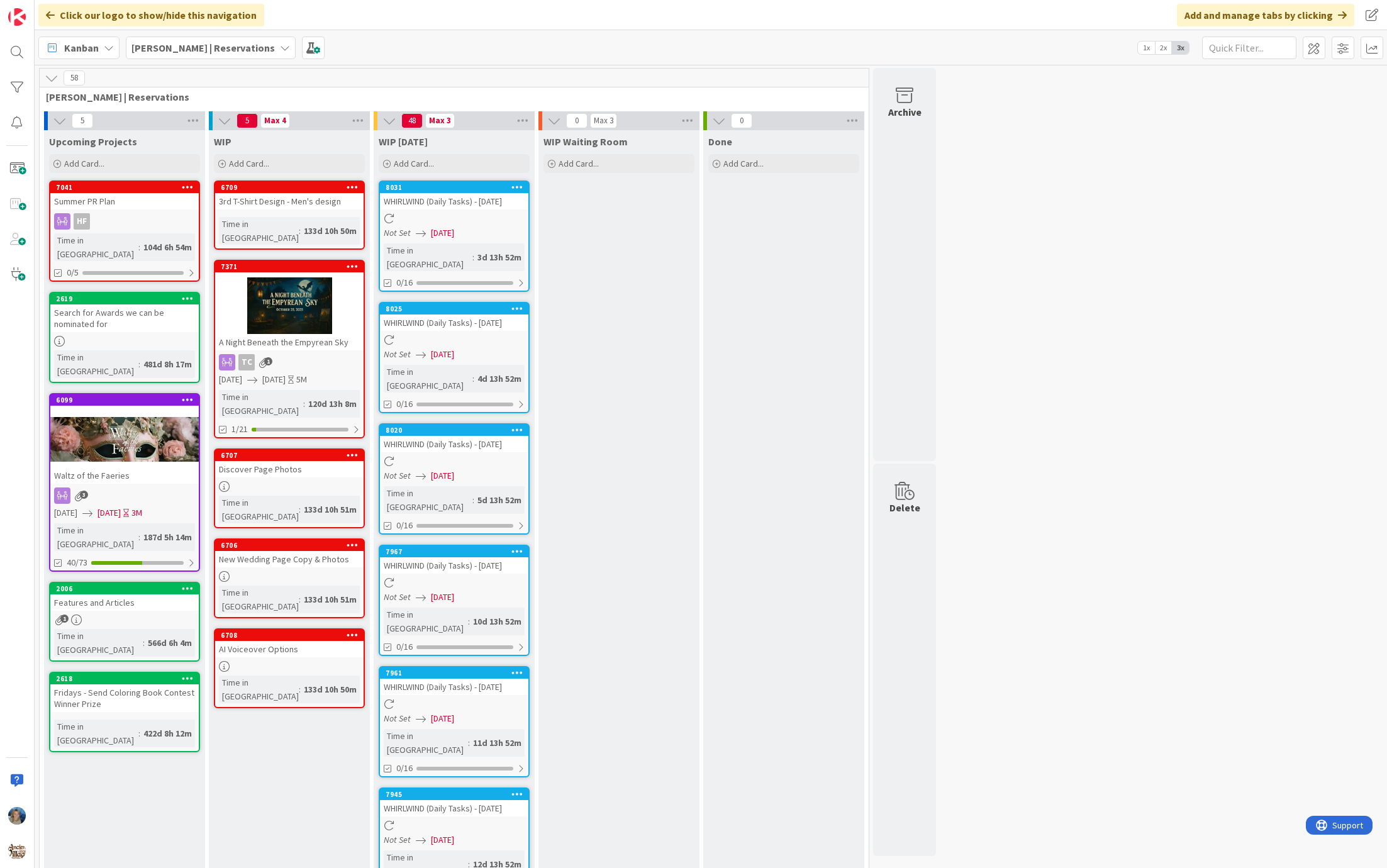
click at [221, 45] on b "[PERSON_NAME] | Reservations" at bounding box center [203, 48] width 143 height 13
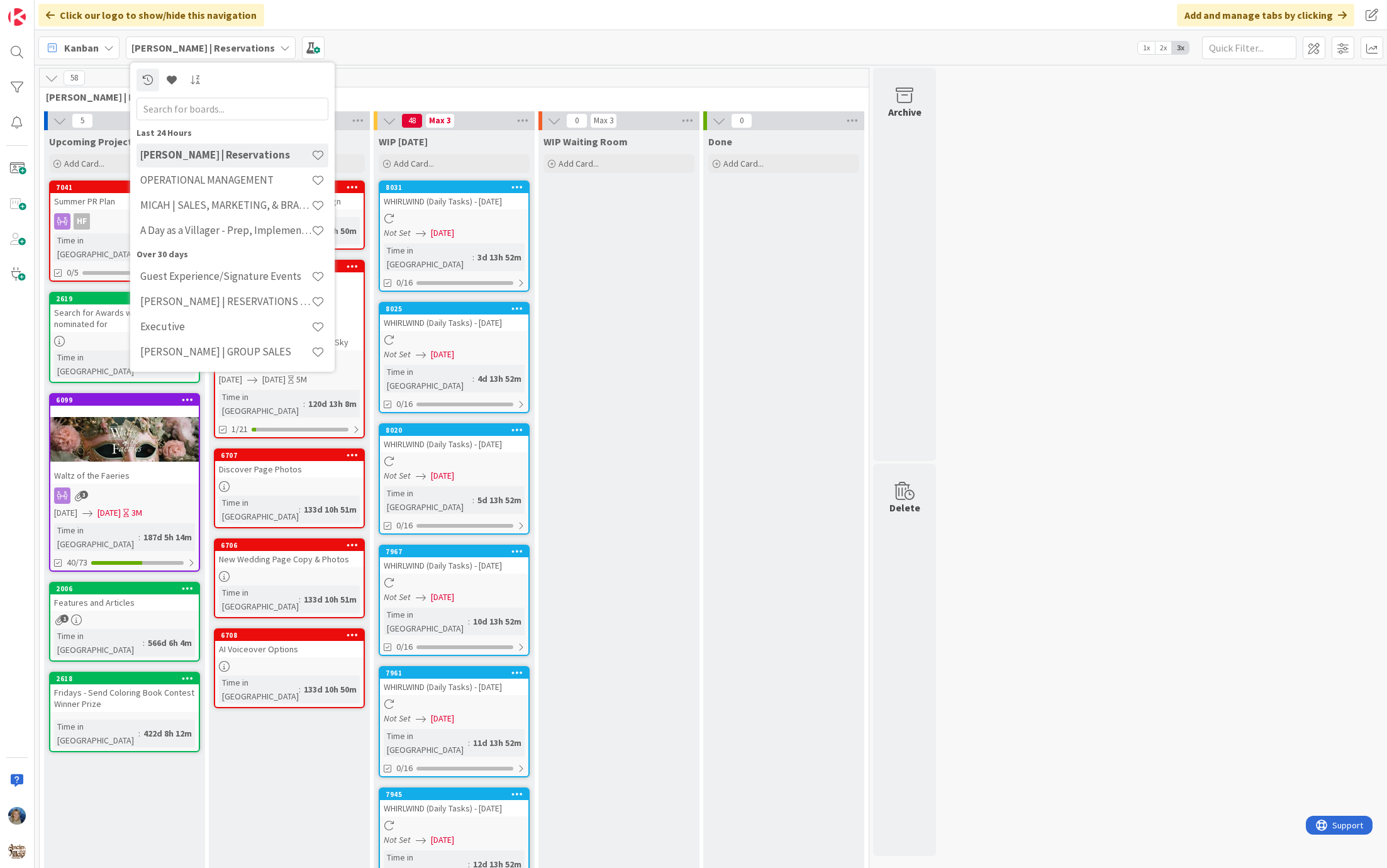
click at [407, 18] on div "Click our logo to show/hide this navigation Add and manage tabs by clicking" at bounding box center [711, 15] width 1353 height 30
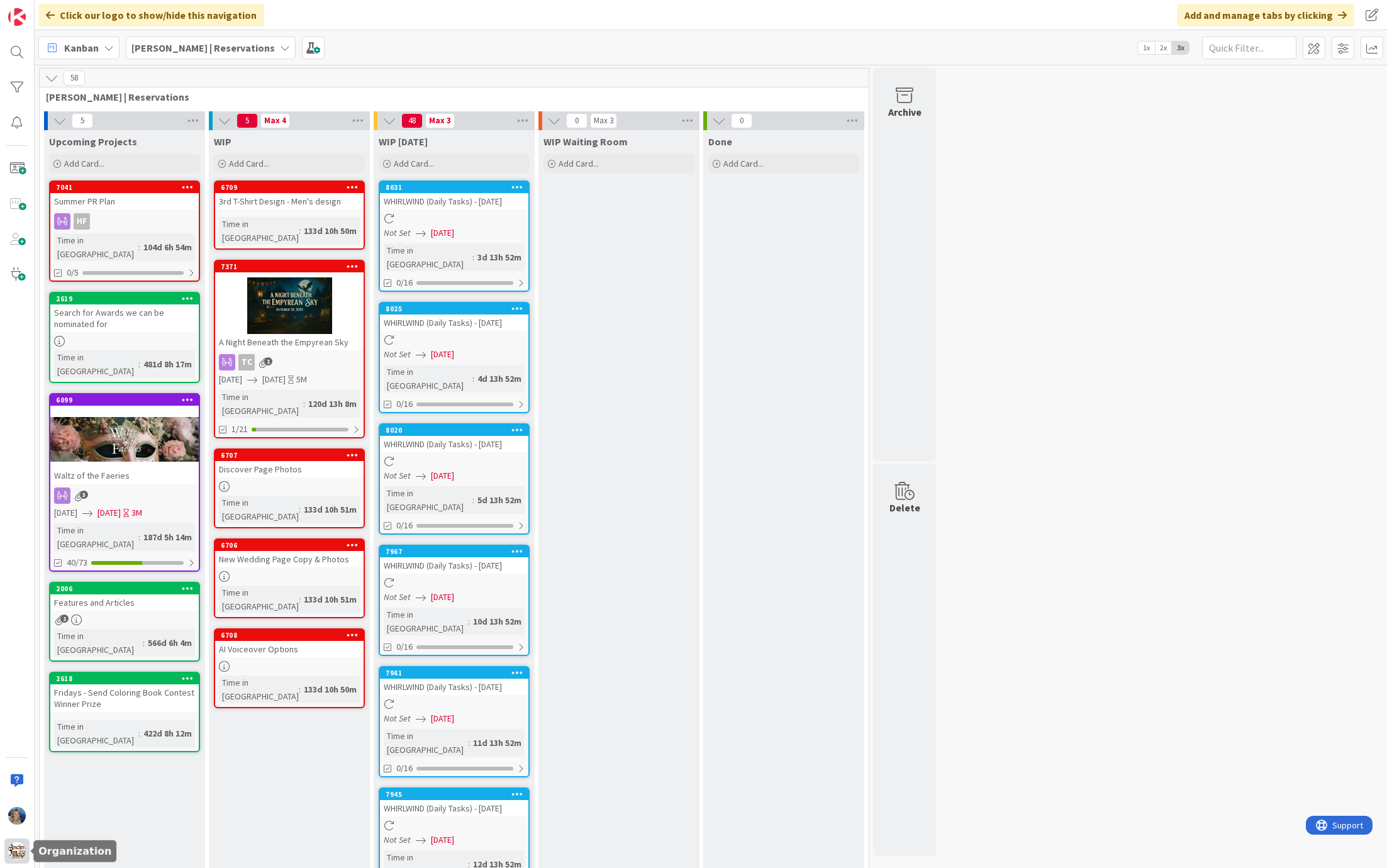
click at [28, 848] on div at bounding box center [17, 851] width 25 height 25
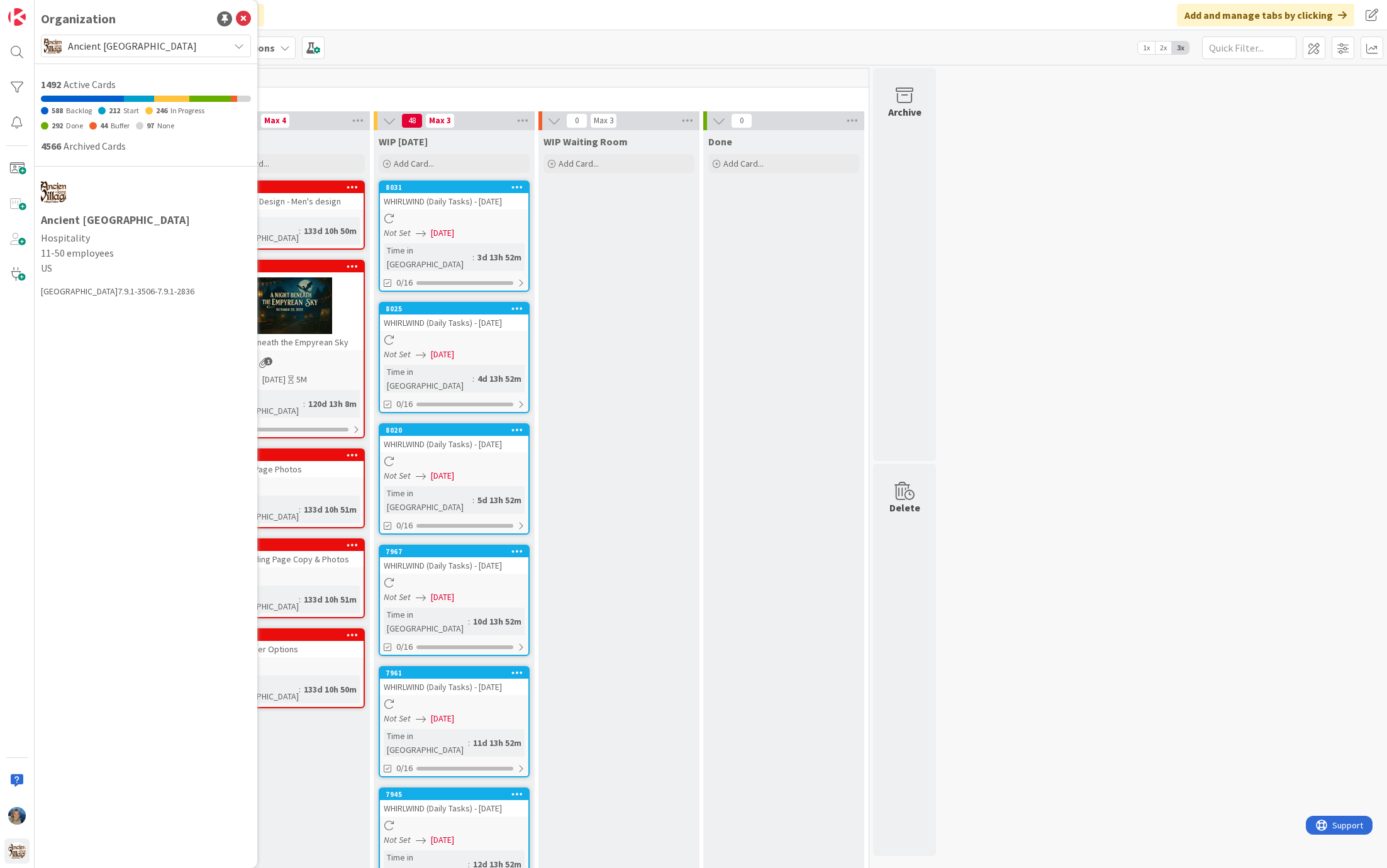
click at [217, 42] on span "Ancient [GEOGRAPHIC_DATA]" at bounding box center [145, 45] width 155 height 17
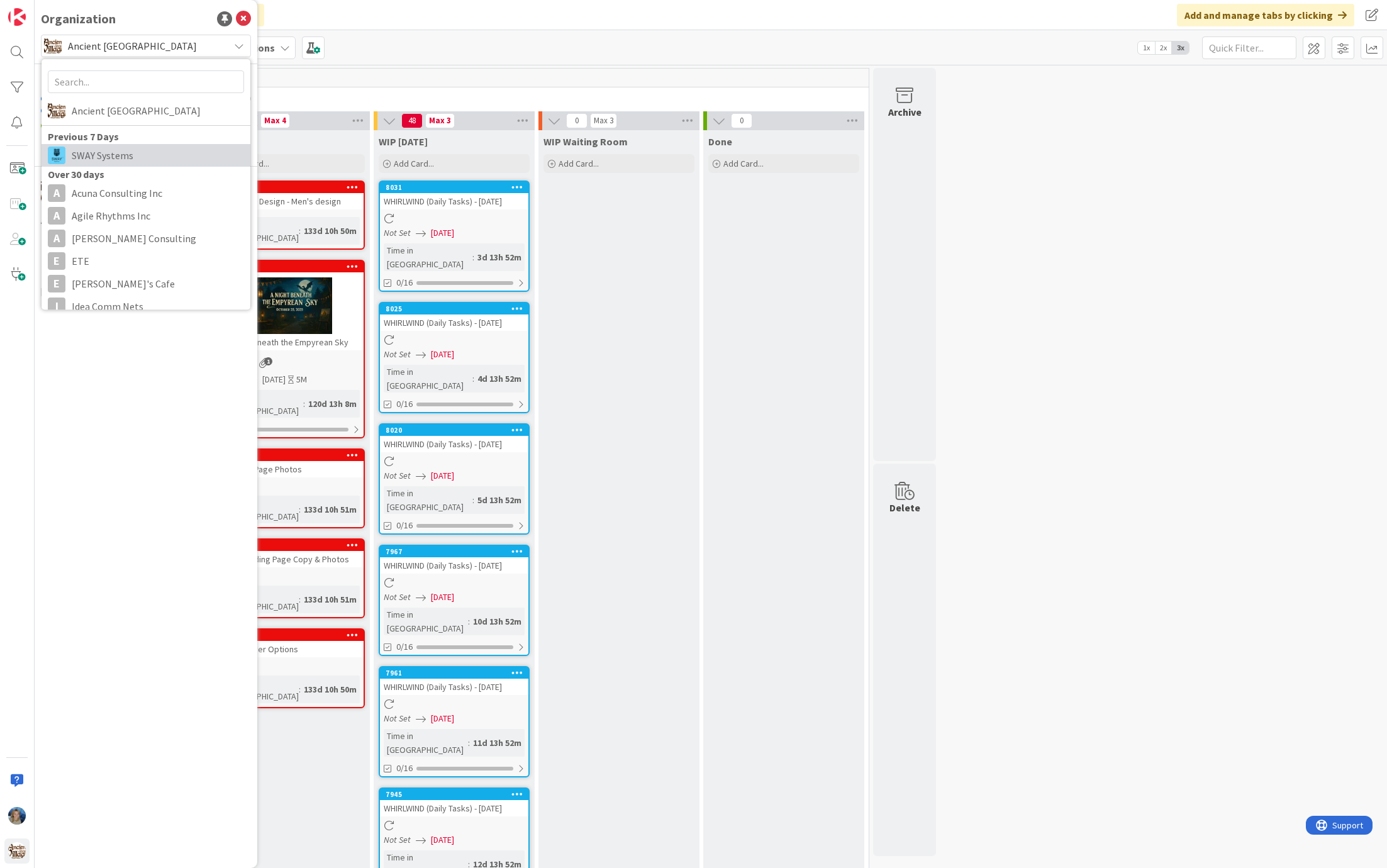
click at [171, 149] on span "SWAY Systems" at bounding box center [158, 155] width 172 height 19
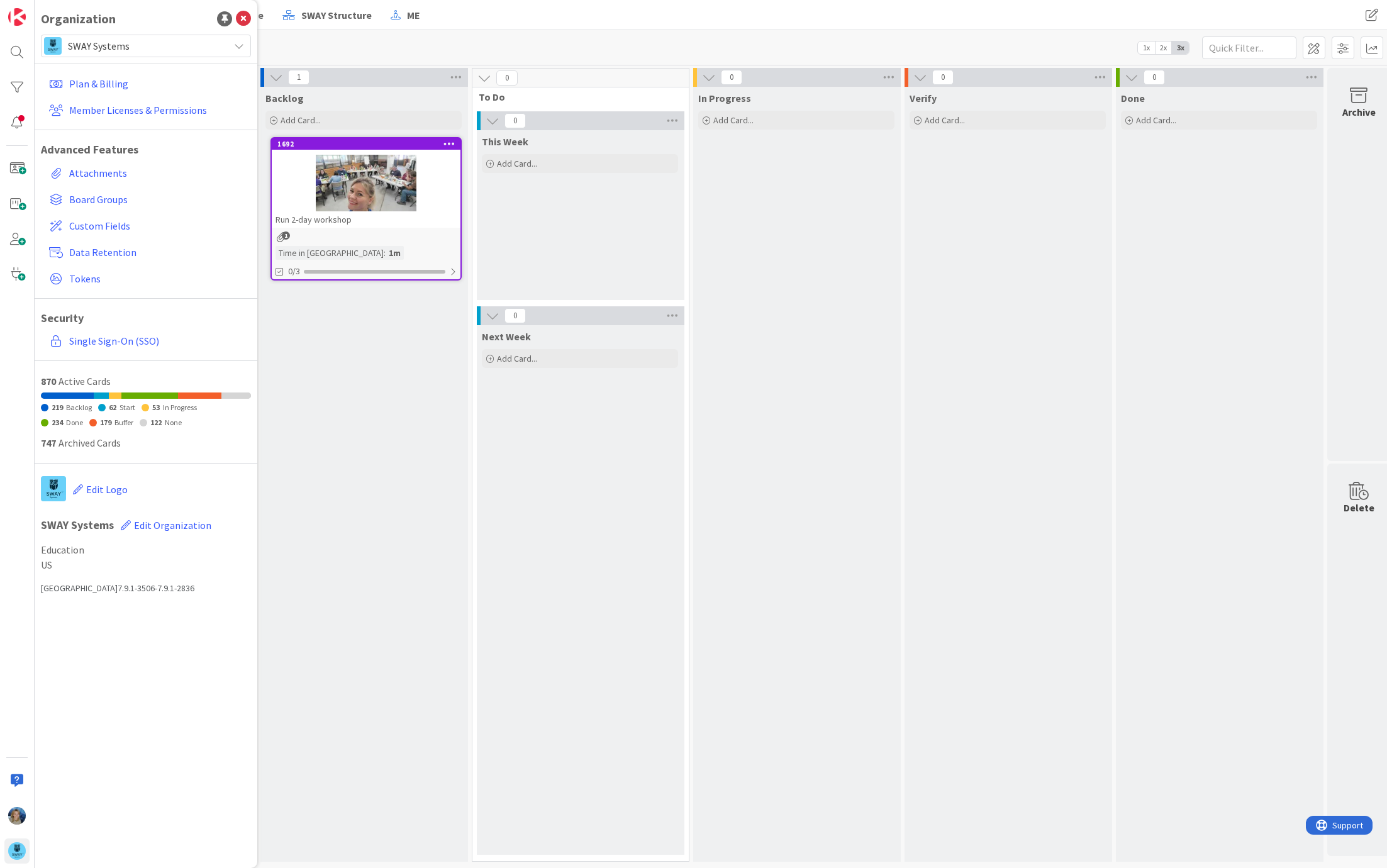
click at [514, 188] on div "This Week Add Card..." at bounding box center [580, 214] width 206 height 170
